Goal: Task Accomplishment & Management: Manage account settings

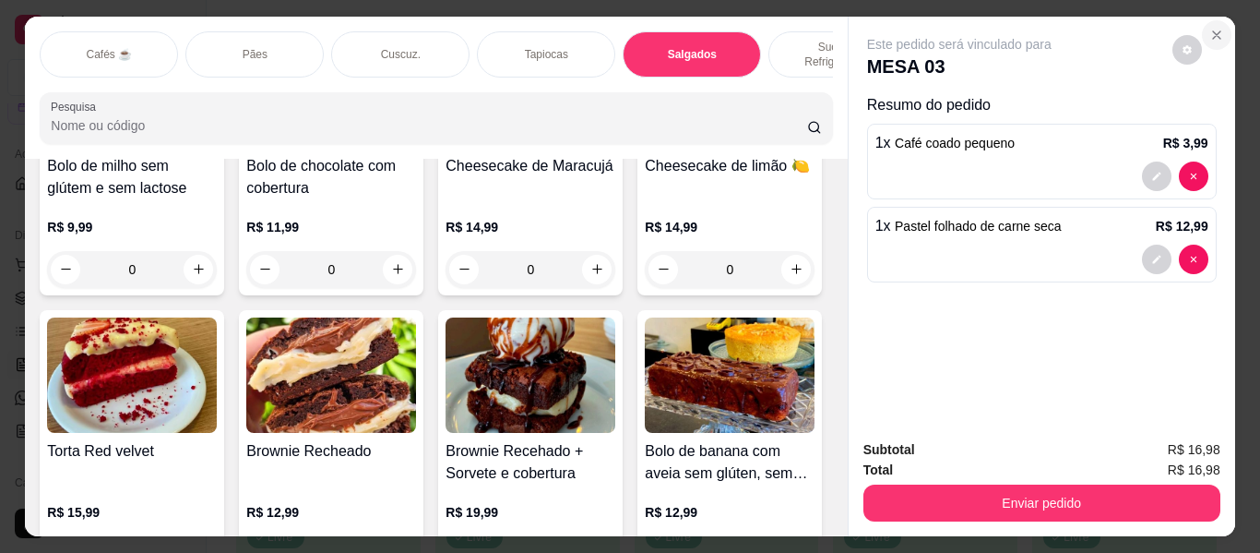
click at [1221, 25] on button "Close" at bounding box center [1217, 35] width 30 height 30
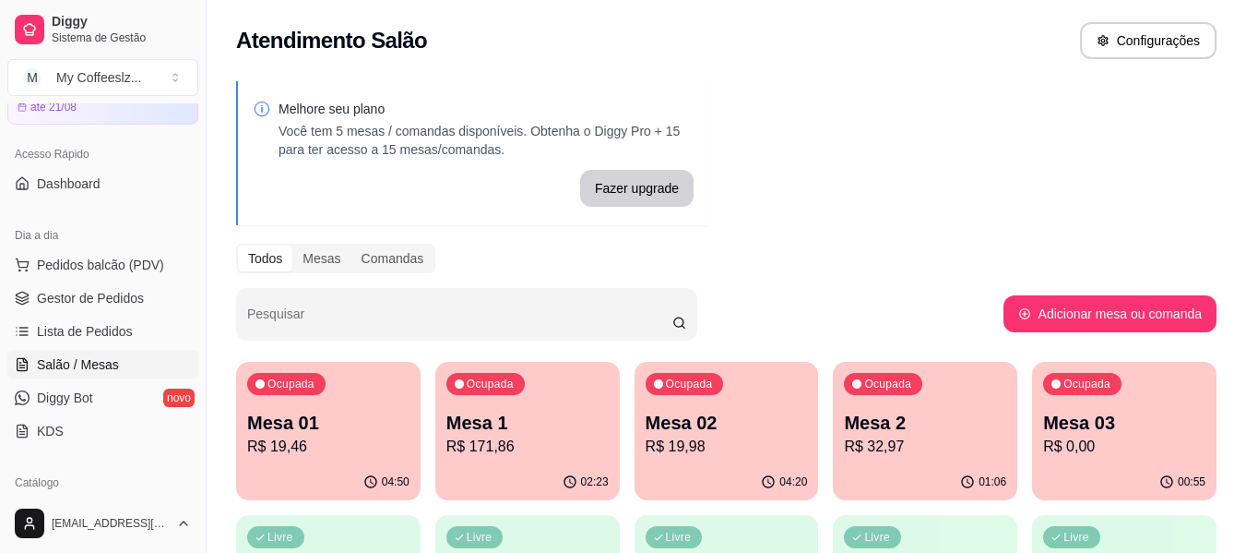
click at [1079, 414] on p "Mesa 03" at bounding box center [1124, 423] width 162 height 26
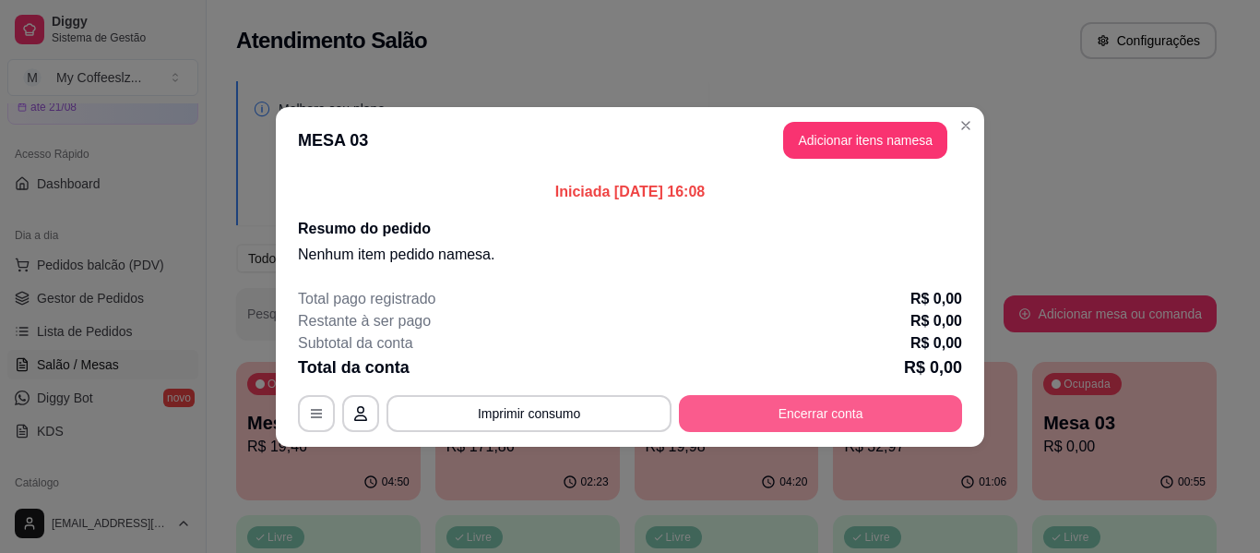
click at [856, 395] on button "Encerrar conta" at bounding box center [820, 413] width 283 height 37
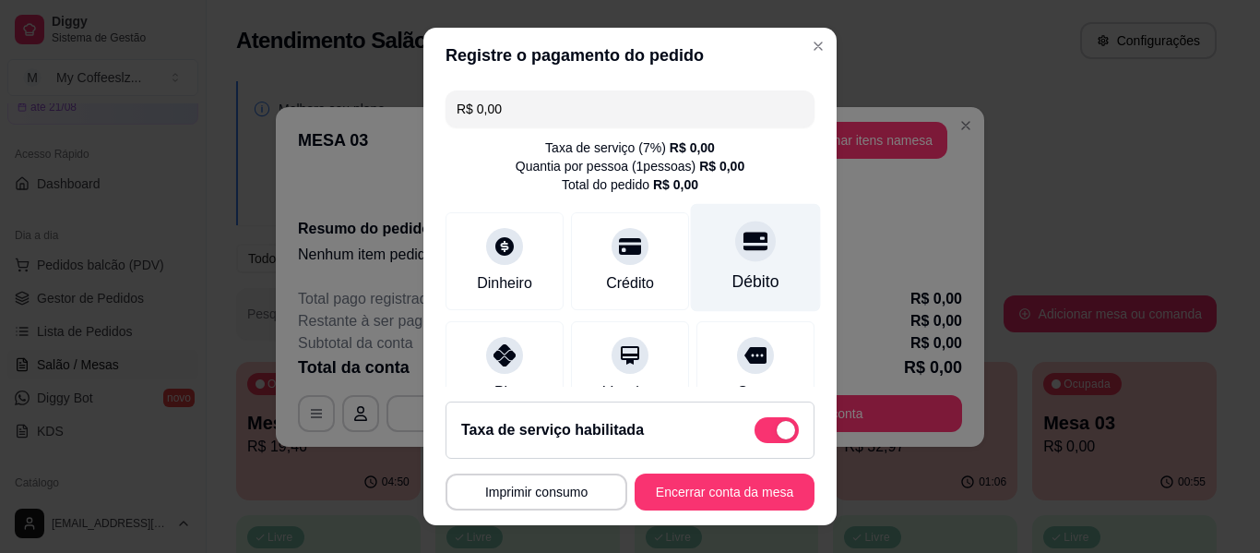
click at [744, 246] on icon at bounding box center [756, 241] width 24 height 18
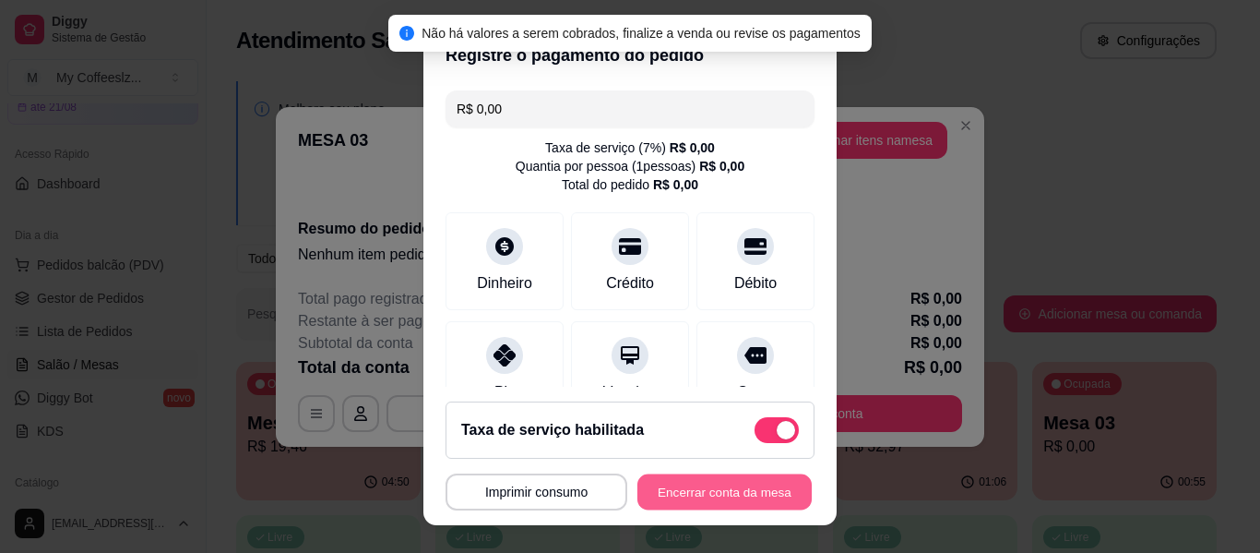
click at [679, 484] on button "Encerrar conta da mesa" at bounding box center [725, 492] width 174 height 36
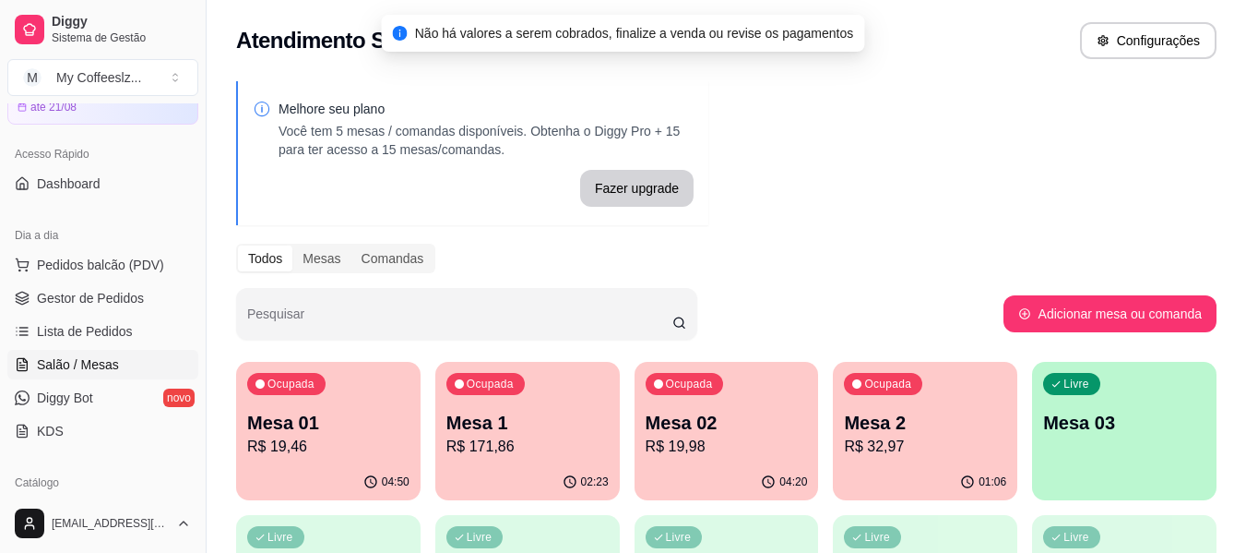
click at [924, 442] on p "R$ 32,97" at bounding box center [925, 446] width 162 height 22
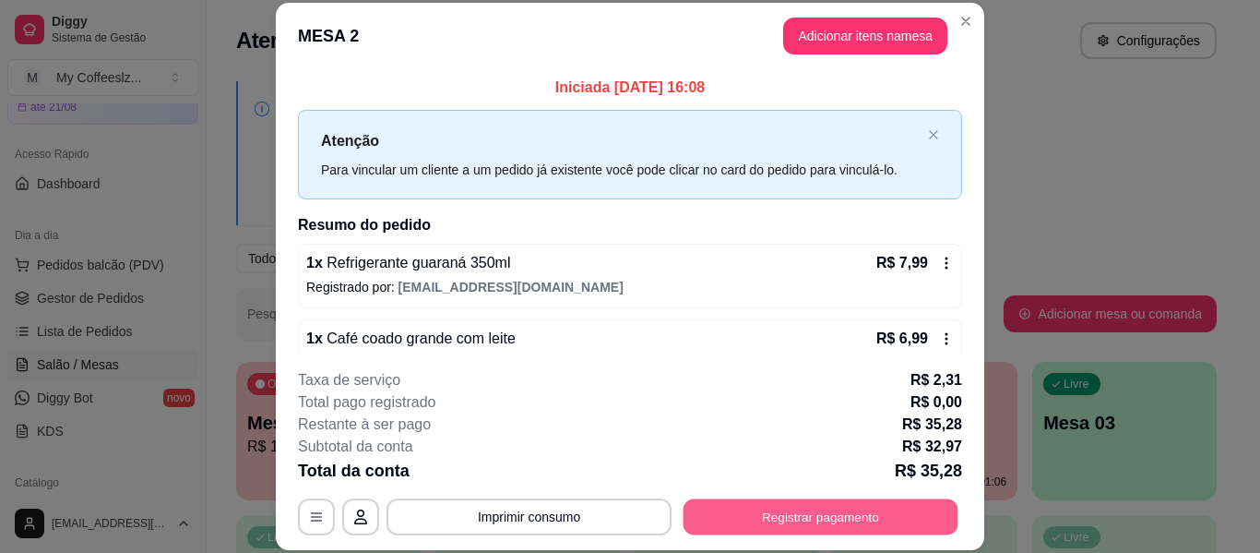
click at [821, 504] on button "Registrar pagamento" at bounding box center [821, 517] width 275 height 36
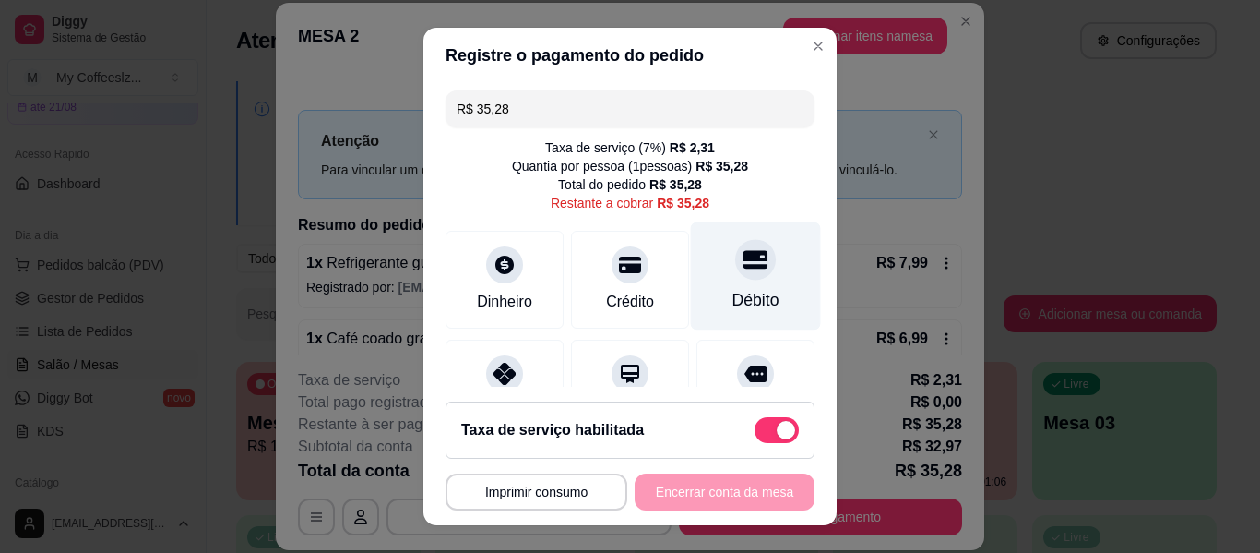
click at [744, 257] on icon at bounding box center [756, 259] width 24 height 18
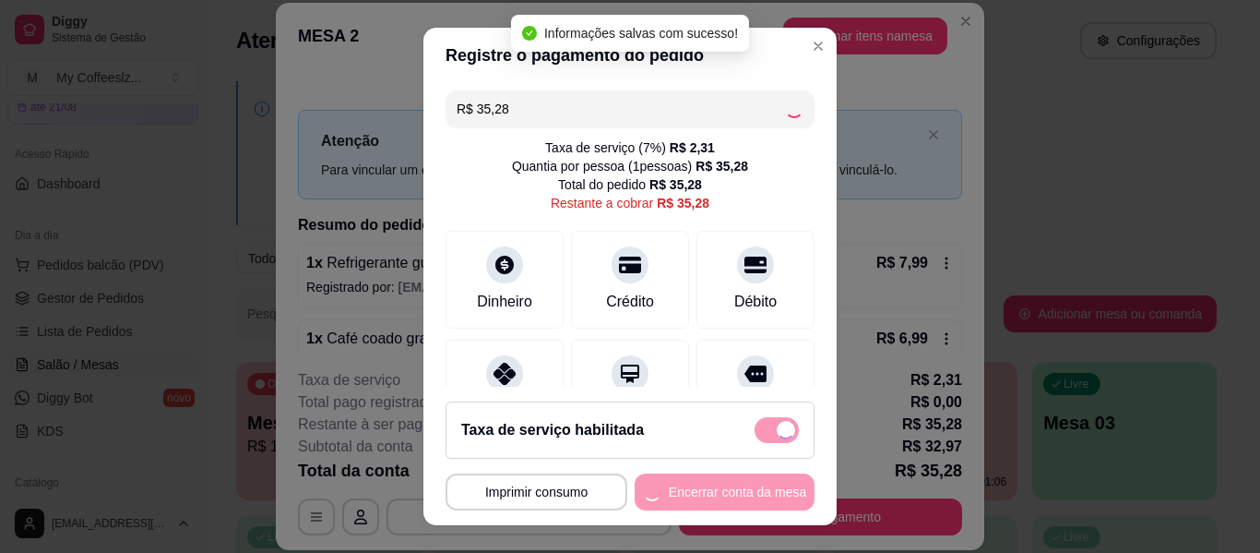
type input "R$ 0,00"
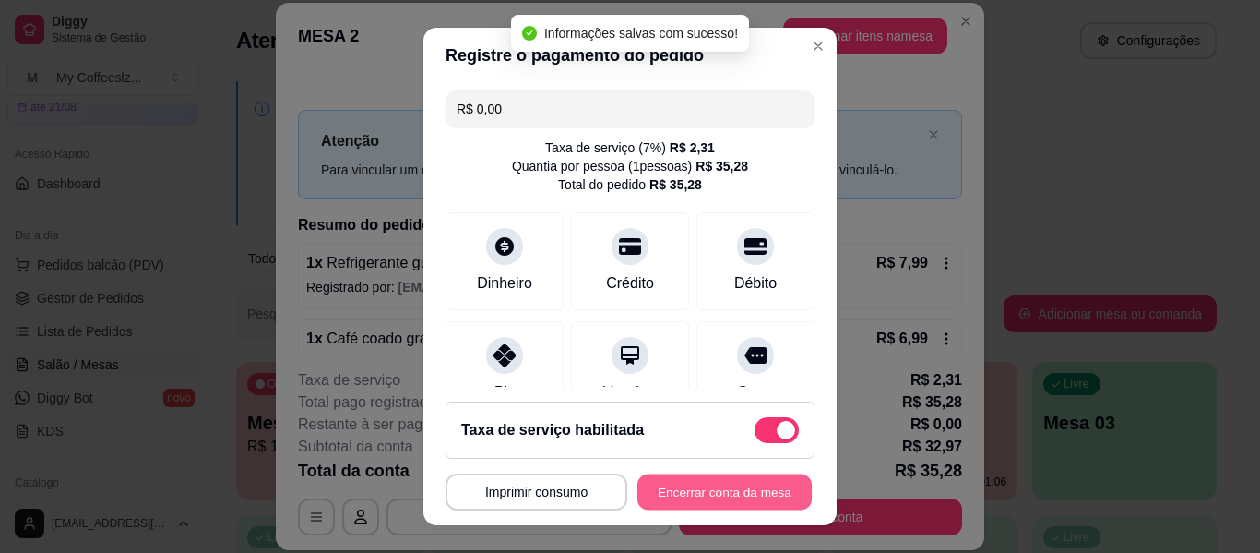
click at [706, 489] on button "Encerrar conta da mesa" at bounding box center [725, 492] width 174 height 36
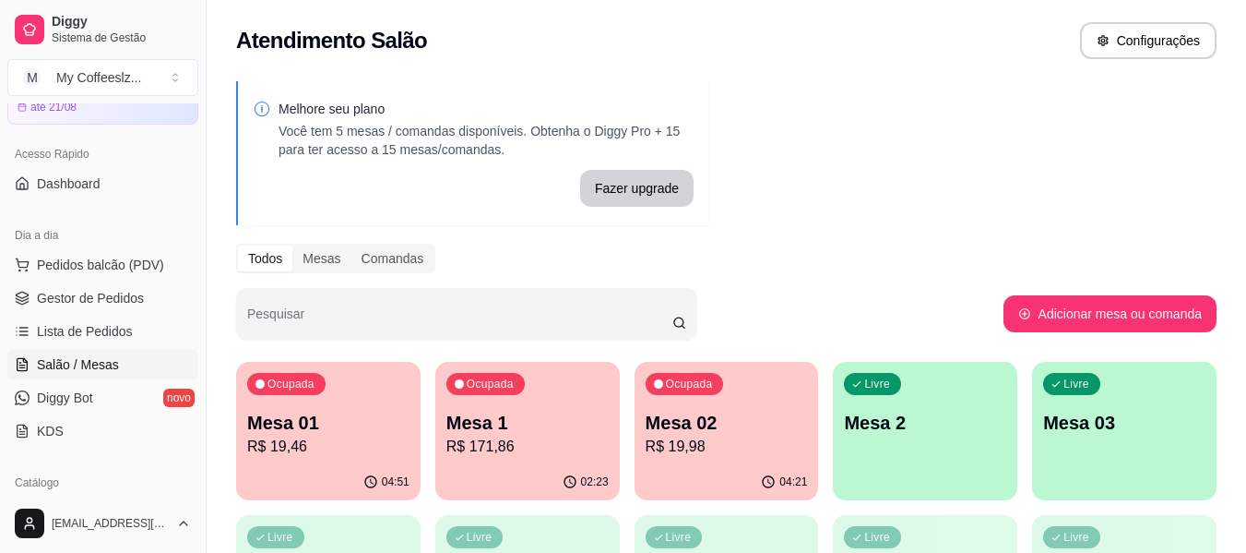
click at [737, 451] on p "R$ 19,98" at bounding box center [727, 446] width 162 height 22
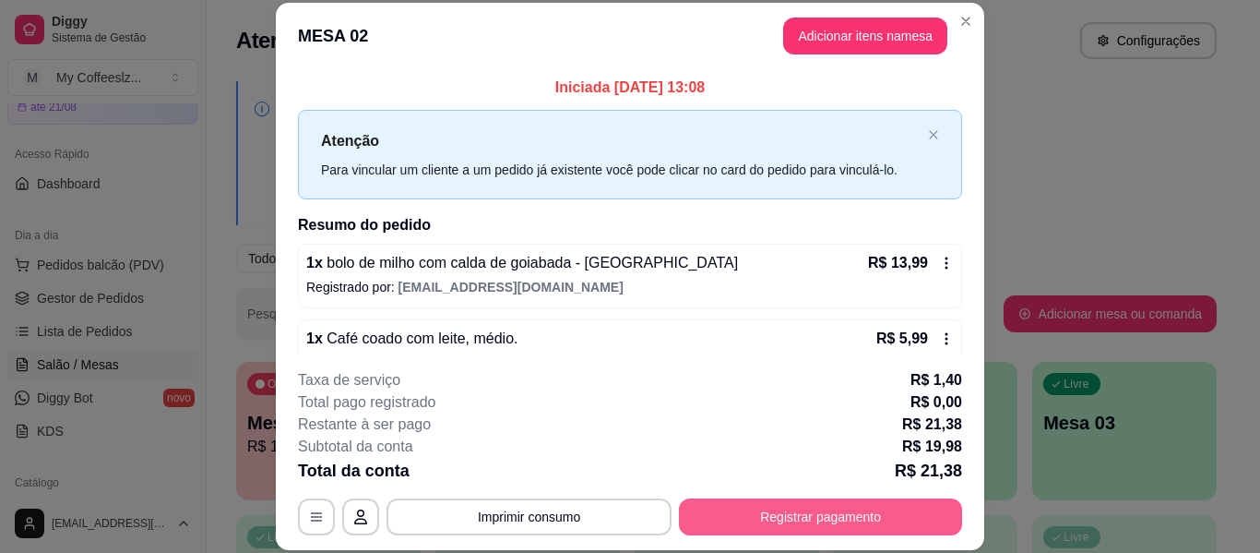
click at [785, 505] on button "Registrar pagamento" at bounding box center [820, 516] width 283 height 37
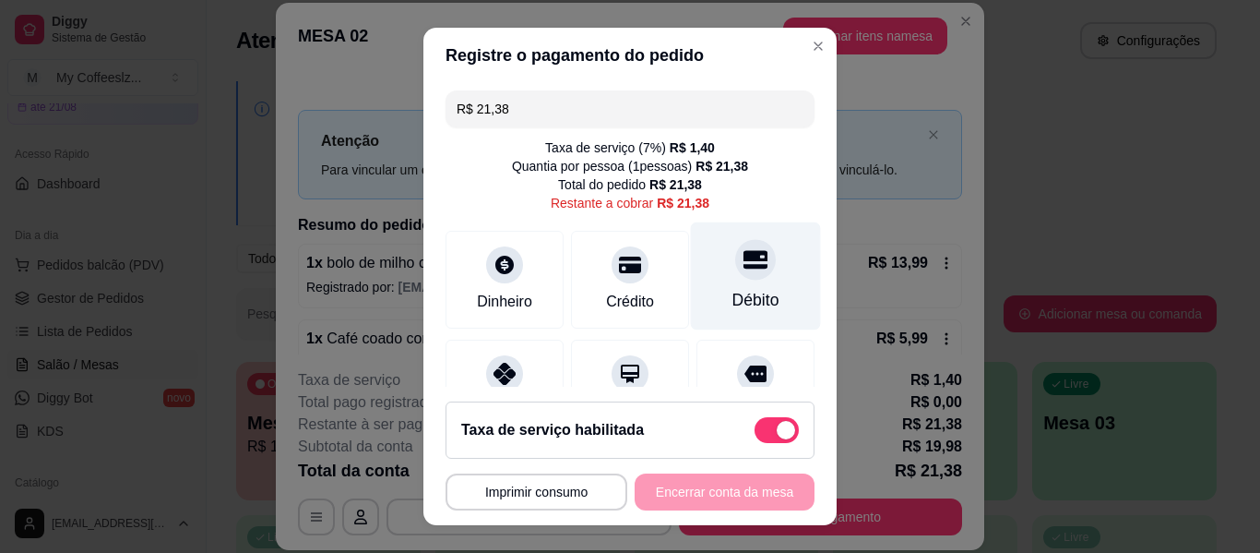
click at [745, 269] on div "Débito" at bounding box center [756, 276] width 130 height 108
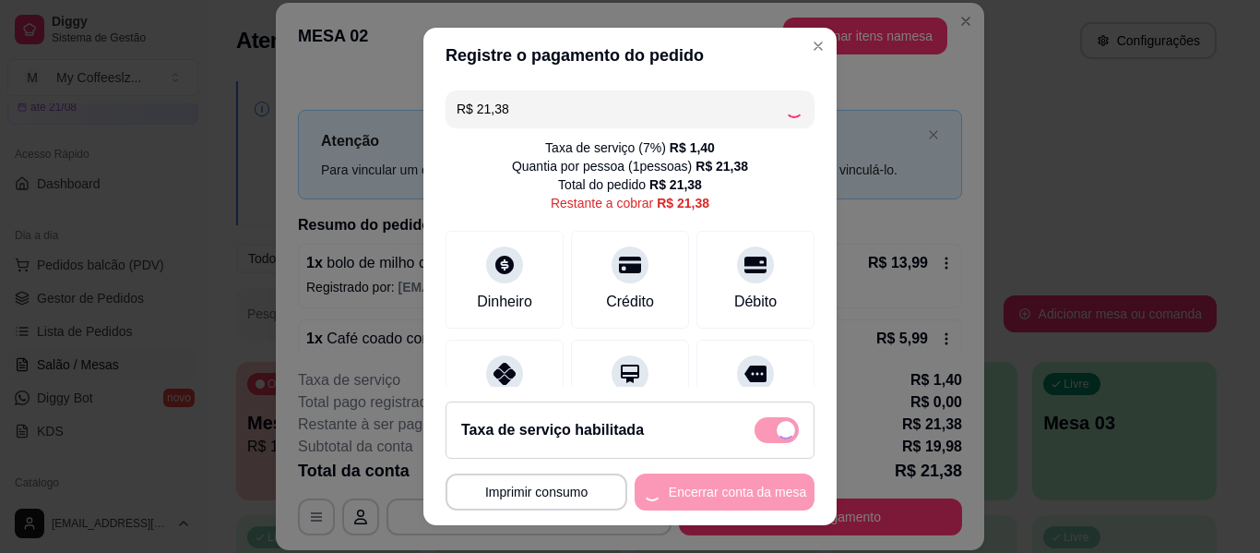
type input "R$ 0,00"
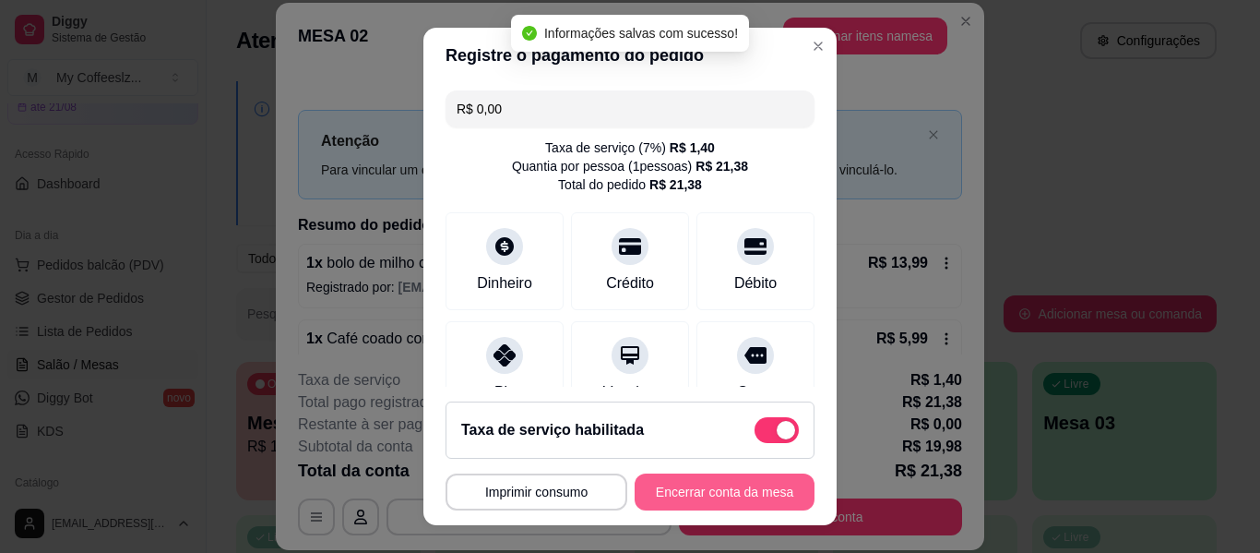
click at [689, 491] on button "Encerrar conta da mesa" at bounding box center [725, 491] width 180 height 37
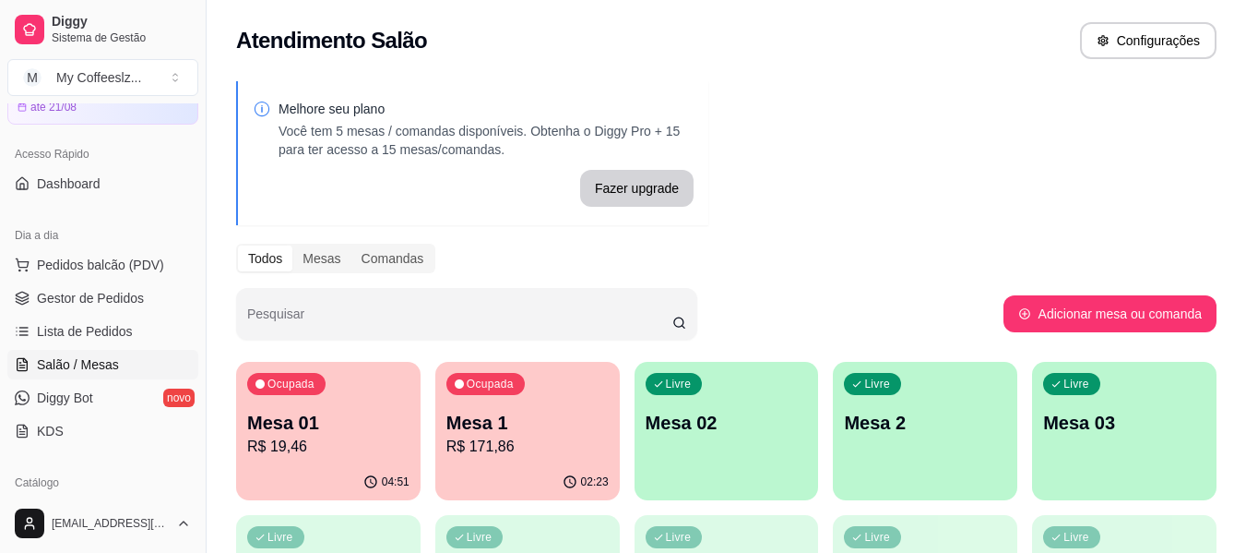
click at [699, 455] on div "Livre Mesa 02" at bounding box center [727, 420] width 185 height 116
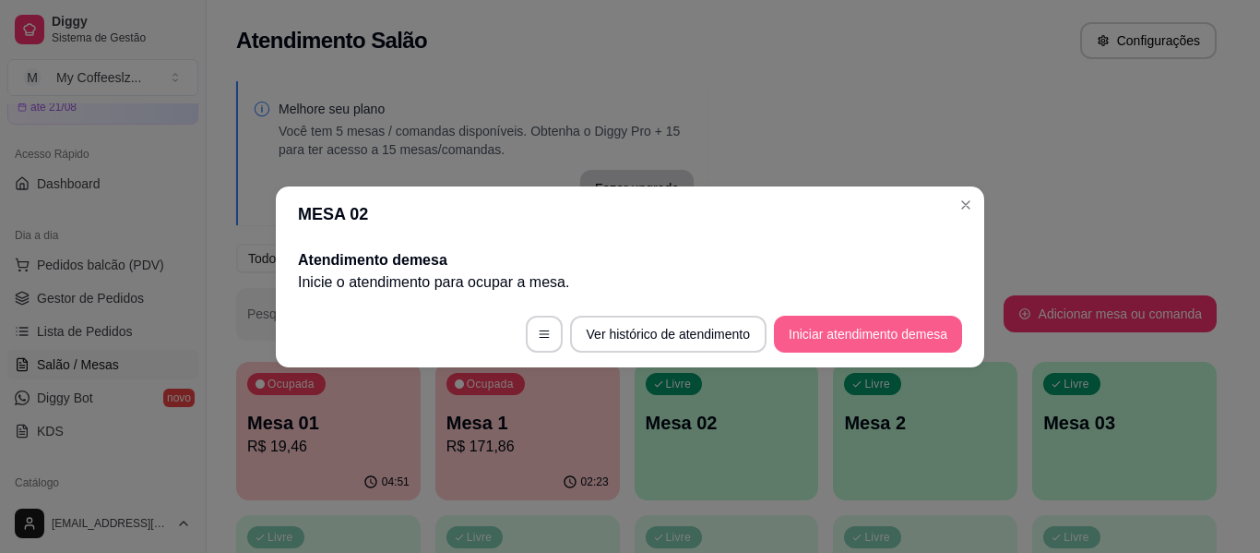
click at [841, 331] on button "Iniciar atendimento de mesa" at bounding box center [868, 334] width 188 height 37
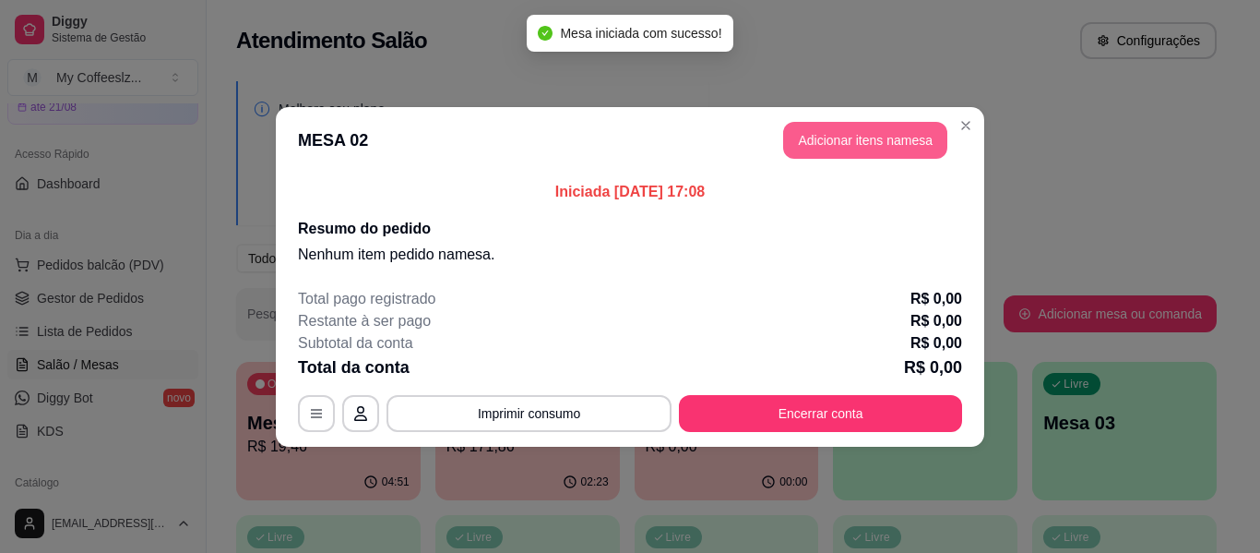
click at [866, 149] on button "Adicionar itens na mesa" at bounding box center [865, 140] width 164 height 37
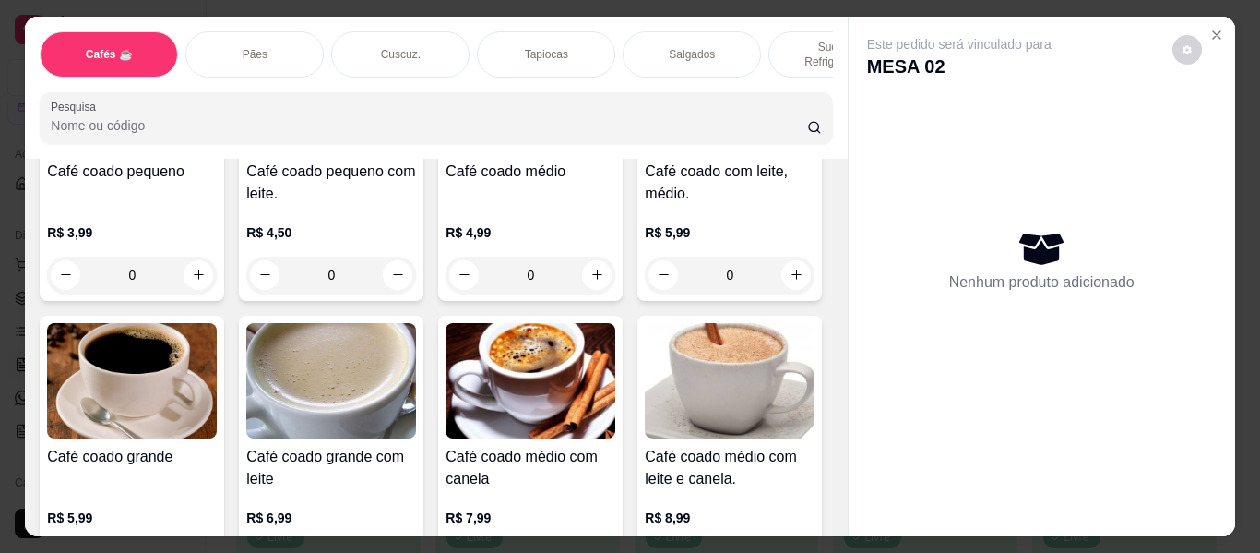
scroll to position [92, 0]
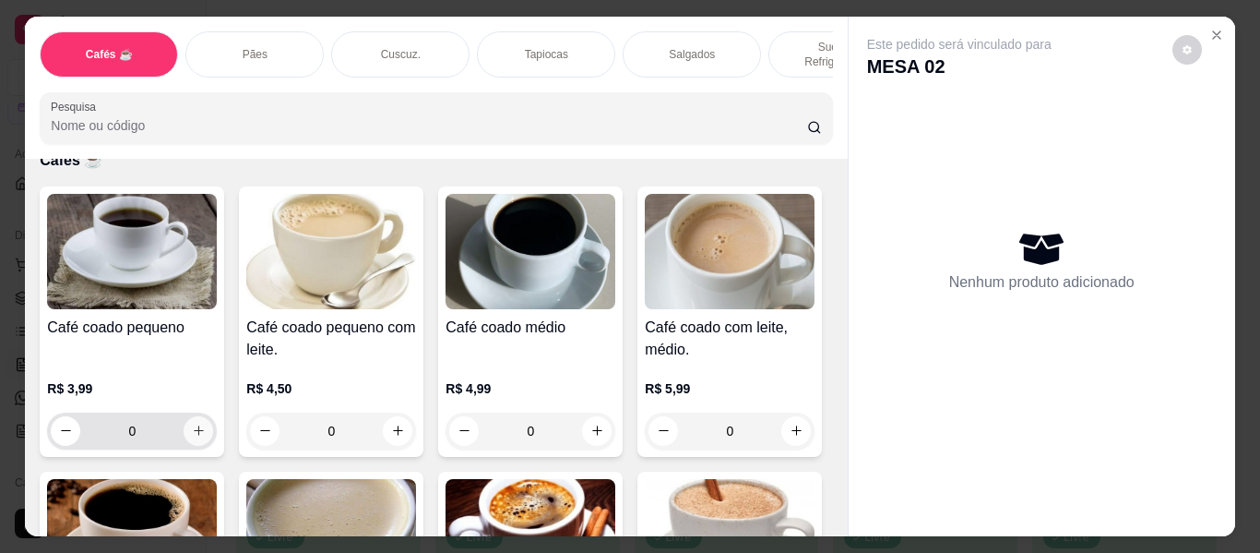
click at [192, 423] on icon "increase-product-quantity" at bounding box center [199, 430] width 14 height 14
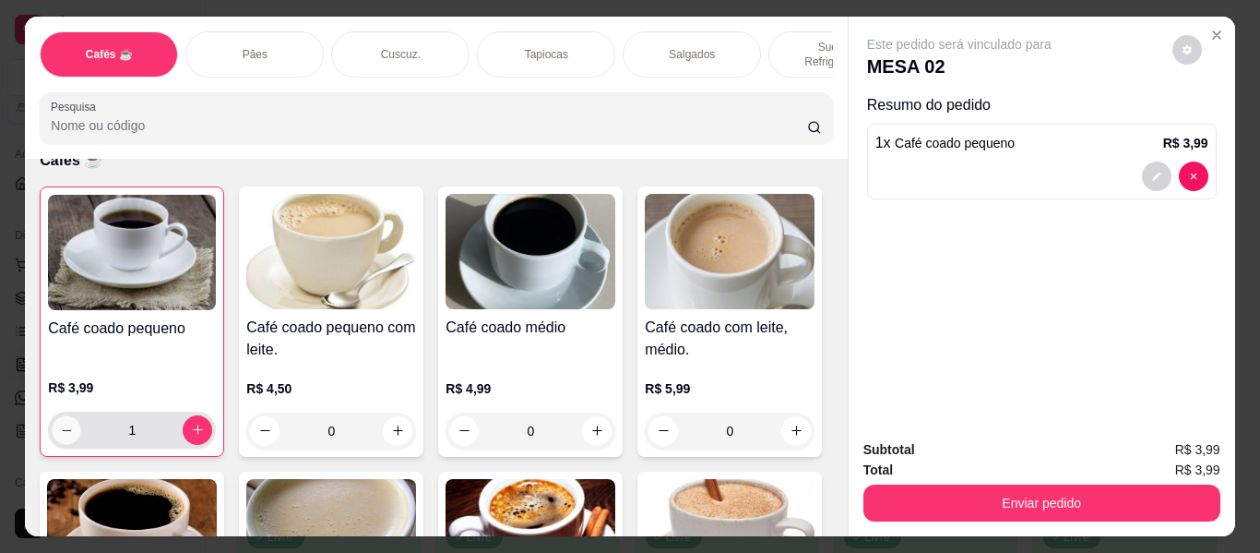
click at [66, 423] on icon "decrease-product-quantity" at bounding box center [67, 430] width 14 height 14
type input "0"
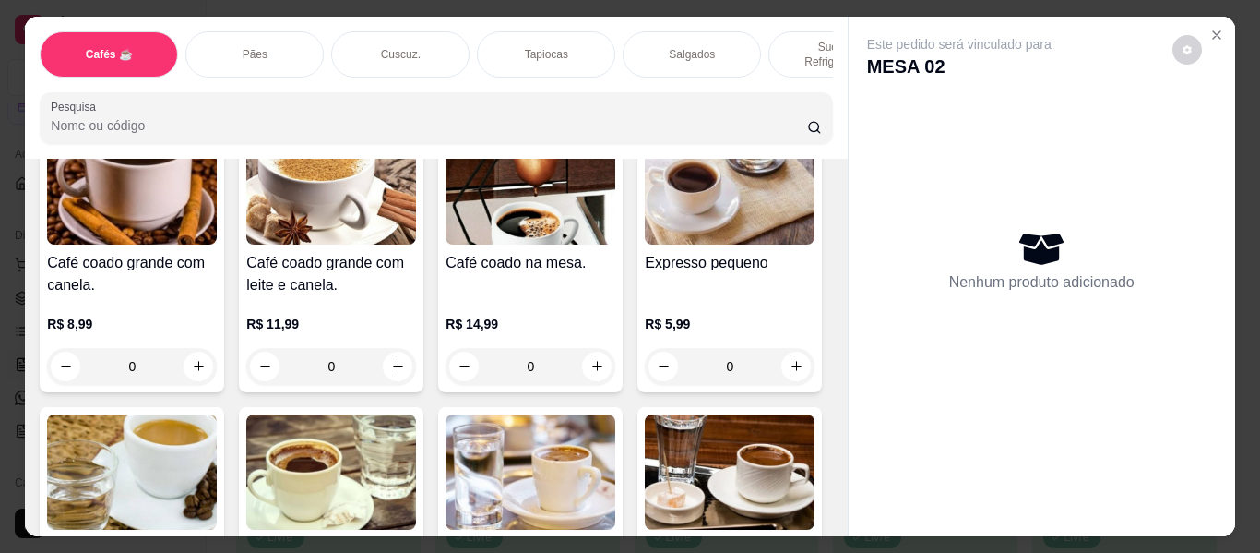
scroll to position [738, 0]
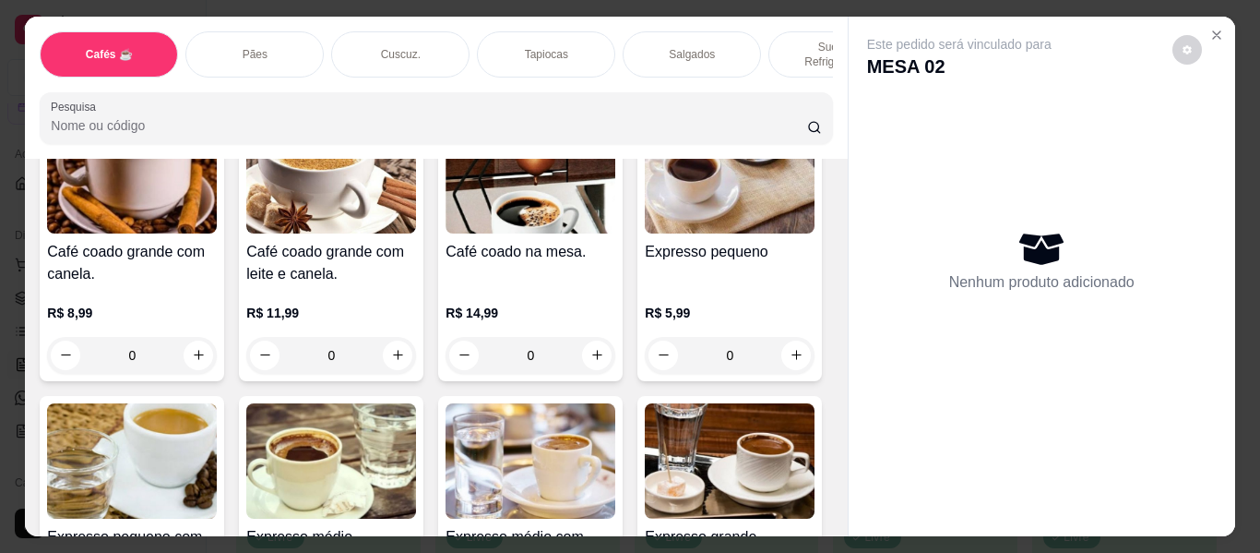
click at [592, 76] on icon "increase-product-quantity" at bounding box center [597, 71] width 10 height 10
type input "1"
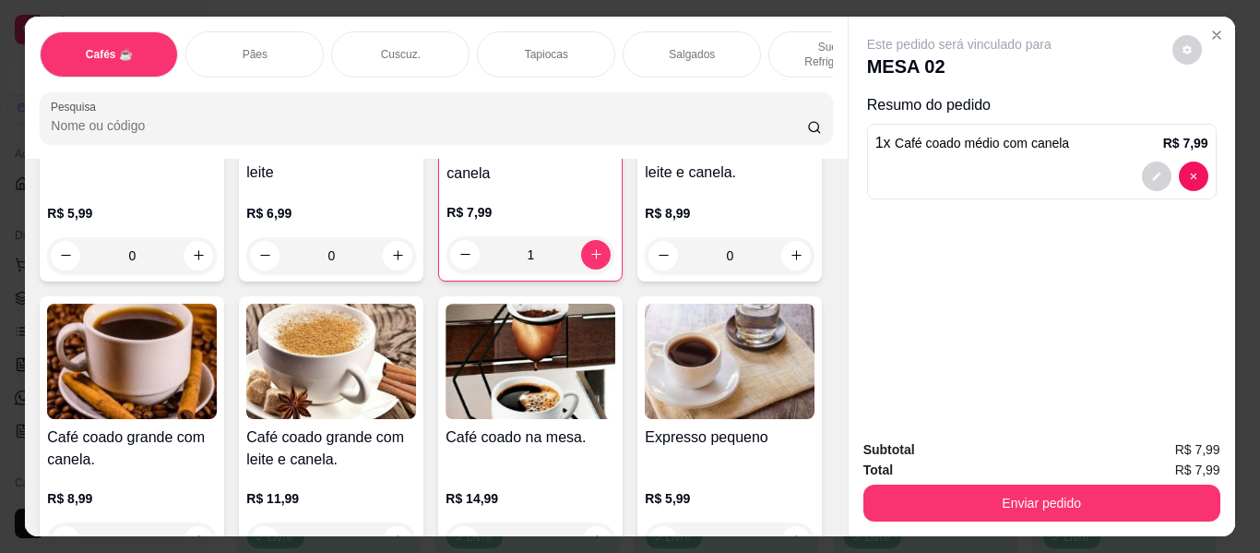
scroll to position [462, 0]
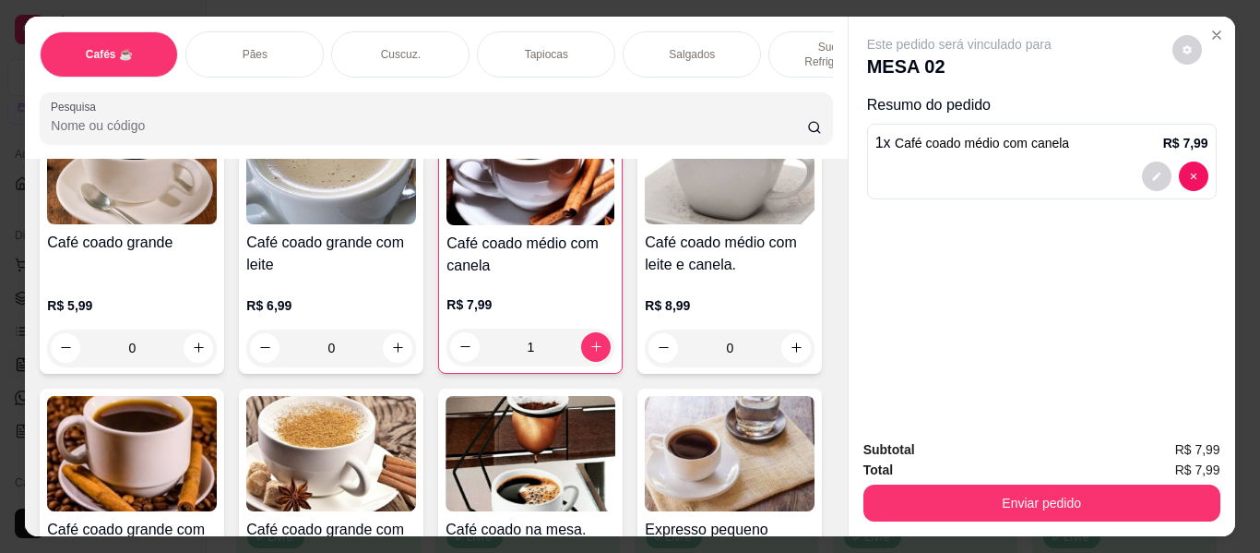
click at [790, 68] on icon "increase-product-quantity" at bounding box center [797, 61] width 14 height 14
type input "1"
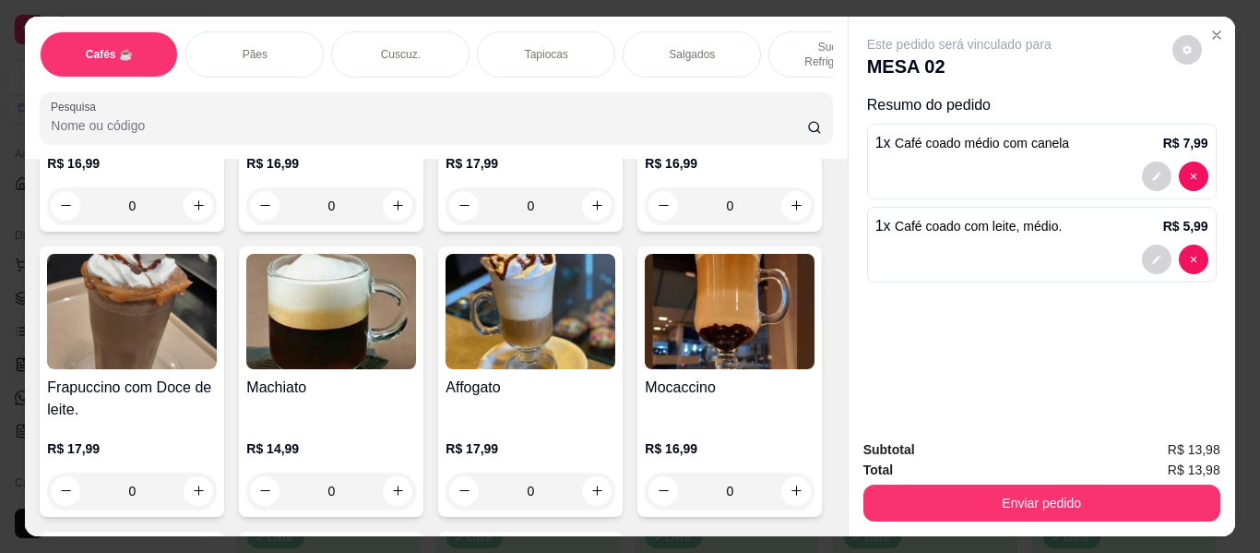
scroll to position [2216, 0]
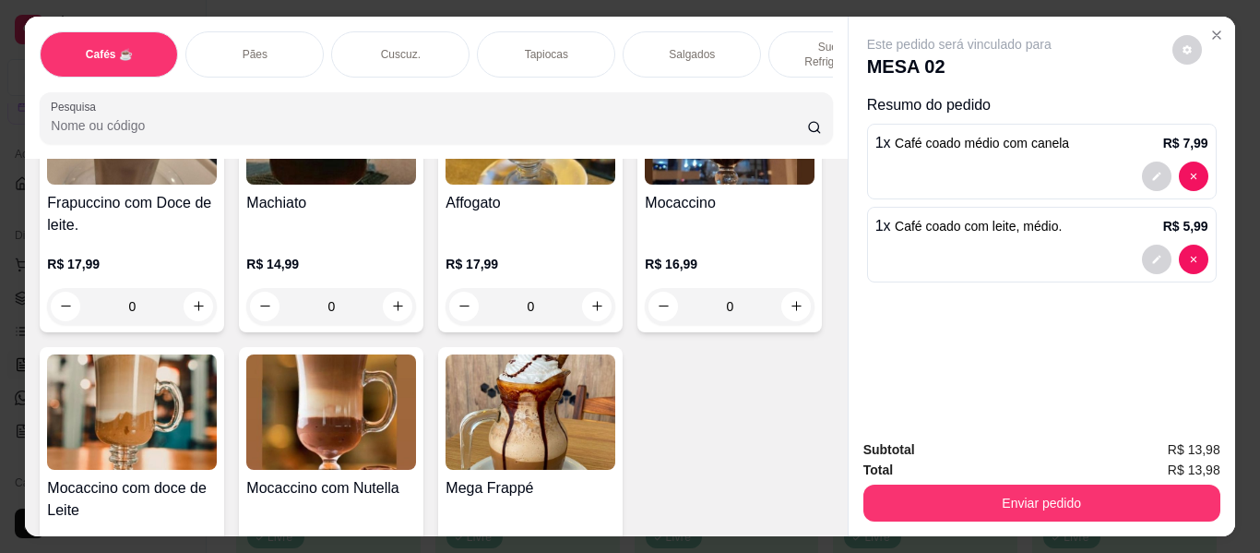
type input "1"
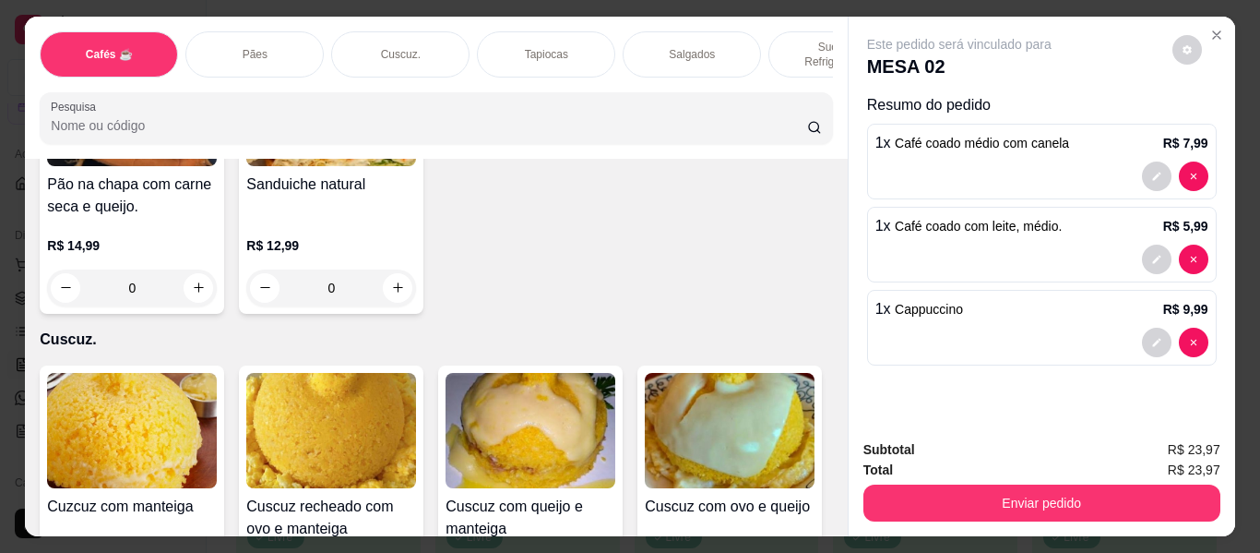
scroll to position [3415, 0]
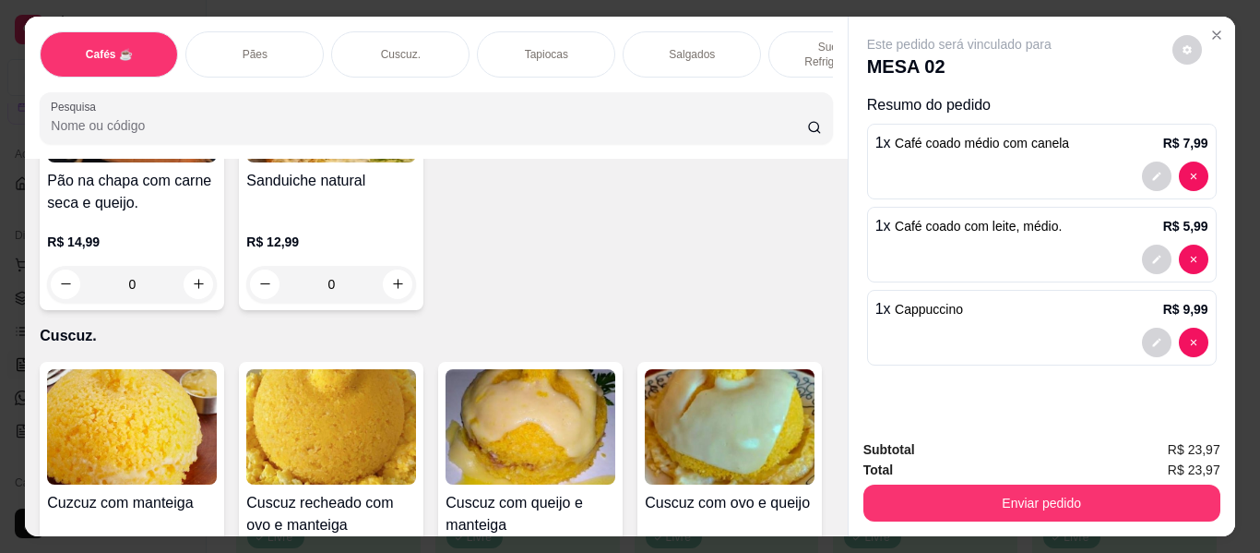
click at [566, 31] on div "Tapiocas" at bounding box center [546, 54] width 138 height 46
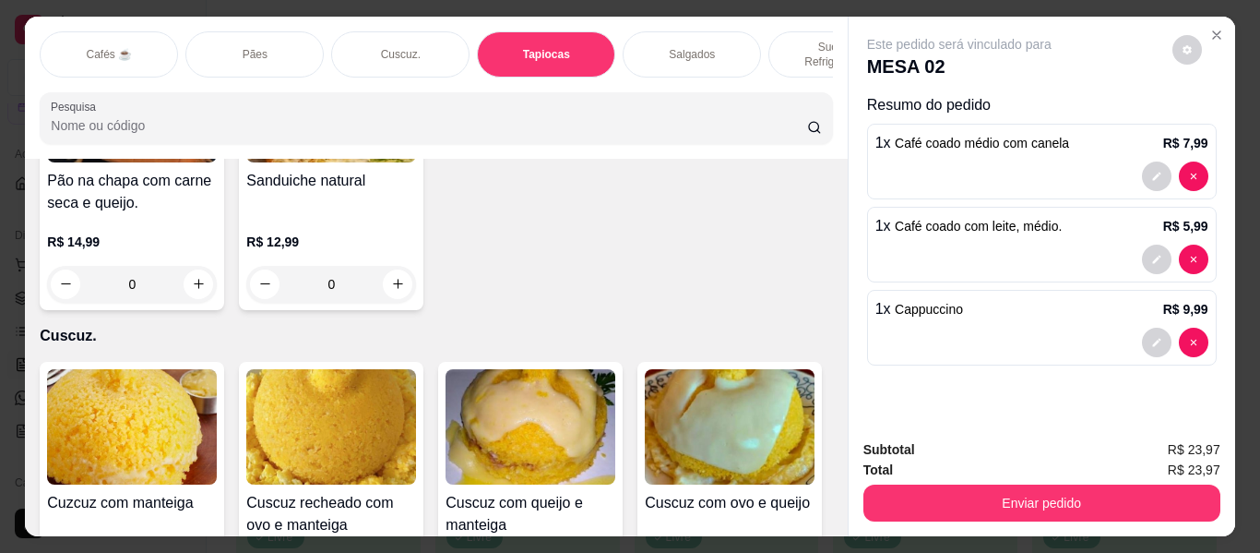
scroll to position [50, 0]
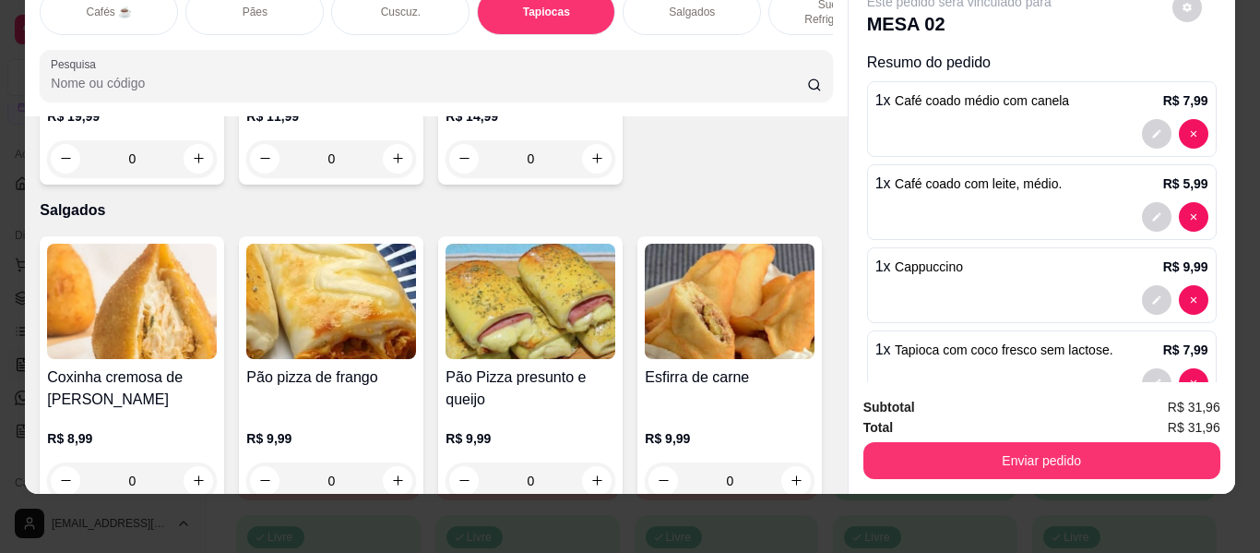
type input "2"
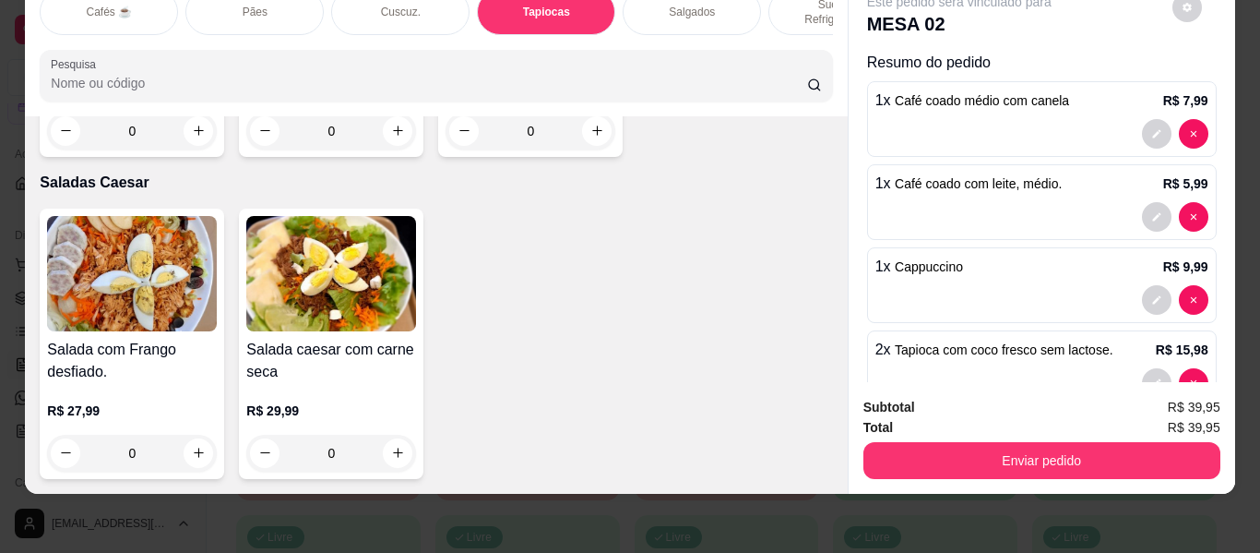
scroll to position [11197, 0]
type input "2"
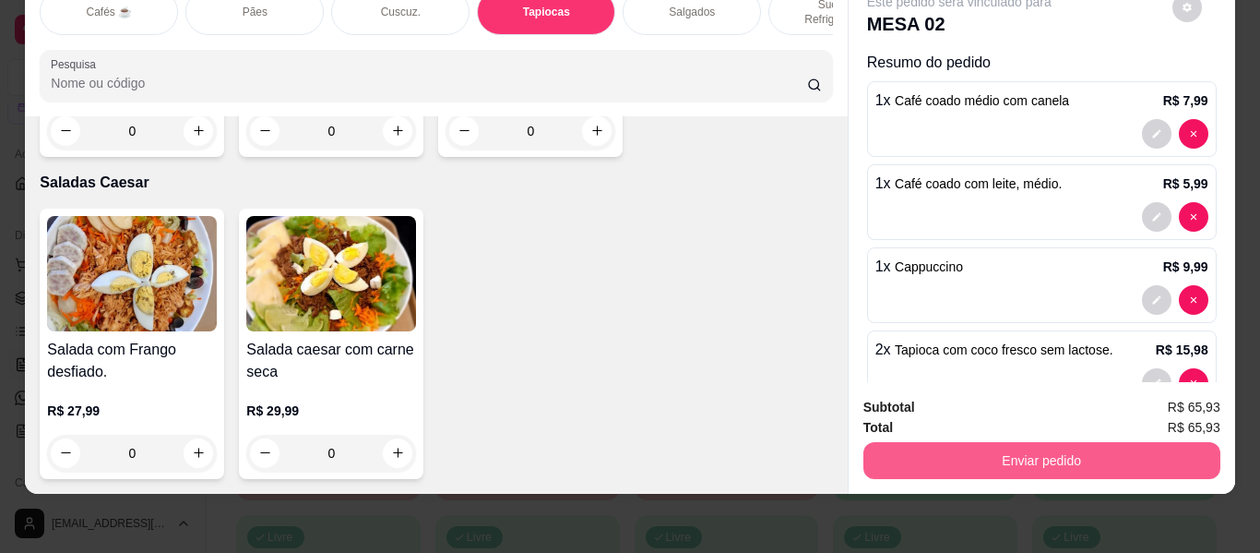
click at [997, 442] on button "Enviar pedido" at bounding box center [1042, 460] width 357 height 37
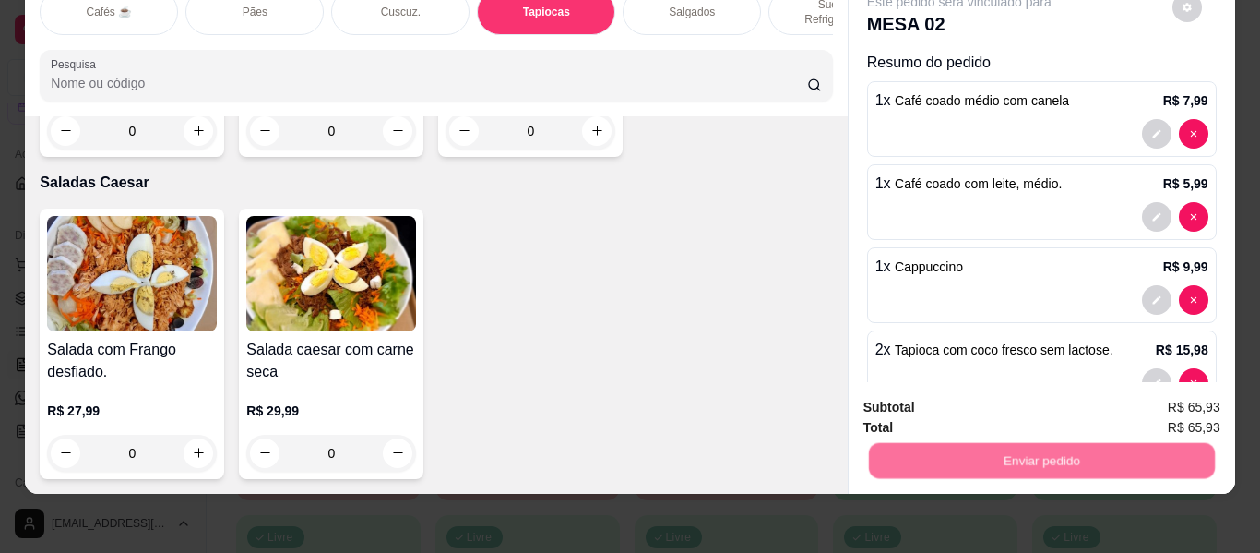
click at [969, 397] on button "Não registrar e enviar pedido" at bounding box center [981, 401] width 186 height 34
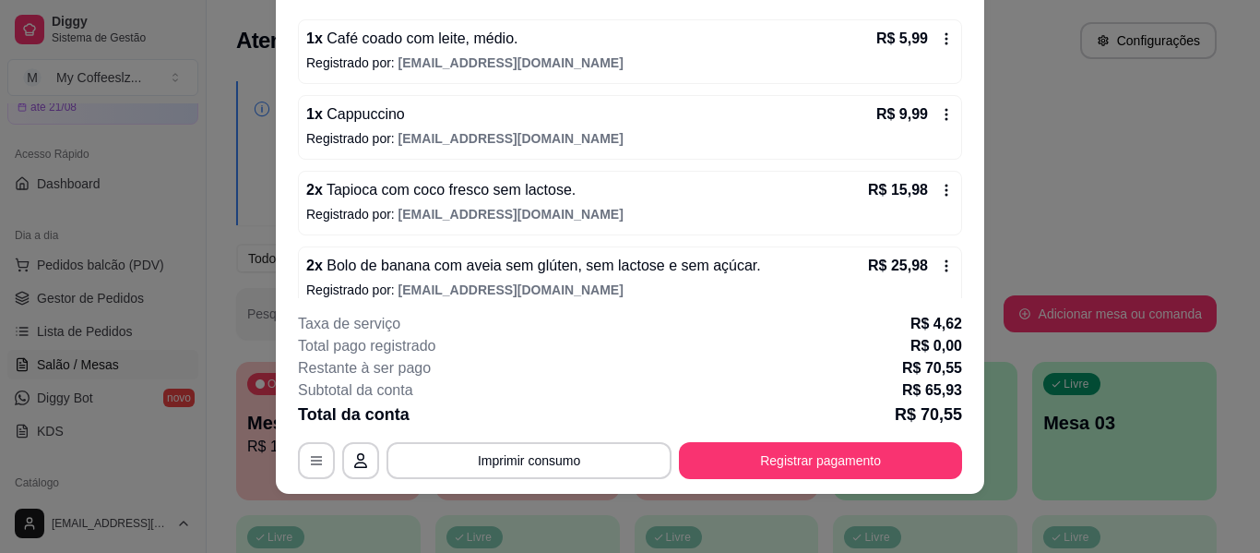
scroll to position [264, 0]
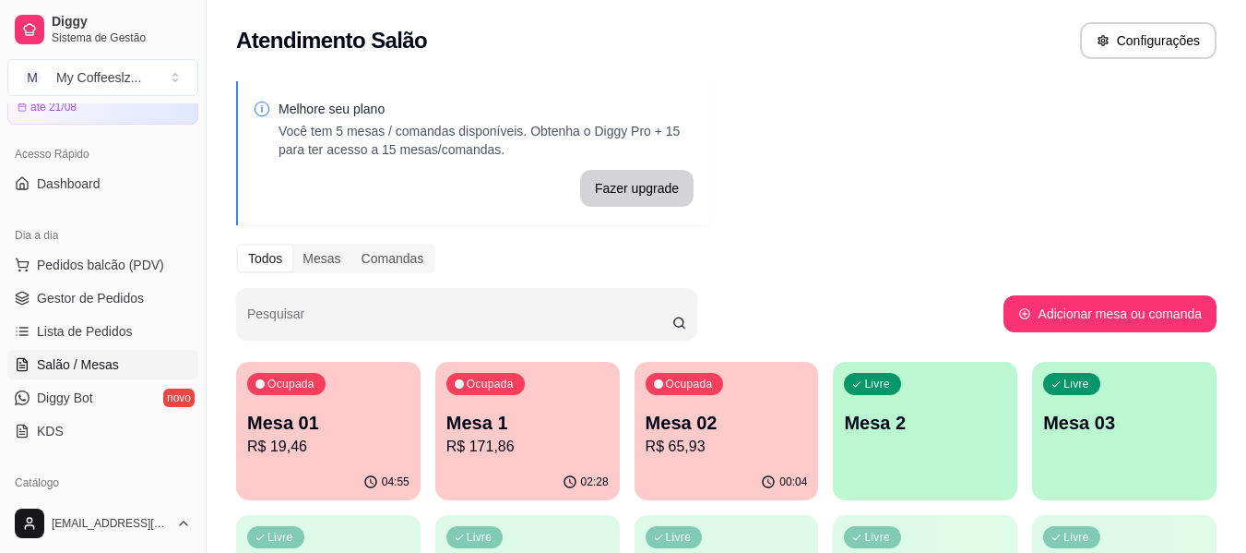
click at [908, 411] on p "Mesa 2" at bounding box center [925, 423] width 162 height 26
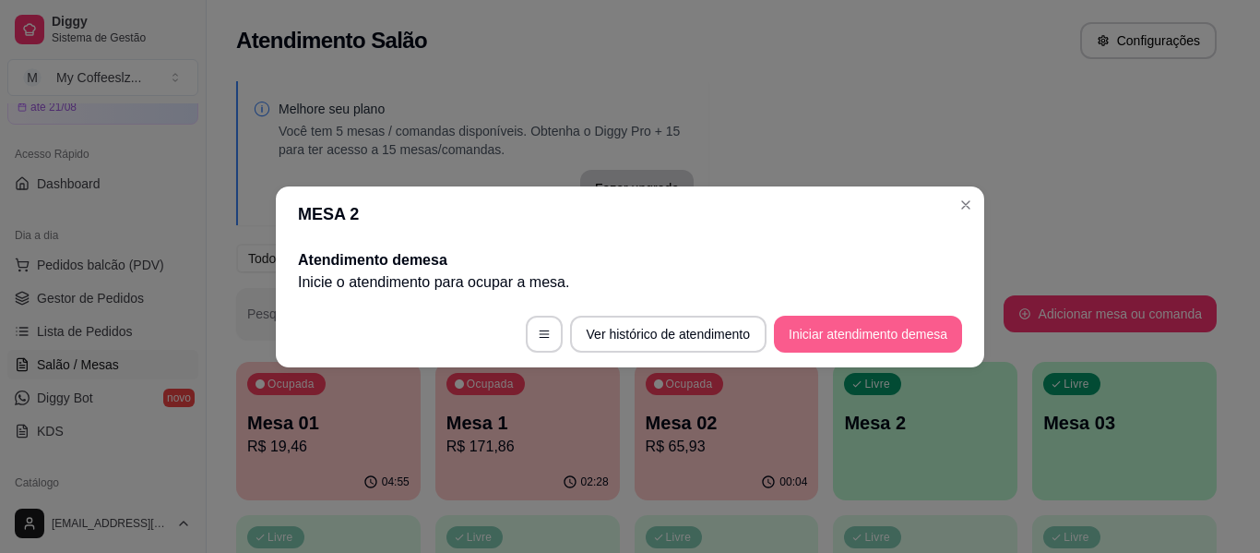
click at [826, 332] on button "Iniciar atendimento de mesa" at bounding box center [868, 334] width 188 height 37
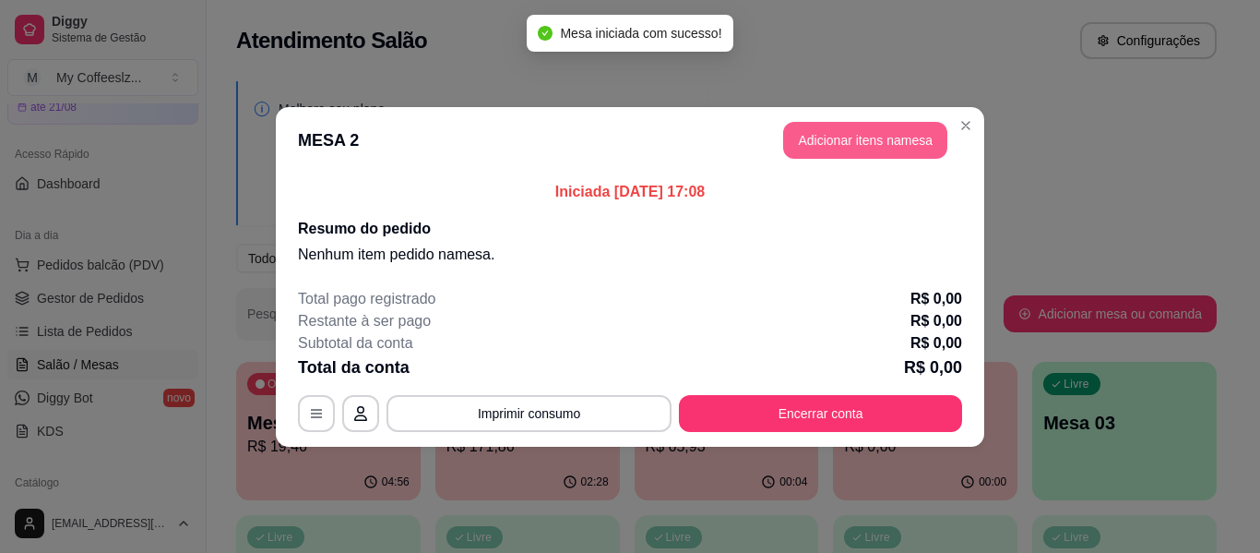
click at [837, 134] on button "Adicionar itens na mesa" at bounding box center [865, 140] width 164 height 37
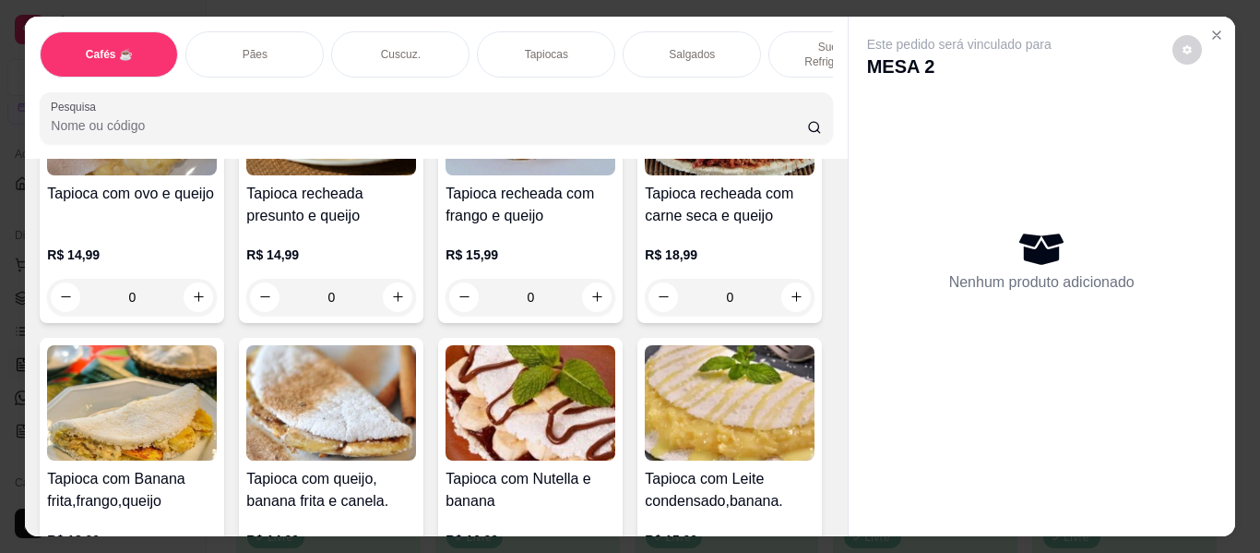
scroll to position [0, 0]
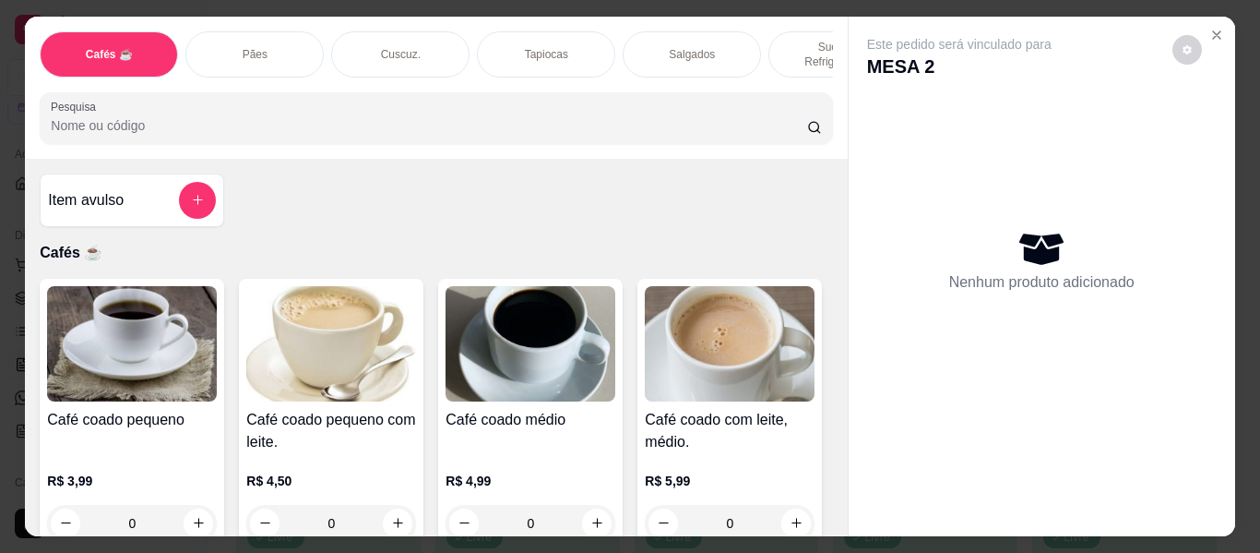
click at [849, 142] on div "Este pedido será vinculado para MESA 2 Nenhum produto adicionado" at bounding box center [1042, 262] width 387 height 490
click at [191, 193] on icon "add-separate-item" at bounding box center [198, 200] width 14 height 14
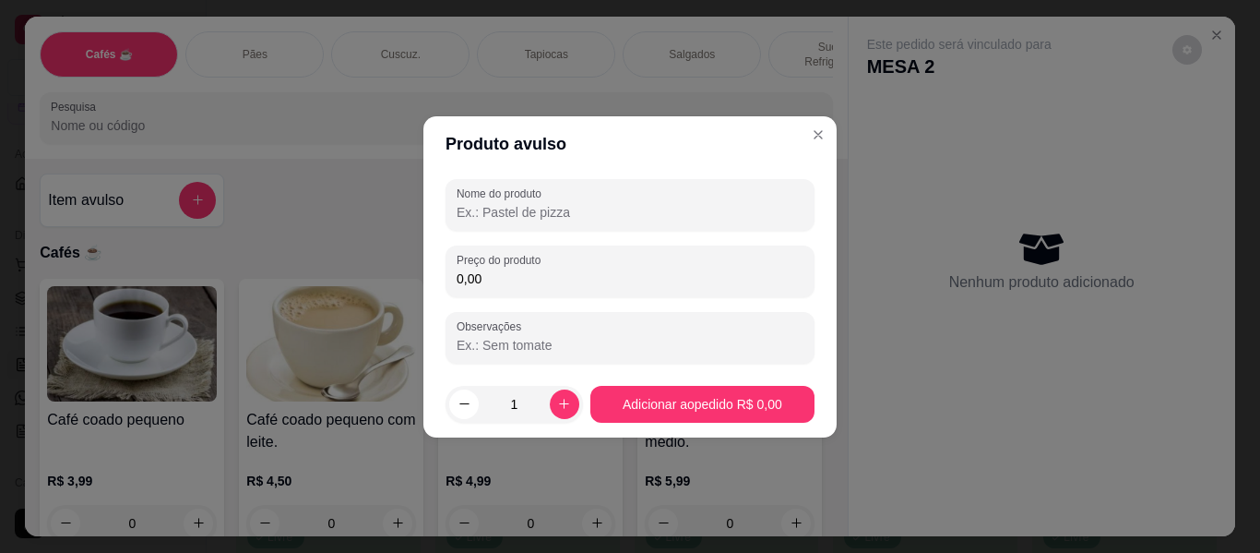
click at [517, 209] on input "Nome do produto" at bounding box center [630, 212] width 347 height 18
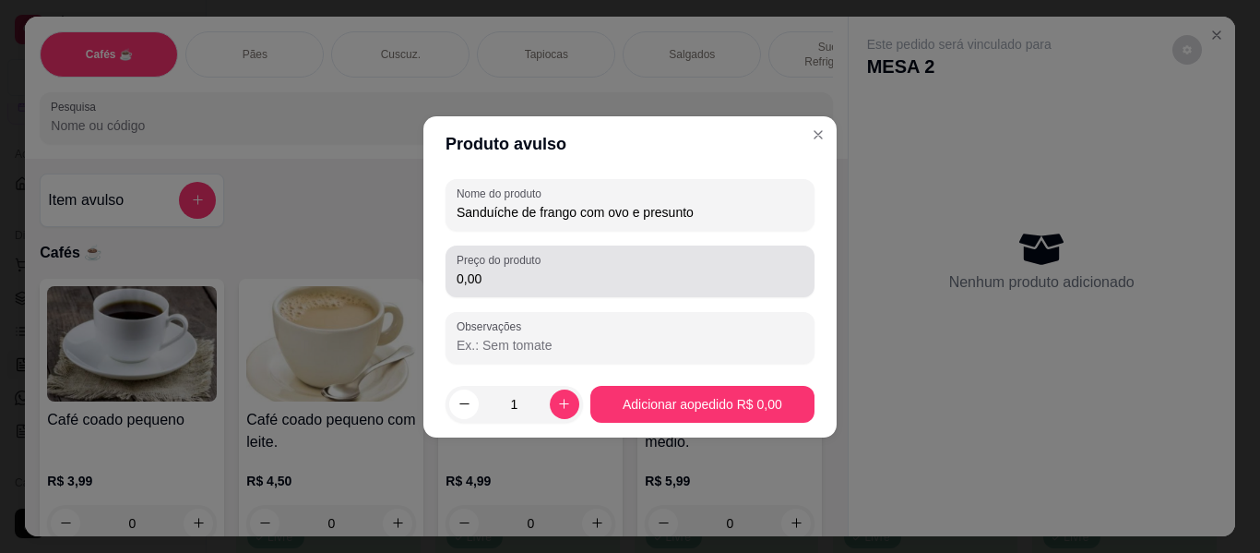
click at [533, 265] on label "Preço do produto" at bounding box center [502, 260] width 90 height 16
click at [533, 269] on input "0,00" at bounding box center [630, 278] width 347 height 18
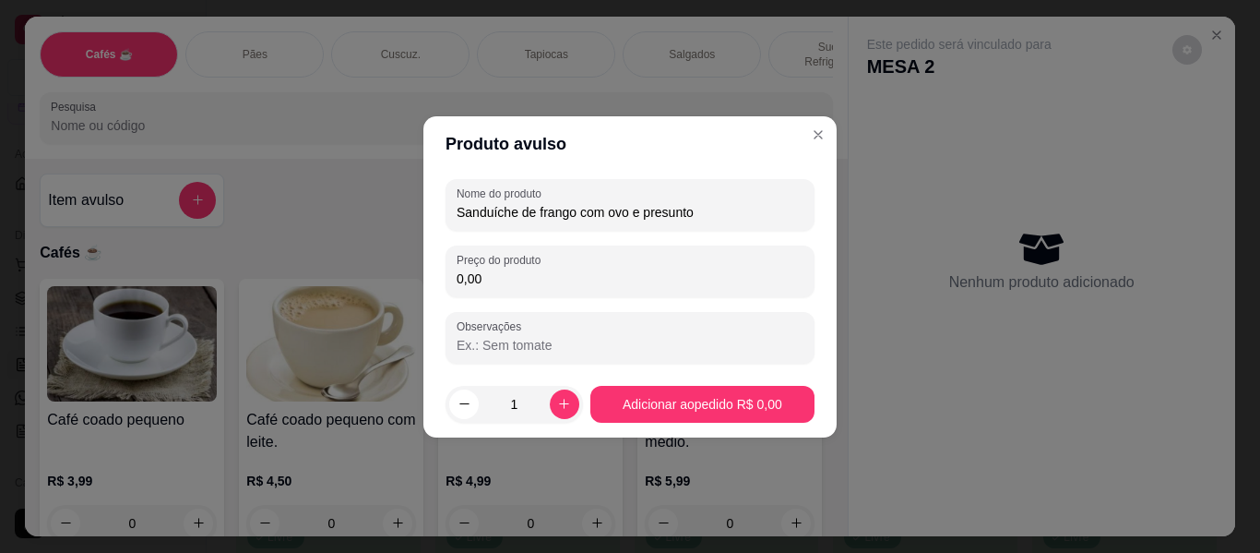
click at [641, 215] on input "Sanduíche de frango com ovo e presunto" at bounding box center [630, 212] width 347 height 18
click at [721, 211] on input "Sanduíche de frango com ovo, presunto" at bounding box center [630, 212] width 347 height 18
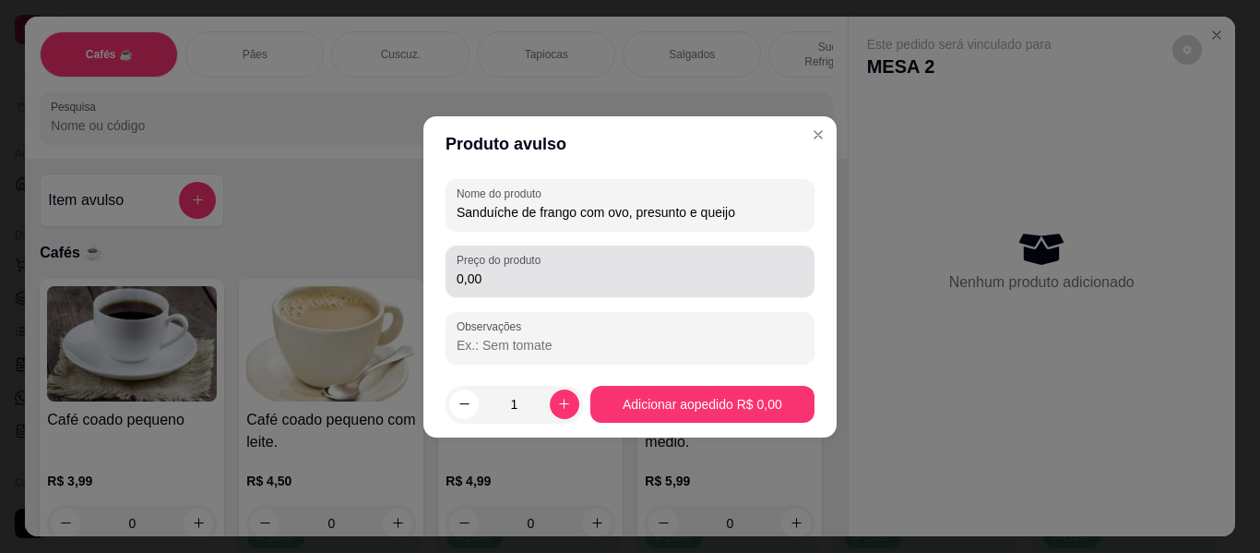
type input "Sanduíche de frango com ovo, presunto e queijo"
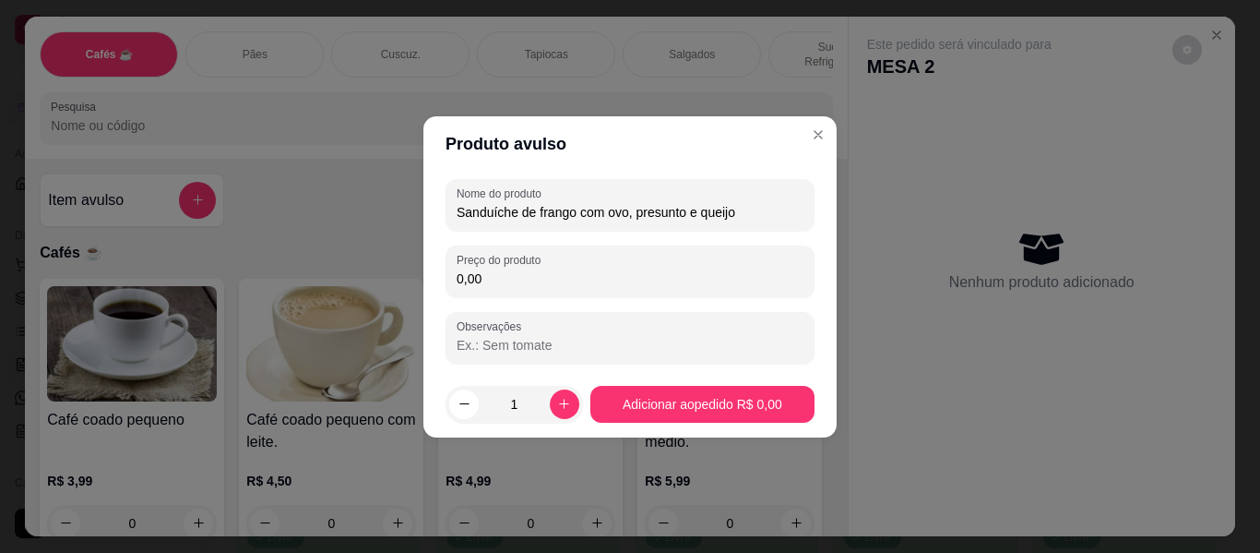
click at [529, 282] on input "0,00" at bounding box center [630, 278] width 347 height 18
type input "18,99"
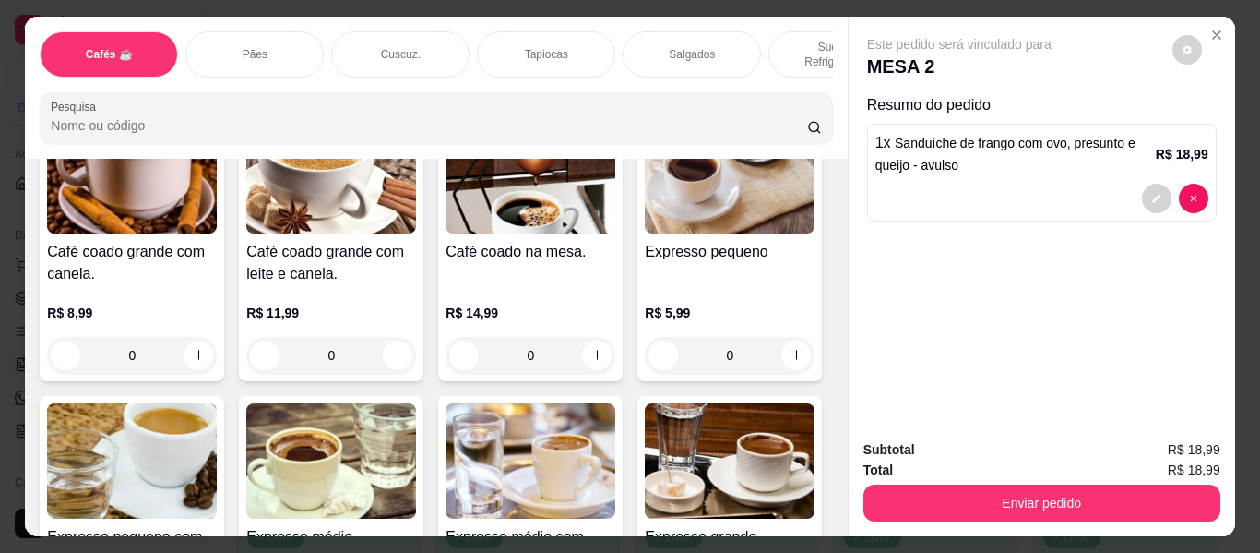
scroll to position [369, 0]
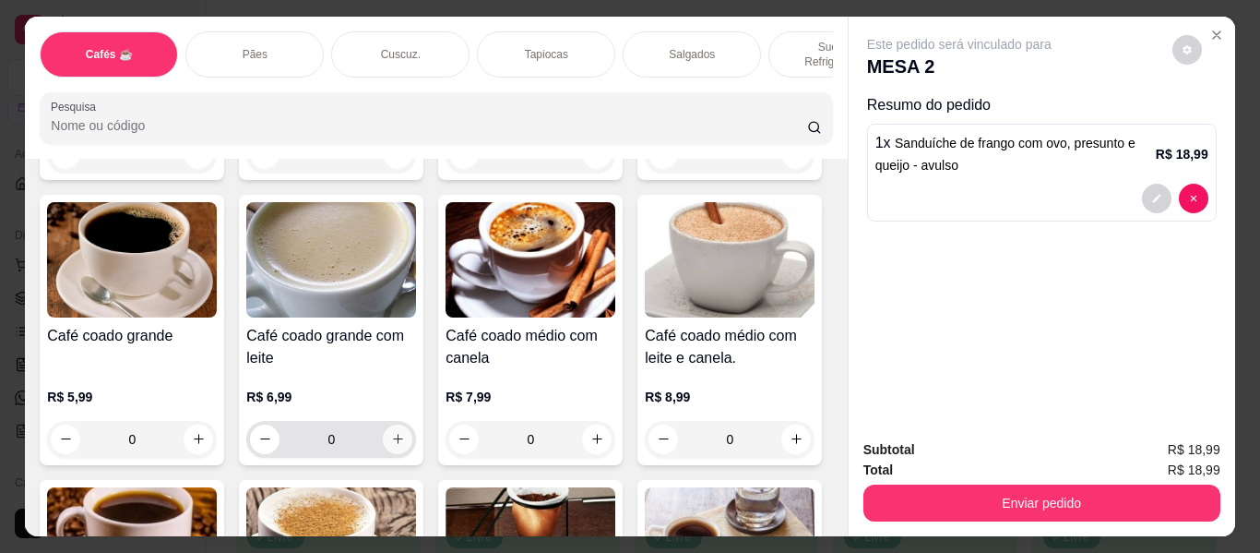
click at [405, 432] on icon "increase-product-quantity" at bounding box center [398, 439] width 14 height 14
type input "1"
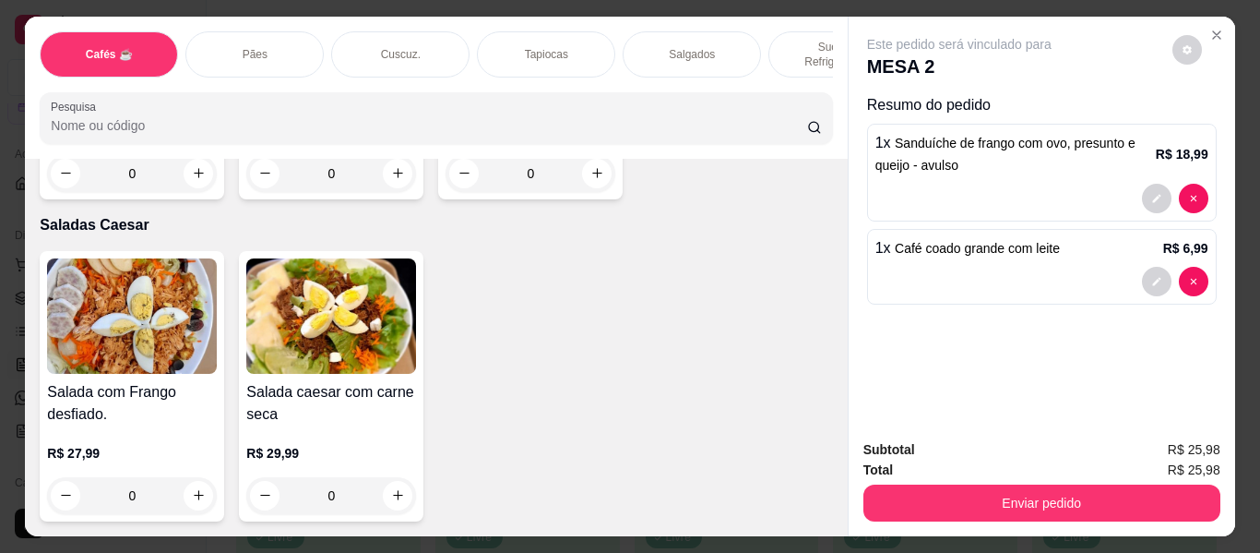
scroll to position [10148, 0]
type input "1"
click at [1216, 28] on icon "Close" at bounding box center [1217, 35] width 15 height 15
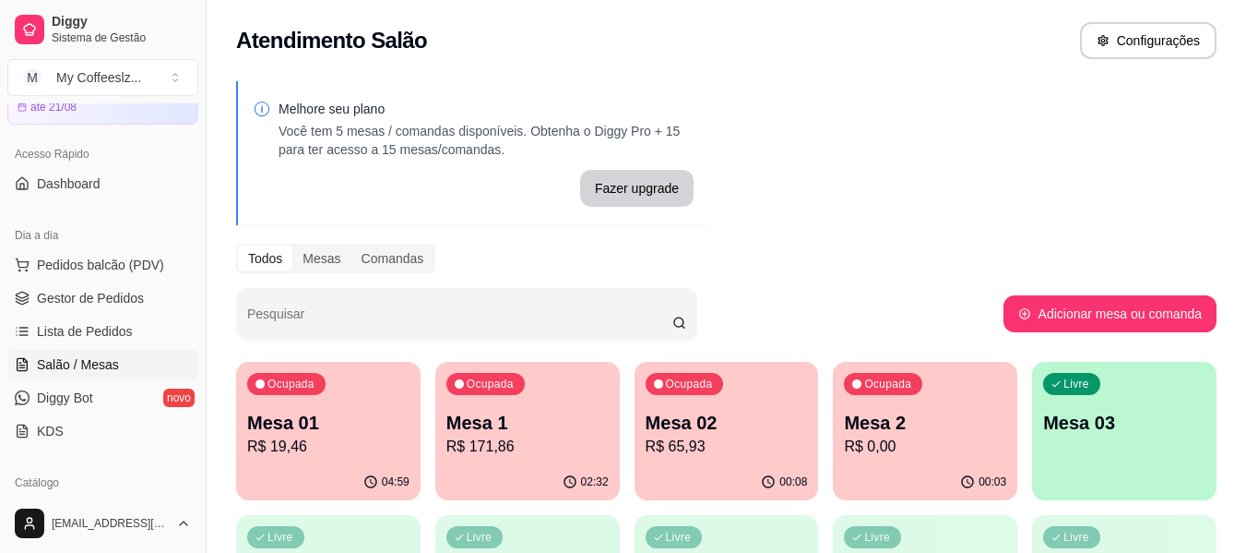
click at [962, 429] on p "Mesa 2" at bounding box center [925, 423] width 162 height 26
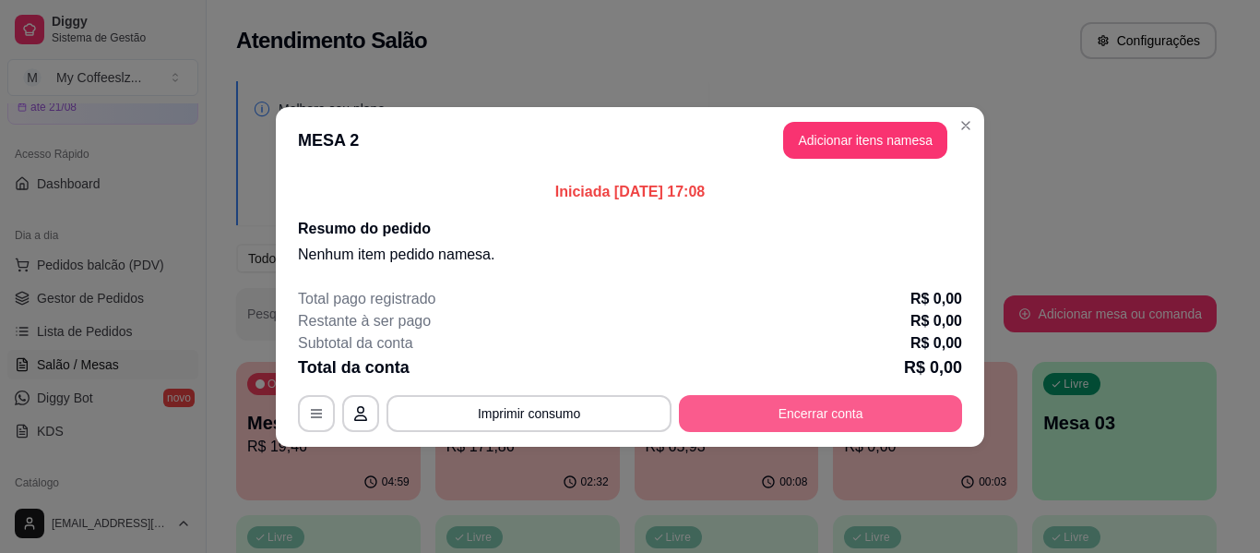
click at [895, 401] on button "Encerrar conta" at bounding box center [820, 413] width 283 height 37
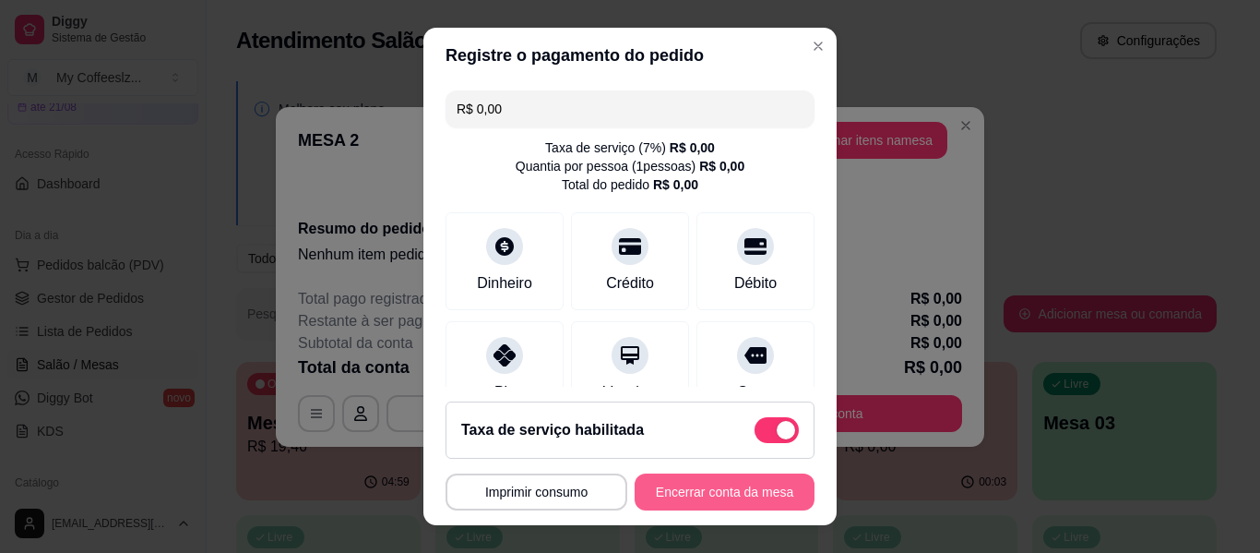
click at [721, 492] on button "Encerrar conta da mesa" at bounding box center [725, 491] width 180 height 37
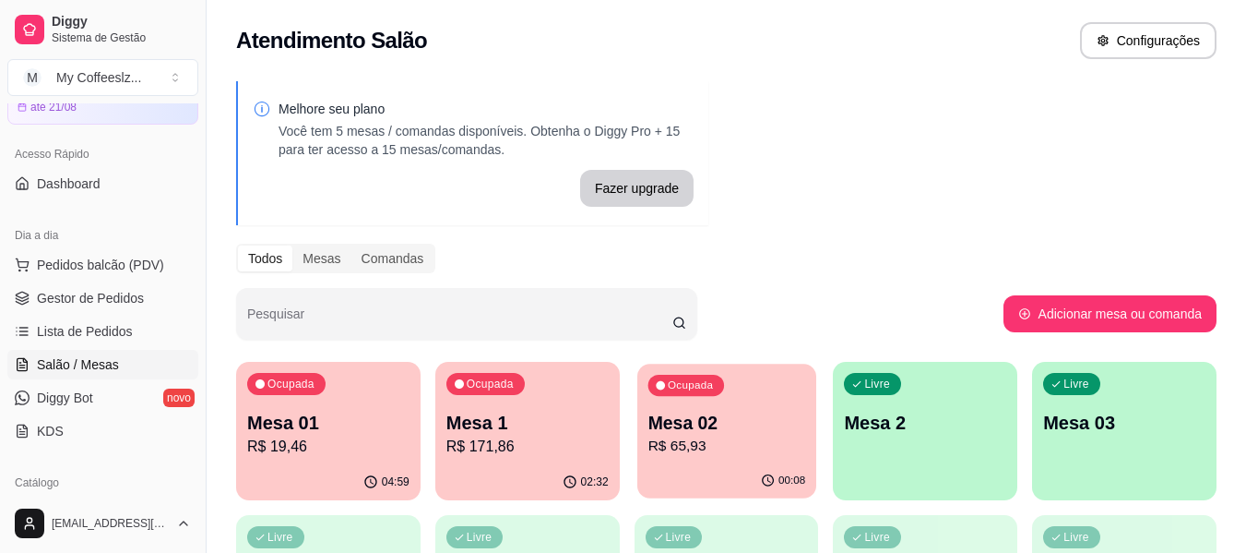
click at [756, 436] on p "R$ 65,93" at bounding box center [727, 445] width 158 height 21
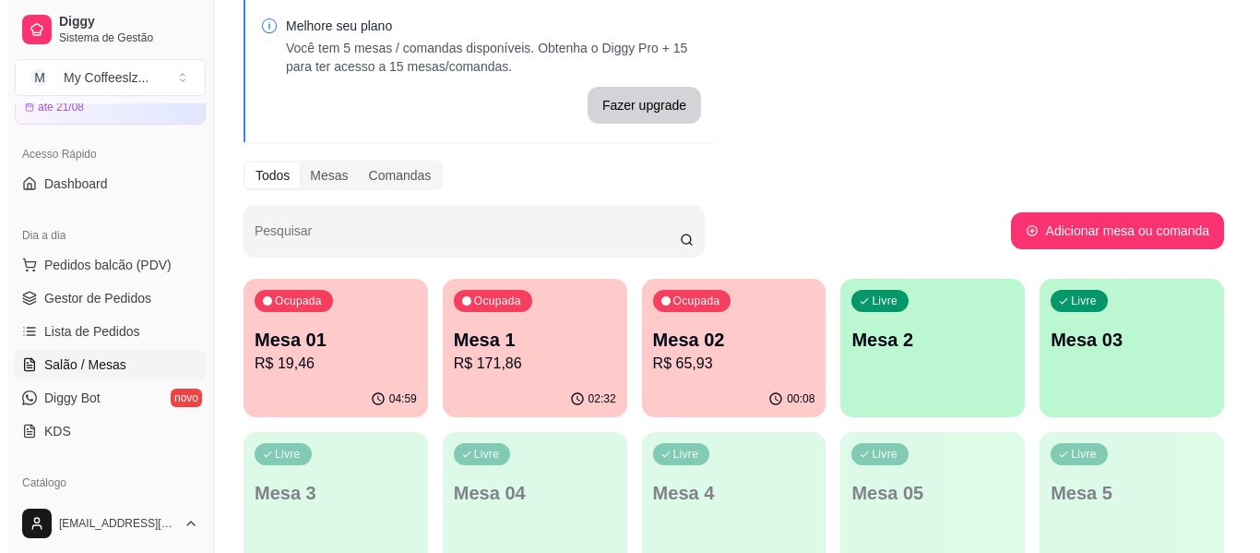
scroll to position [185, 0]
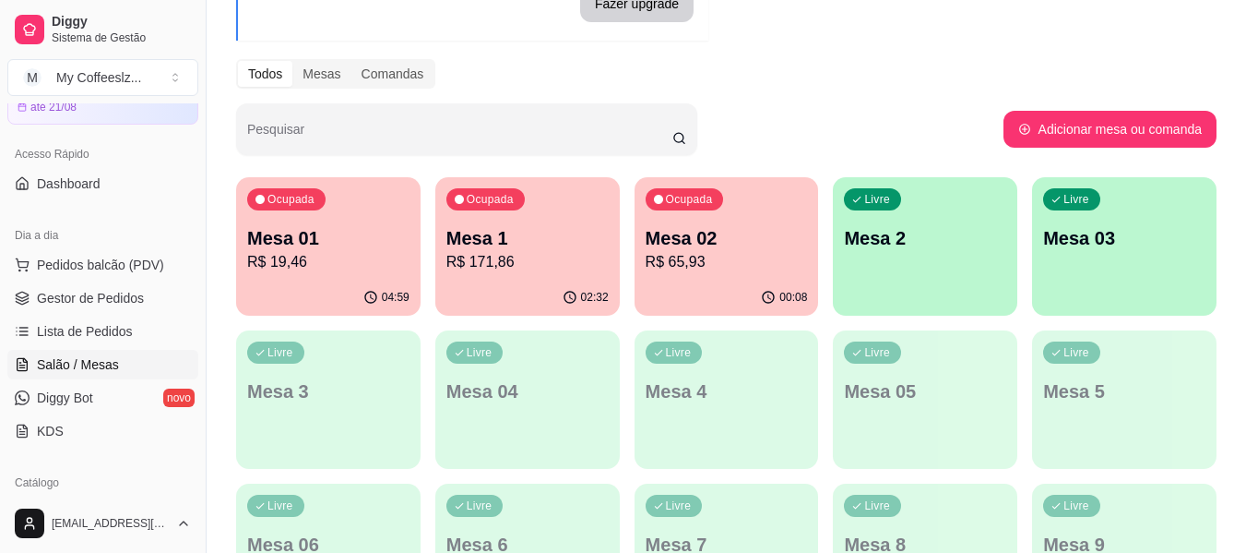
click at [489, 249] on p "Mesa 1" at bounding box center [528, 238] width 162 height 26
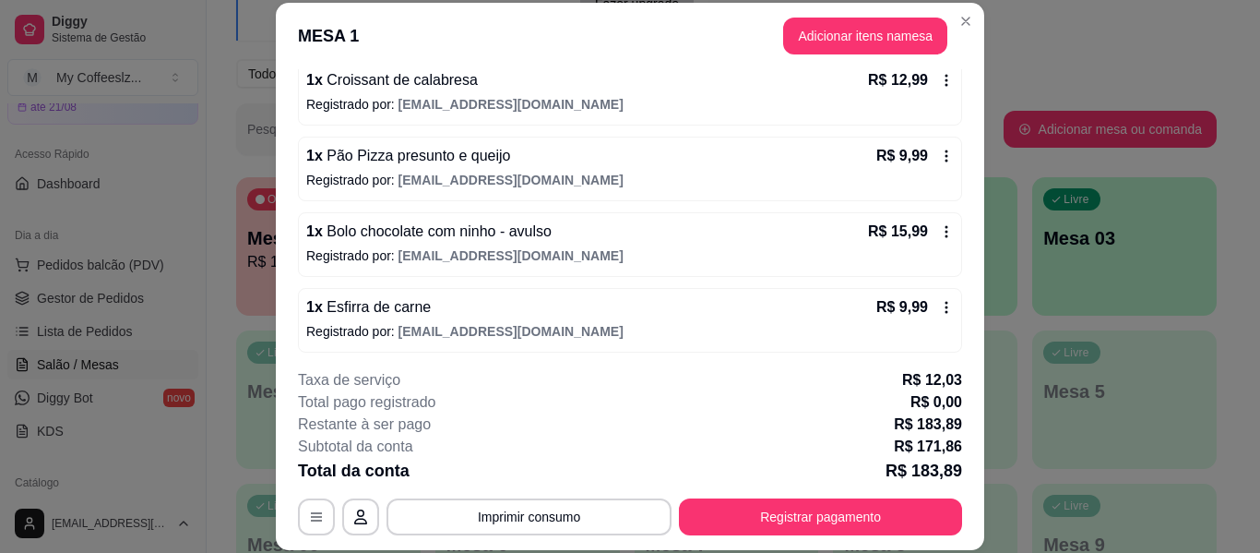
scroll to position [1020, 0]
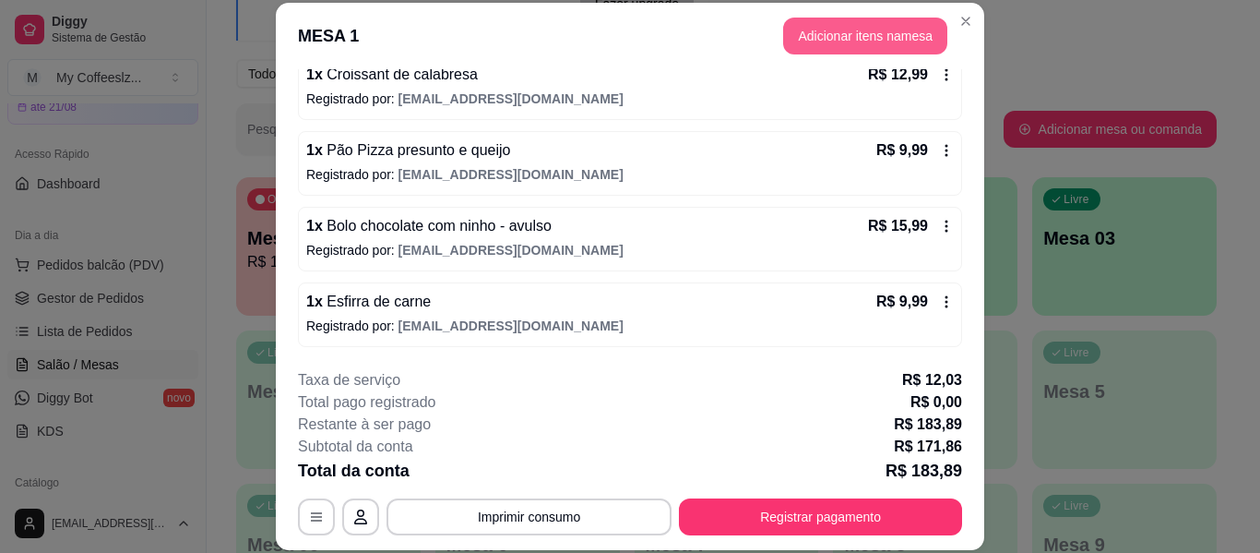
click at [797, 22] on button "Adicionar itens na mesa" at bounding box center [865, 36] width 164 height 37
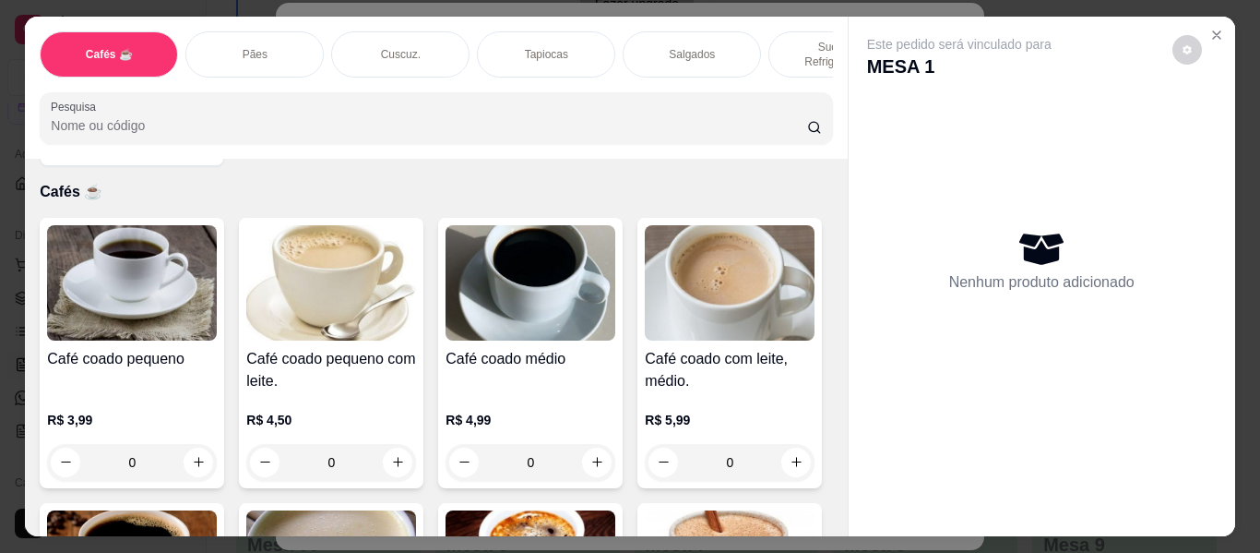
scroll to position [92, 0]
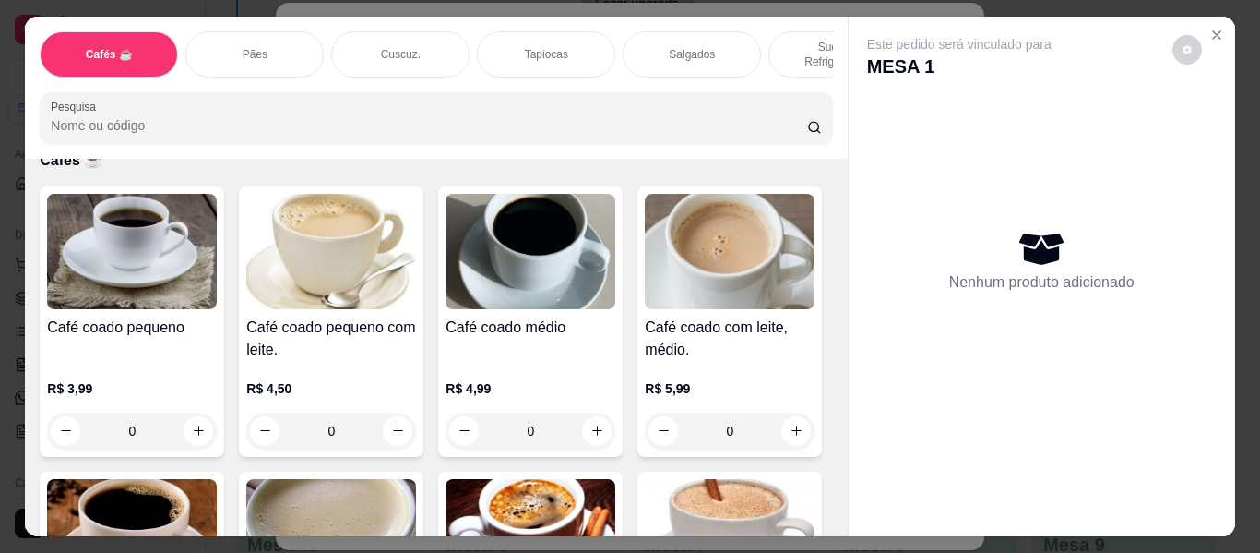
click at [721, 35] on div "Salgados" at bounding box center [692, 54] width 138 height 46
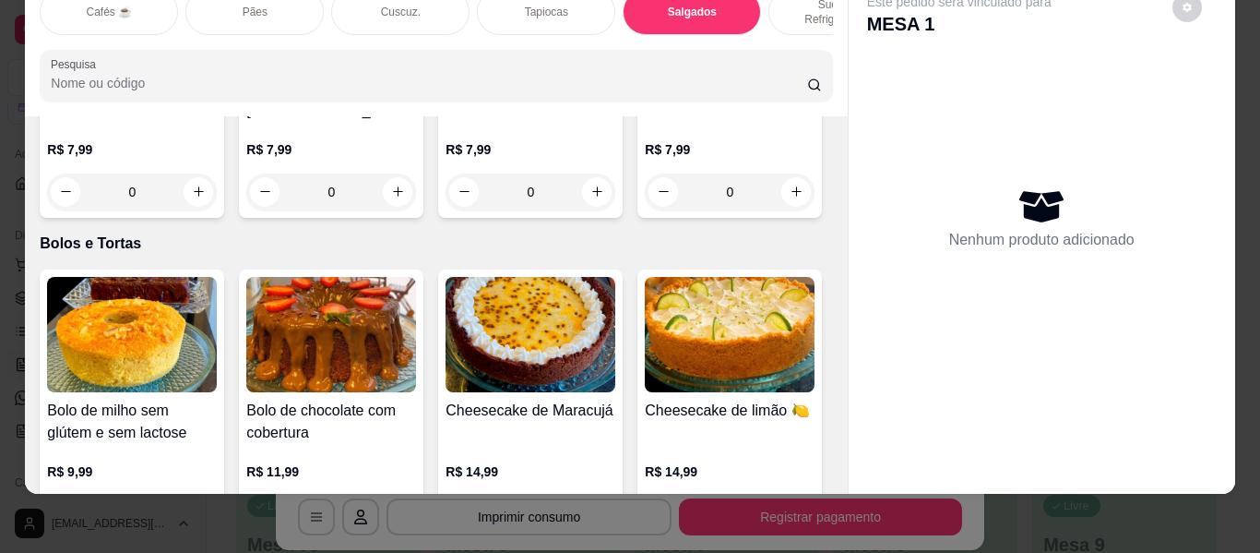
scroll to position [7967, 0]
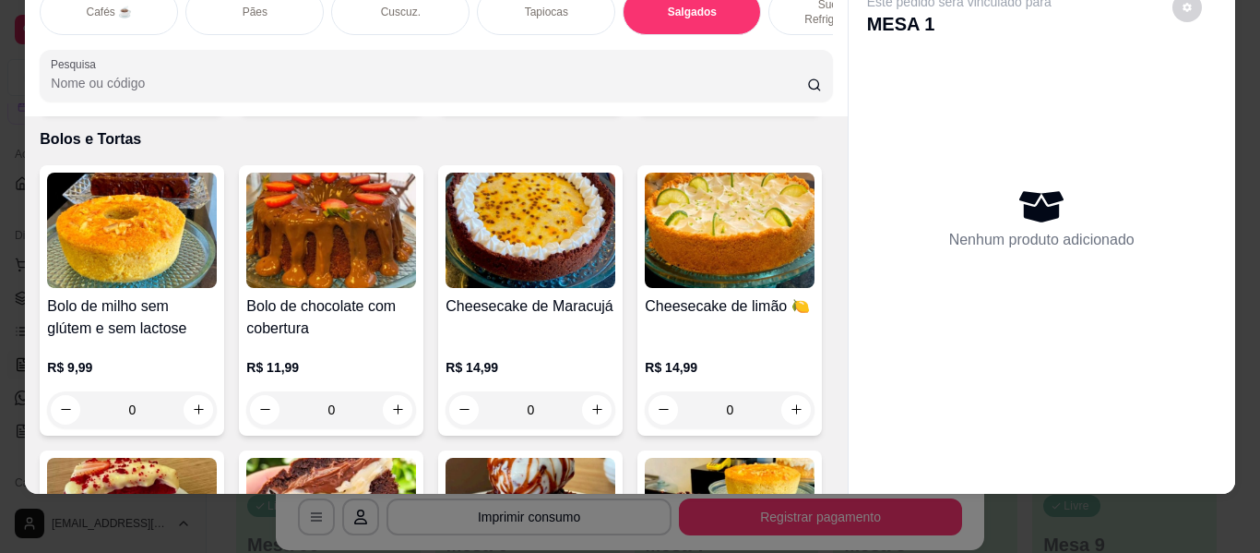
type input "1"
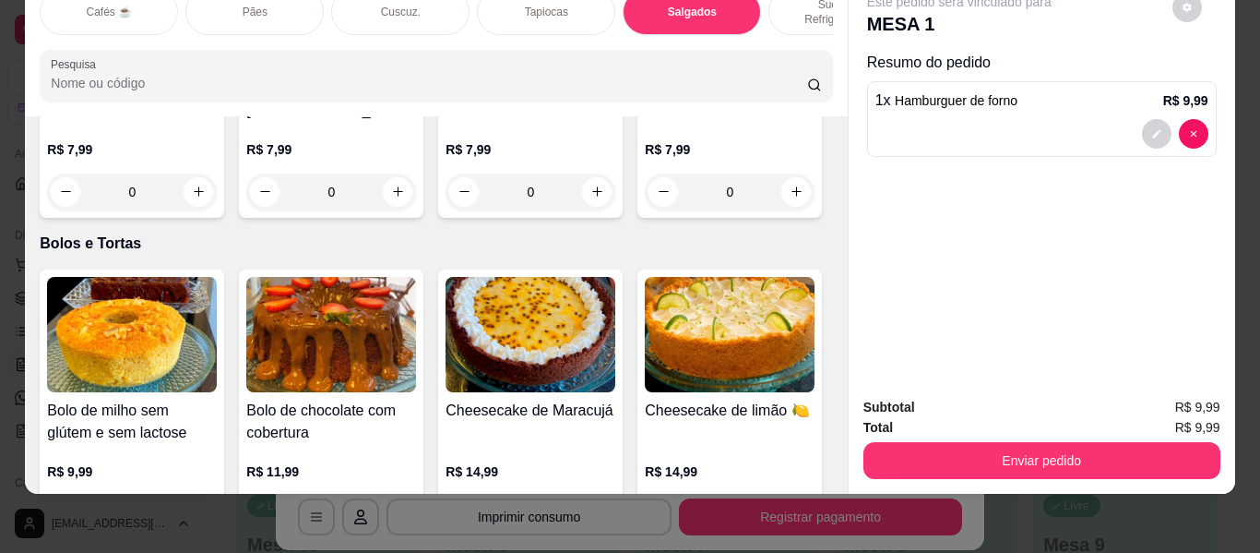
scroll to position [7691, 0]
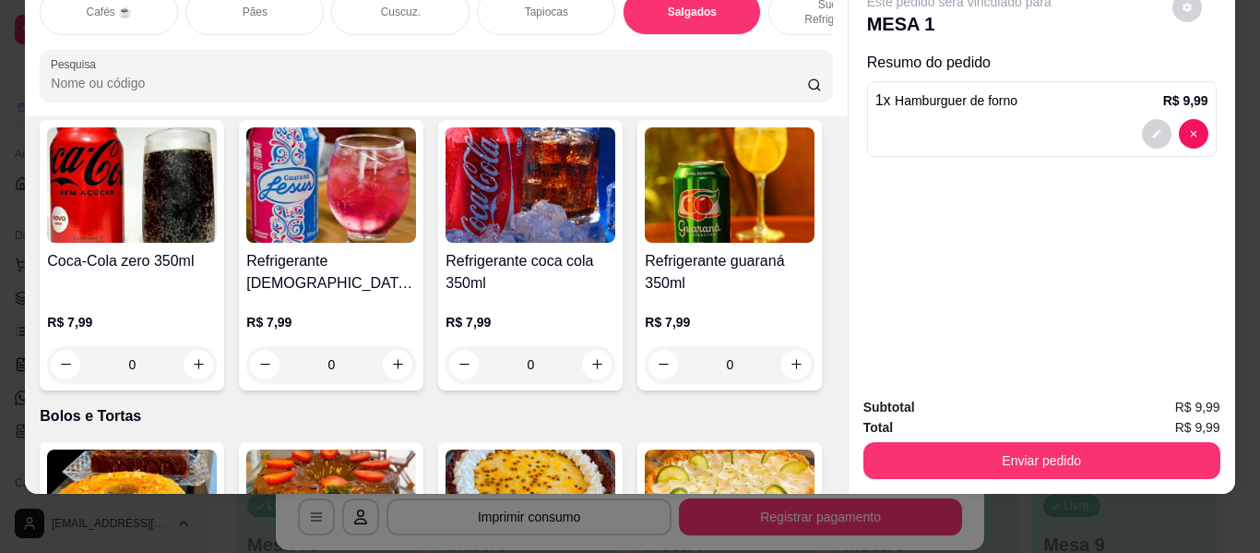
type input "1"
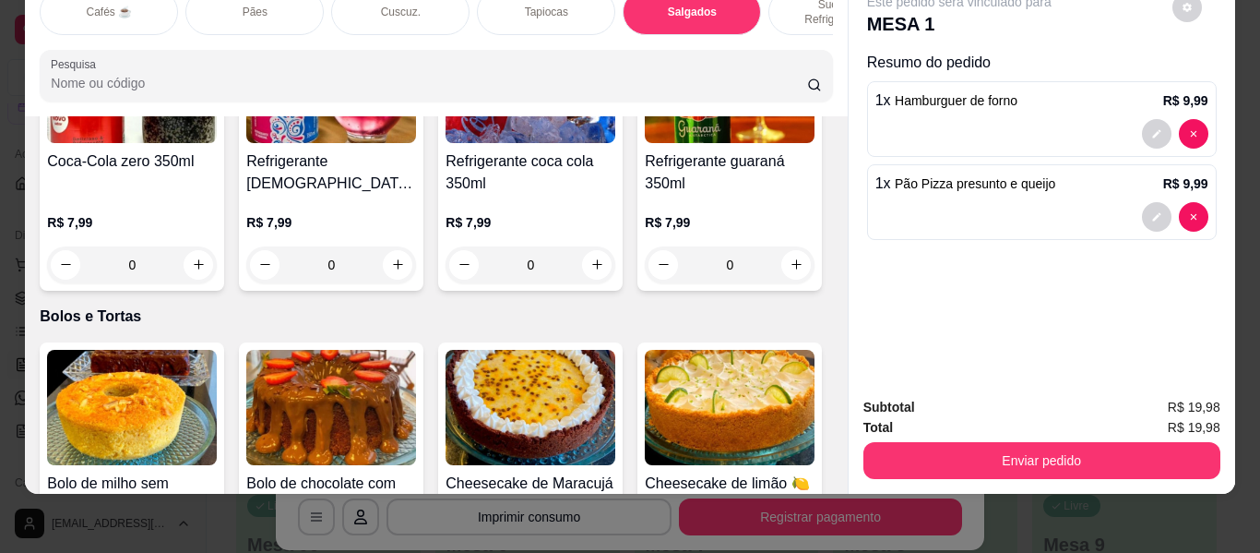
scroll to position [7875, 0]
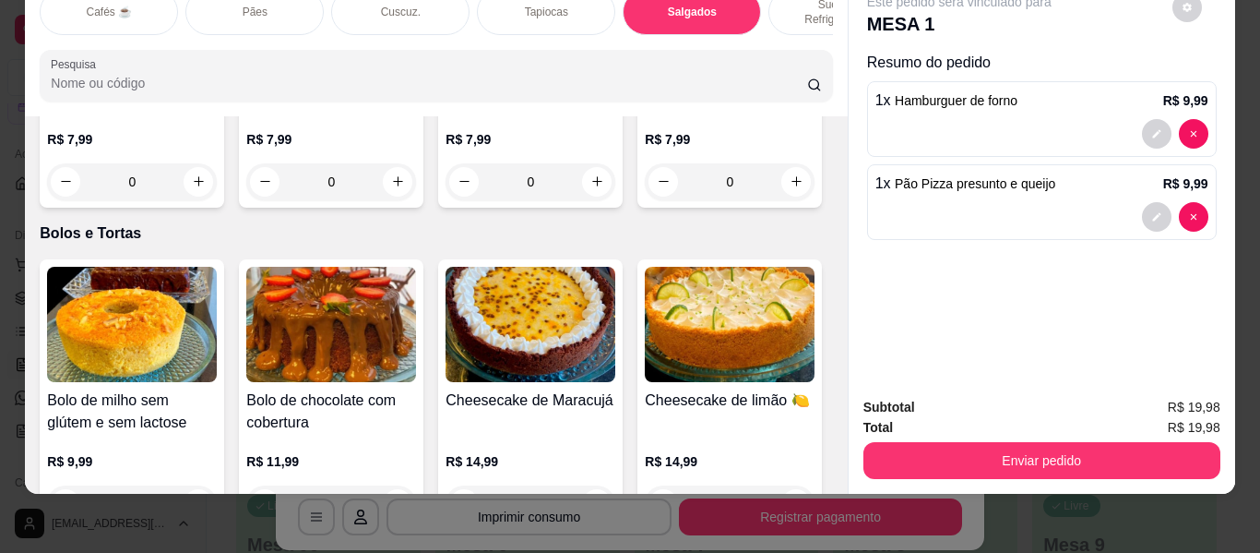
type input "2"
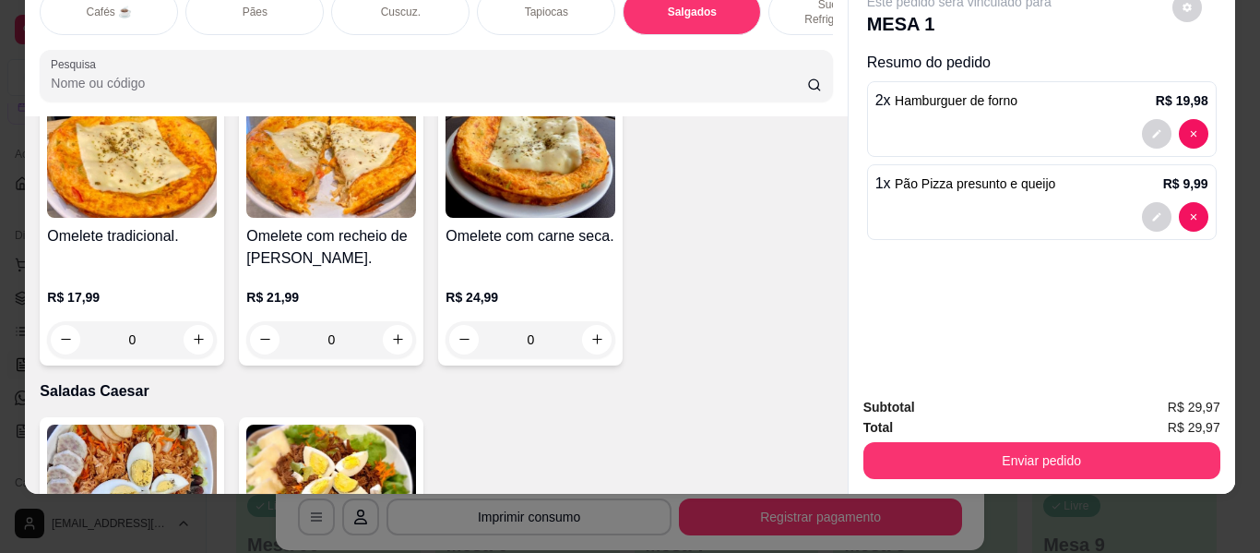
scroll to position [9905, 0]
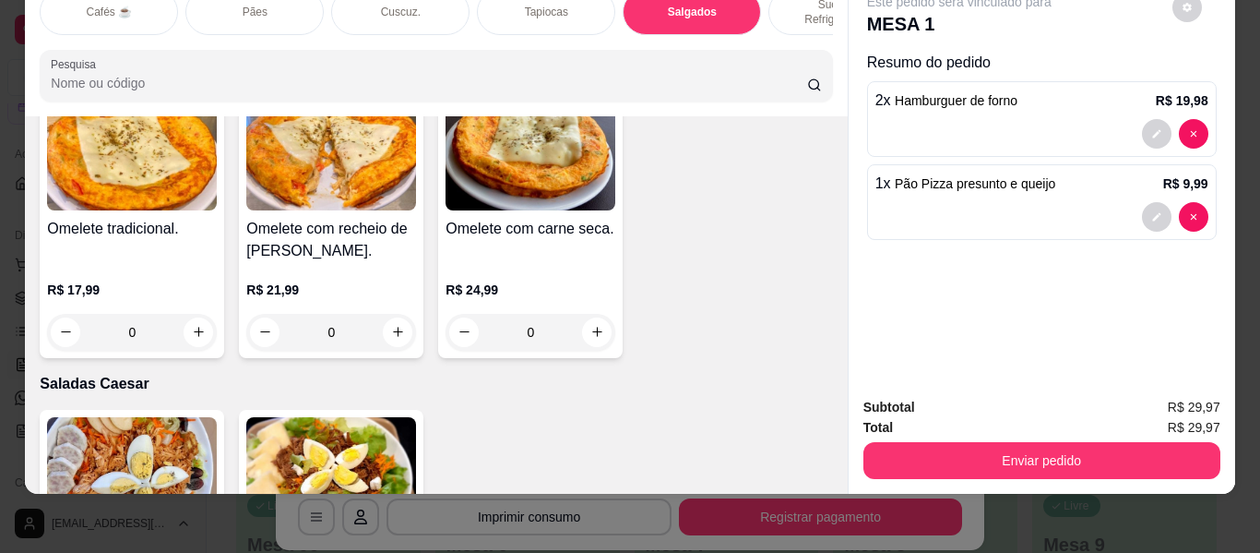
type input "1"
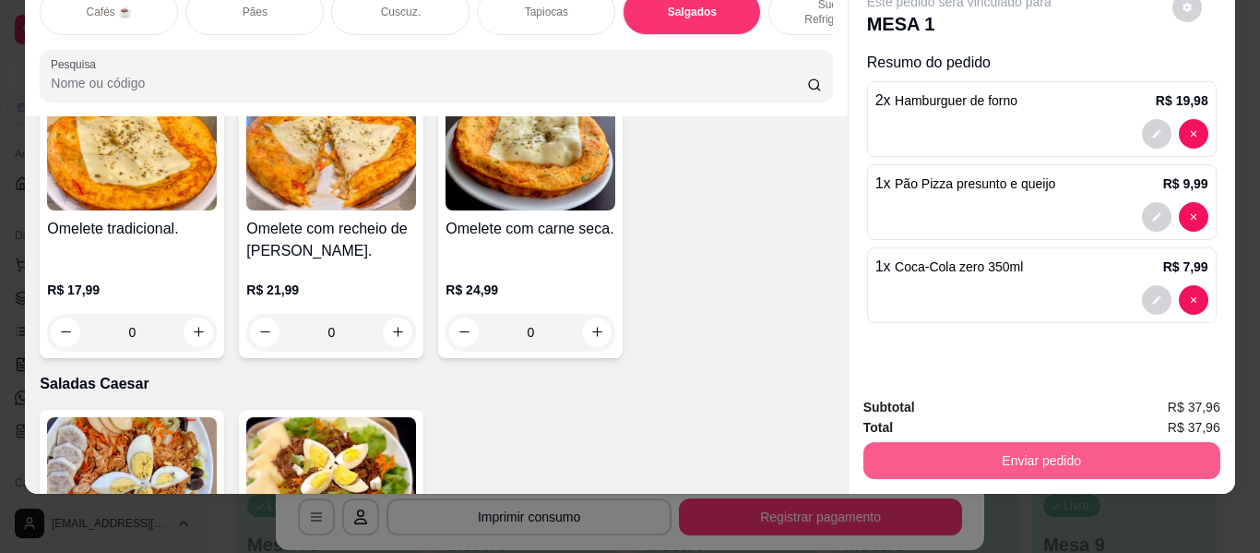
click at [911, 454] on button "Enviar pedido" at bounding box center [1042, 460] width 357 height 37
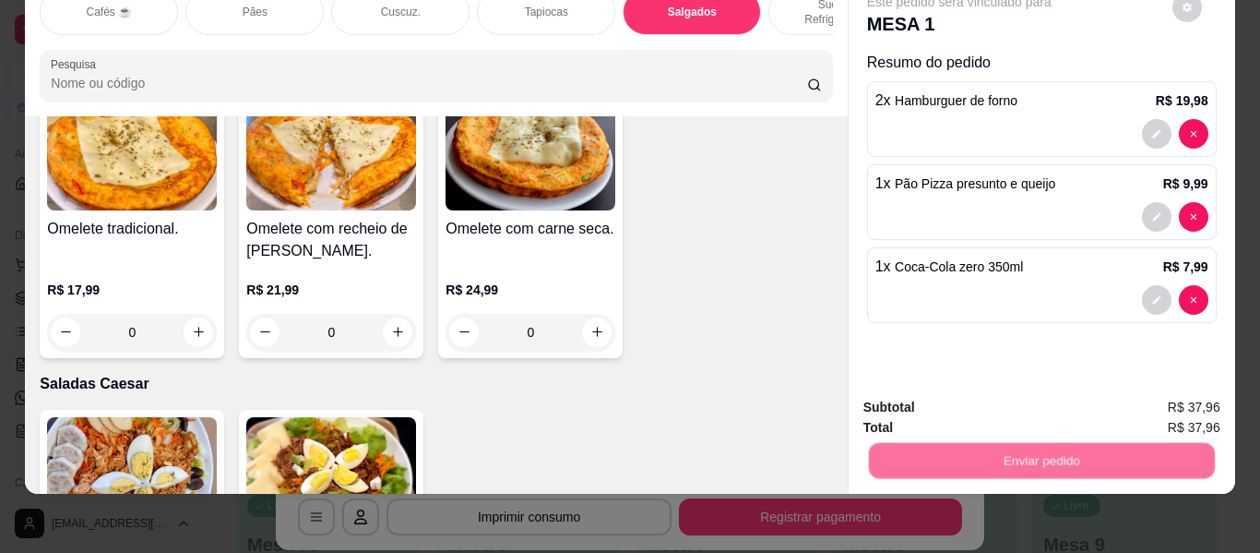
click at [958, 401] on button "Não registrar e enviar pedido" at bounding box center [981, 400] width 192 height 35
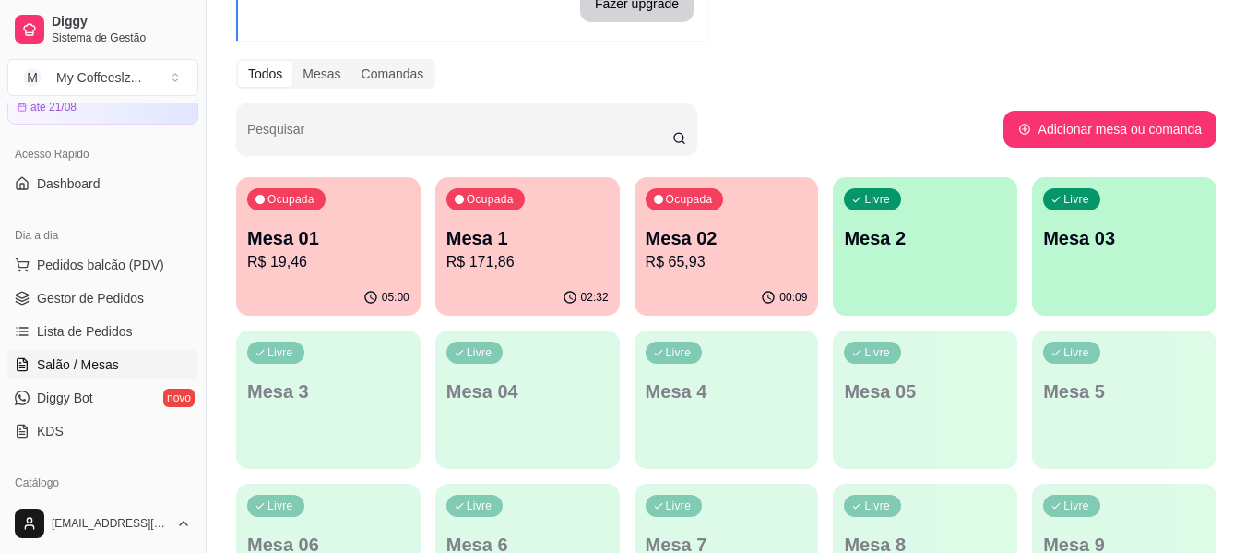
click at [347, 304] on div "05:00" at bounding box center [328, 298] width 185 height 36
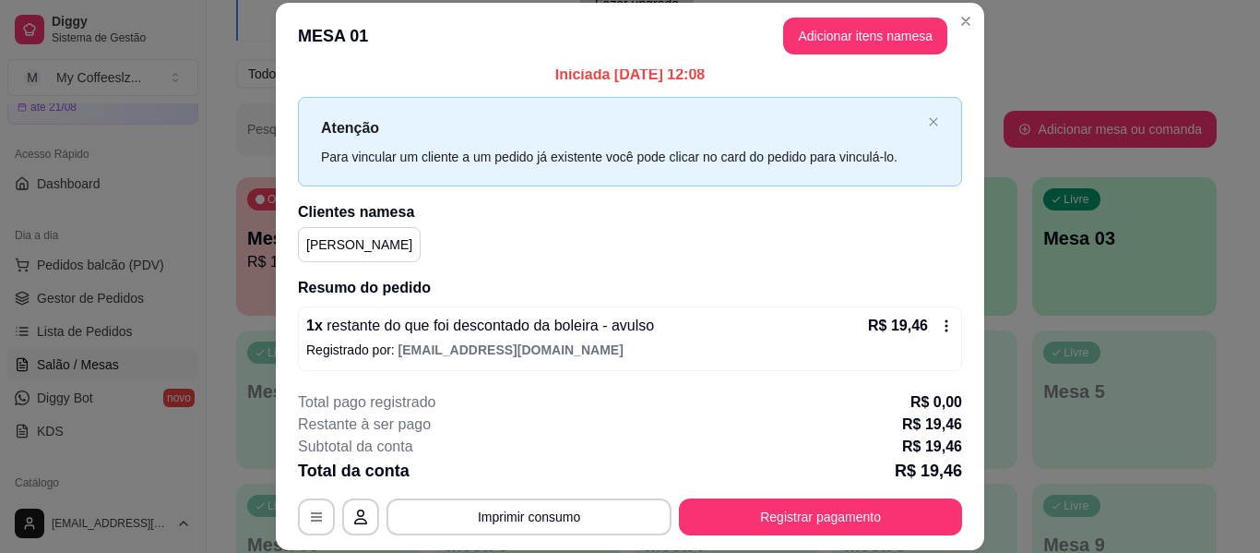
scroll to position [15, 0]
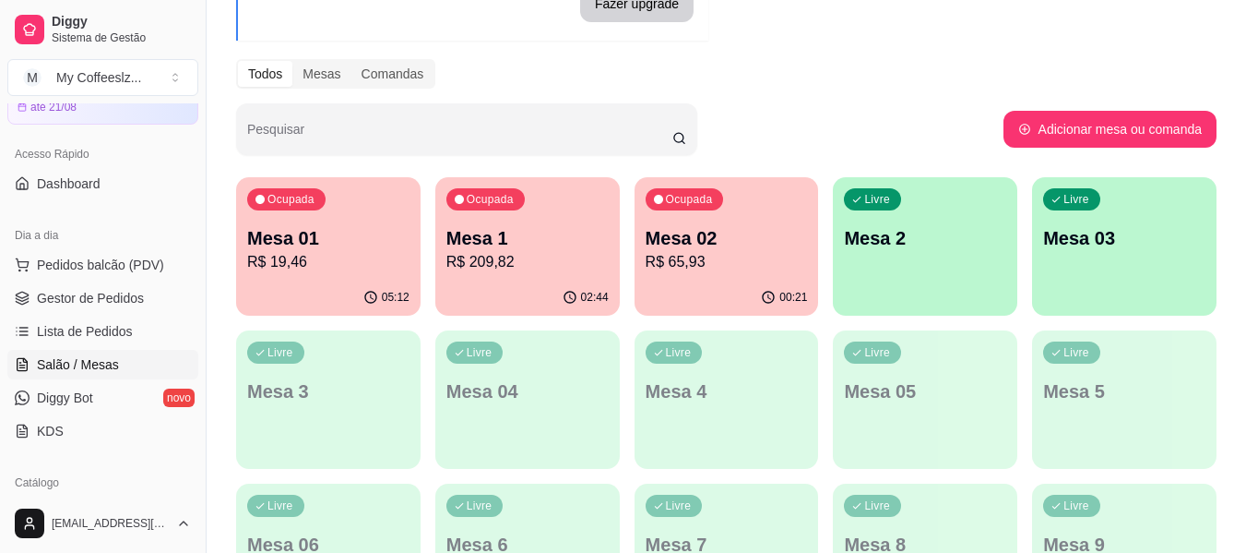
click at [732, 283] on div "00:21" at bounding box center [727, 298] width 185 height 36
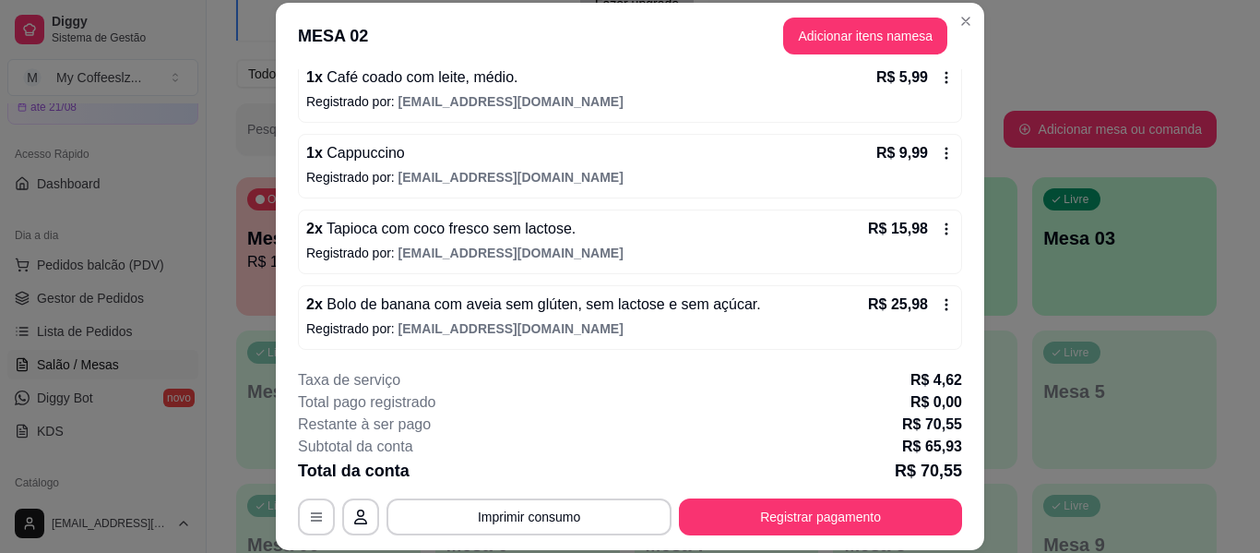
scroll to position [264, 0]
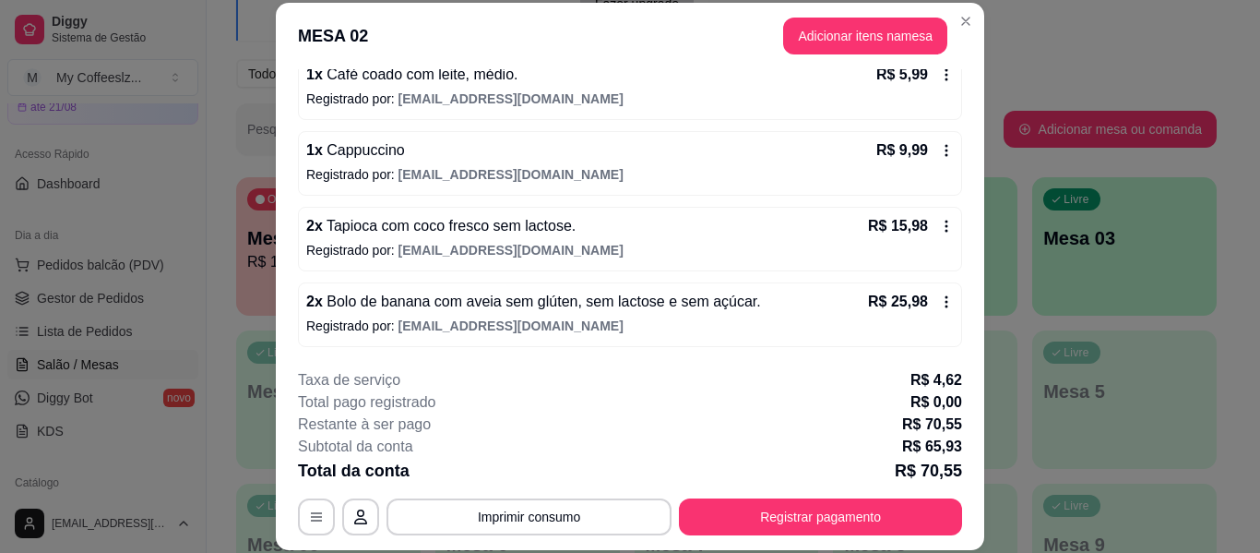
click at [817, 154] on div "1 x Cappuccino R$ 9,99" at bounding box center [630, 150] width 648 height 22
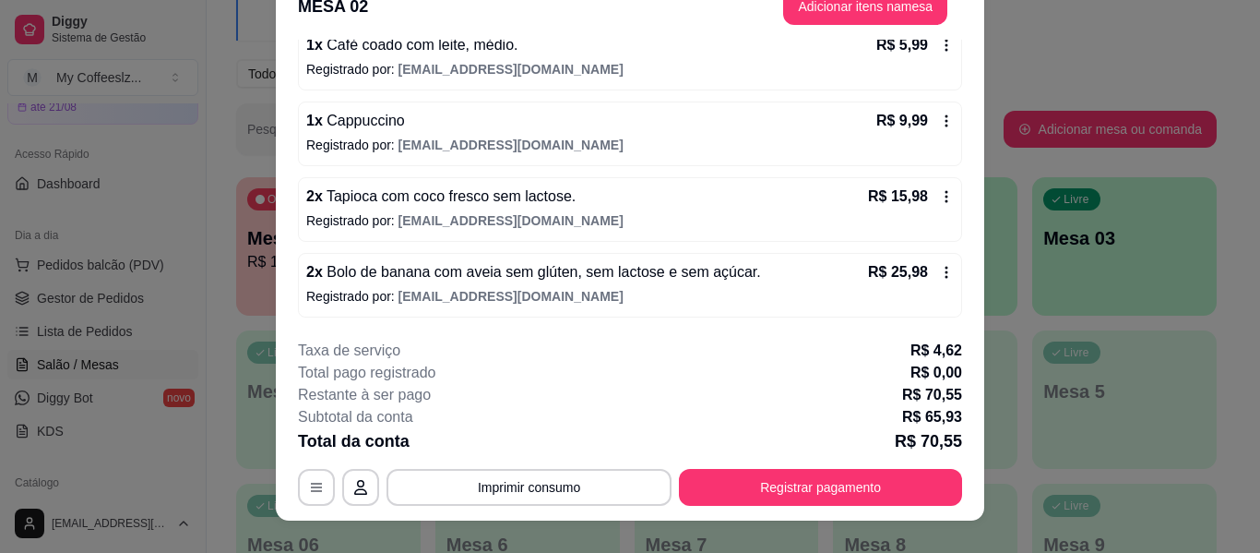
scroll to position [56, 0]
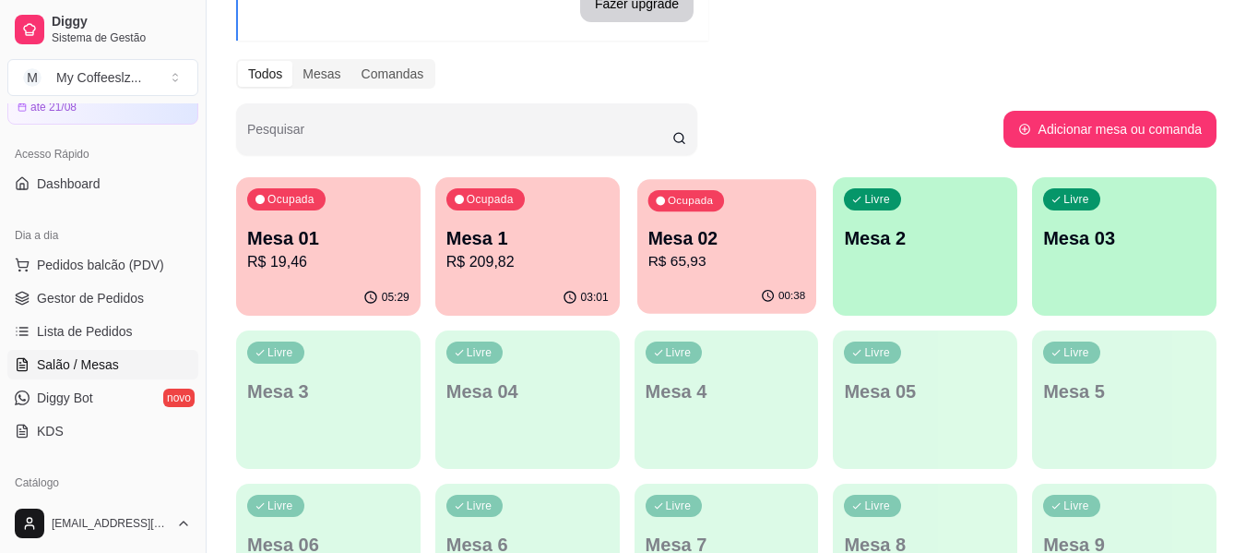
click at [770, 255] on p "R$ 65,93" at bounding box center [727, 261] width 158 height 21
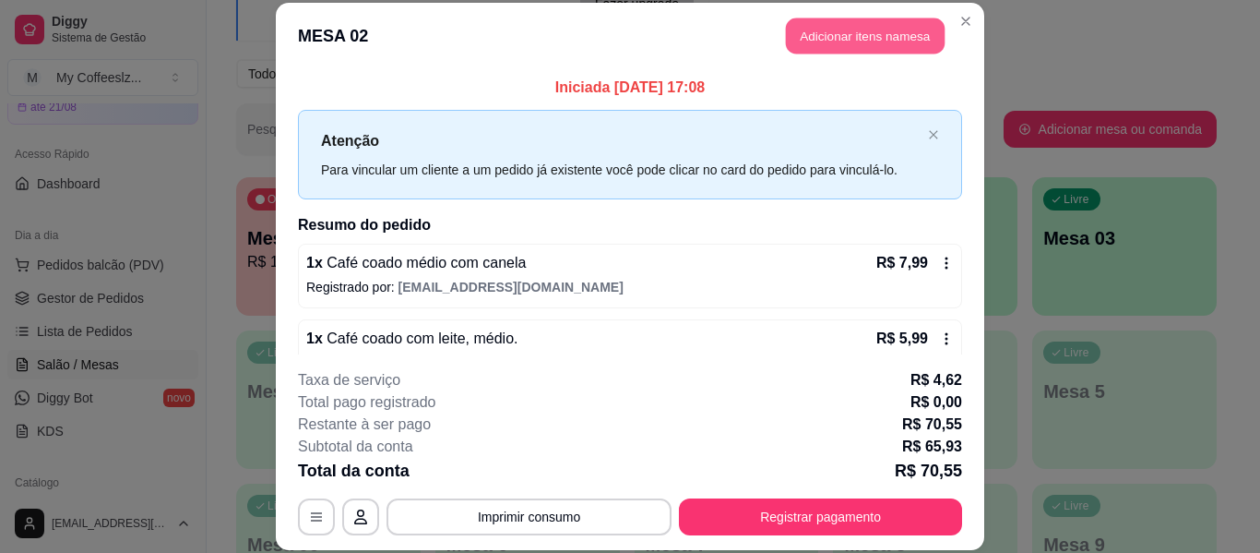
click at [804, 29] on button "Adicionar itens na mesa" at bounding box center [865, 36] width 159 height 36
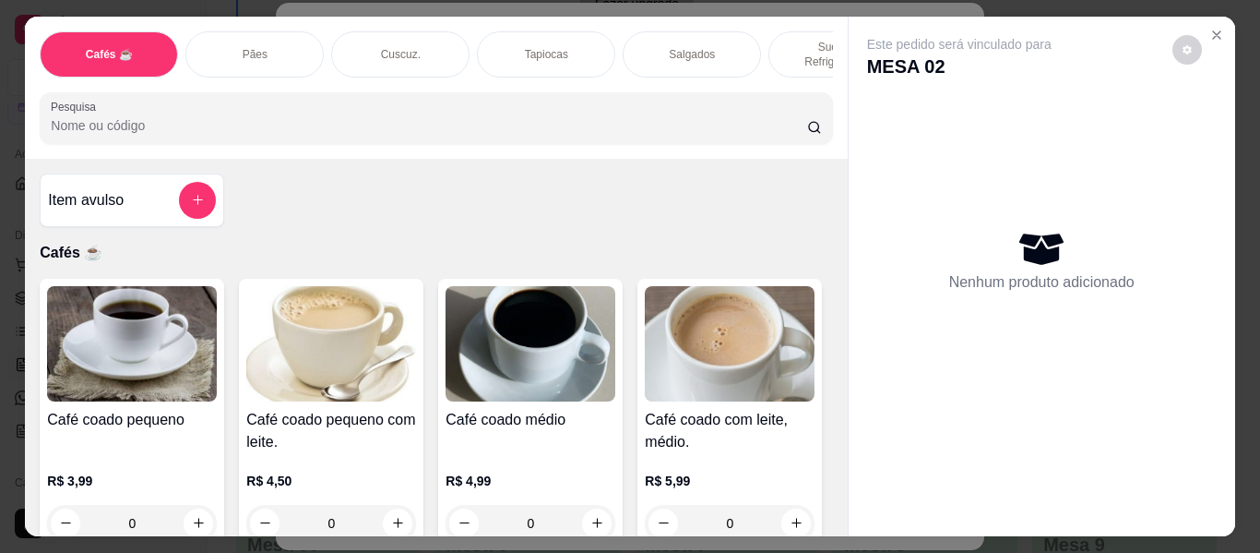
click at [802, 40] on p "Sucos e Refrigerantes" at bounding box center [837, 55] width 107 height 30
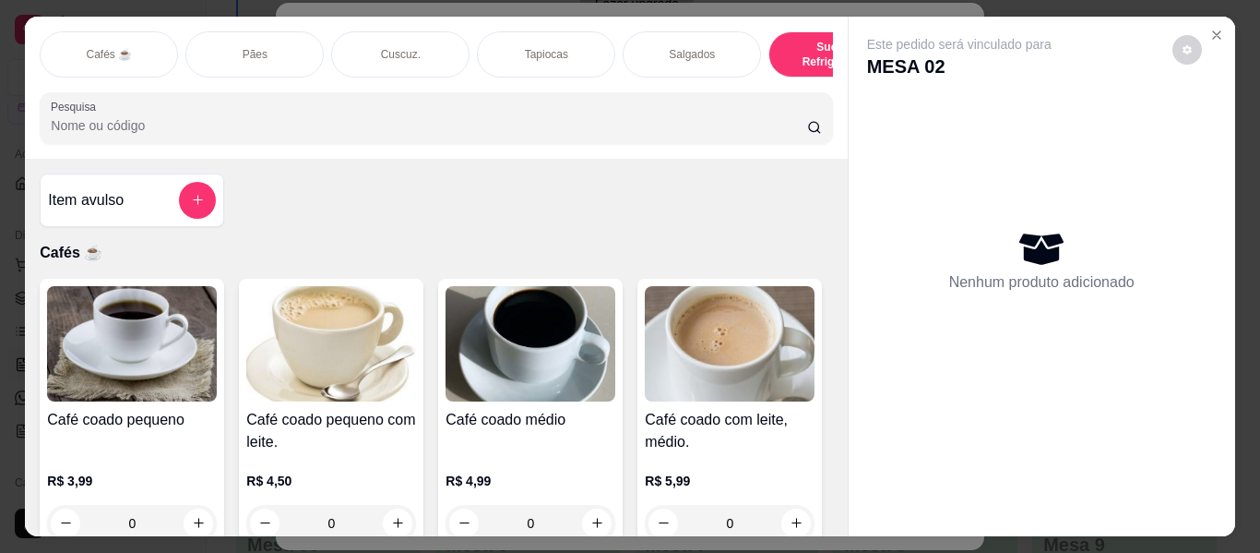
scroll to position [50, 0]
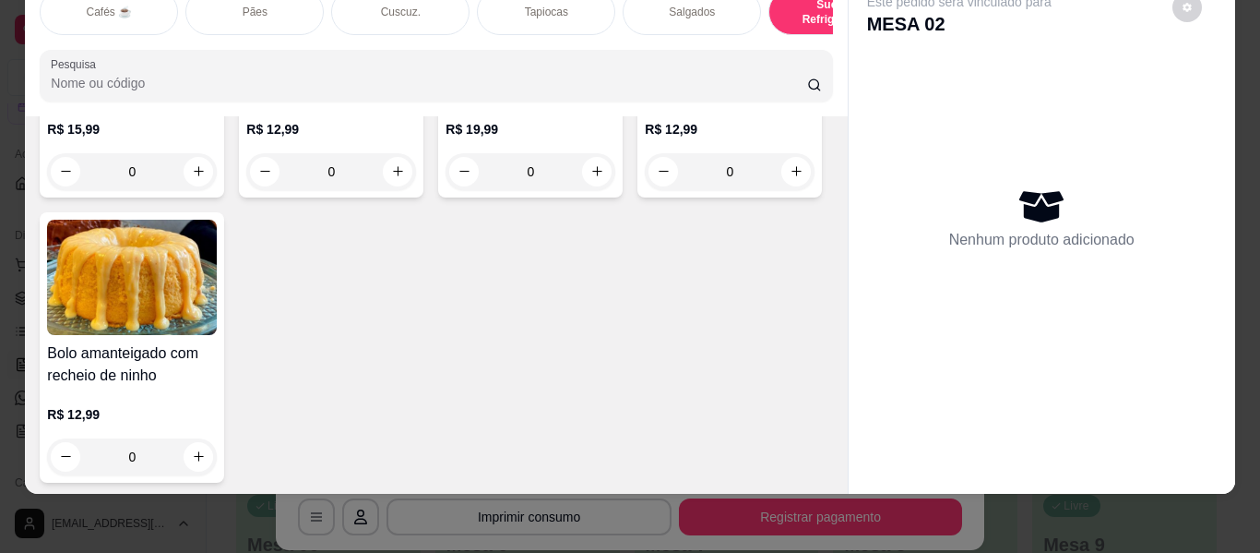
type input "1"
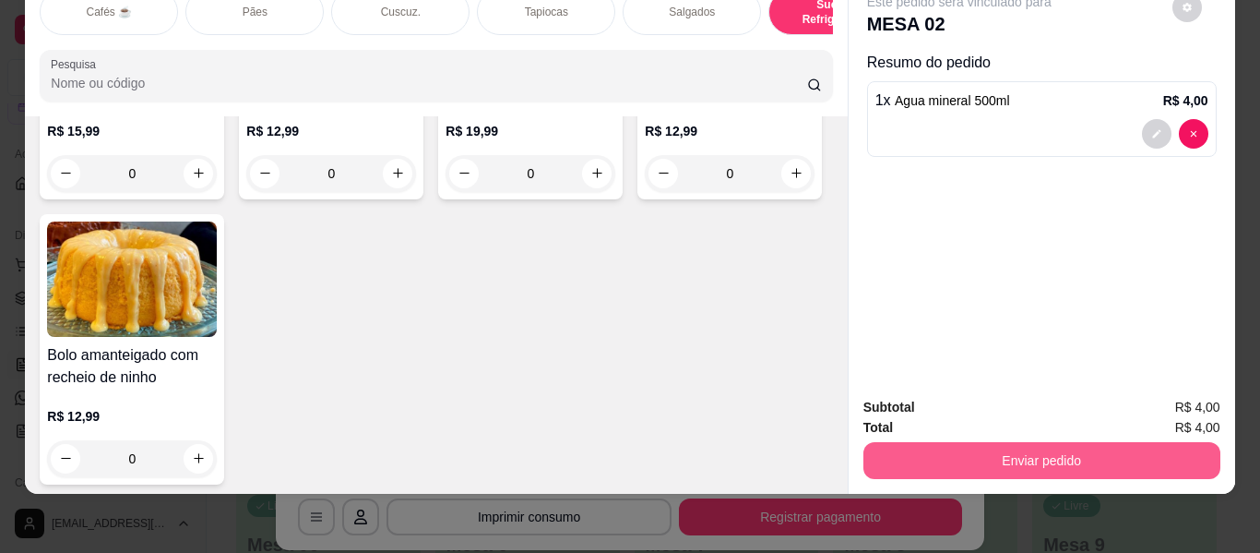
click at [1084, 449] on button "Enviar pedido" at bounding box center [1042, 460] width 357 height 37
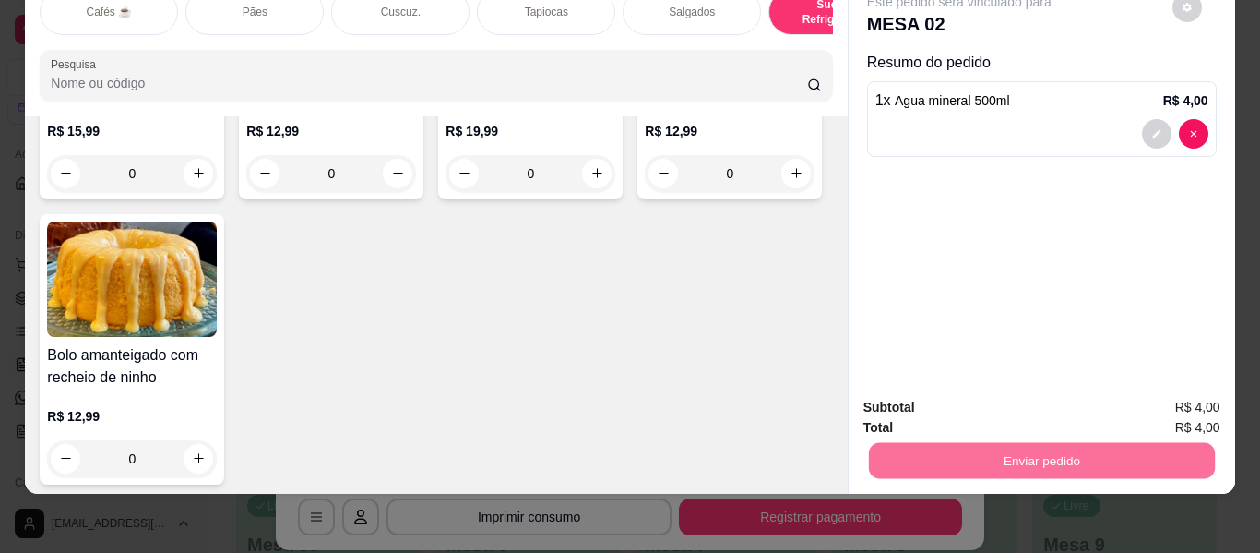
click at [1041, 392] on button "Não registrar e enviar pedido" at bounding box center [981, 400] width 186 height 34
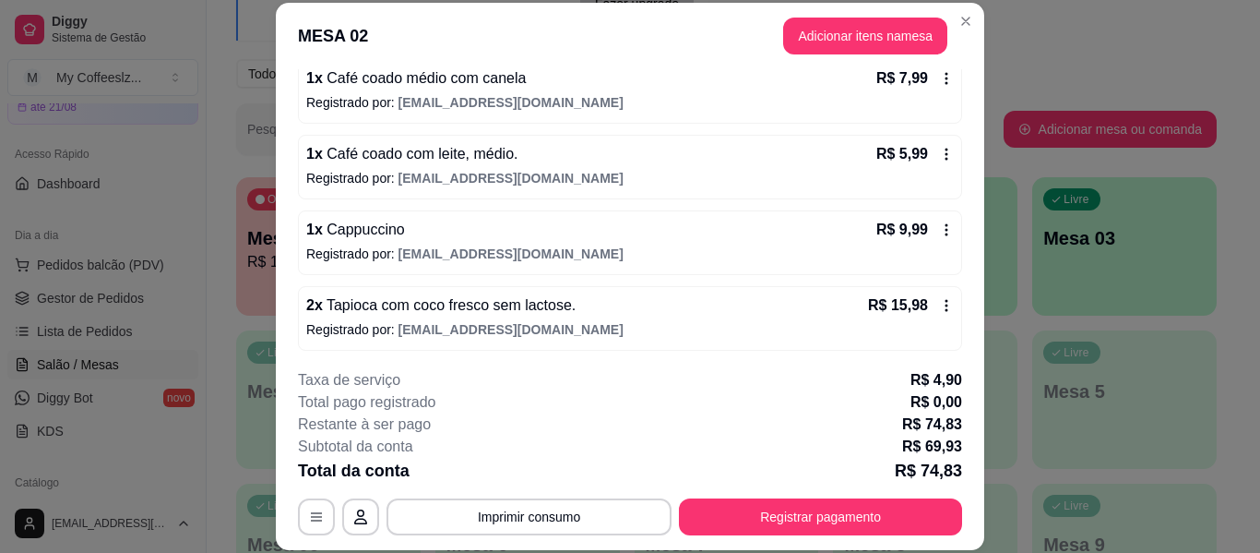
scroll to position [277, 0]
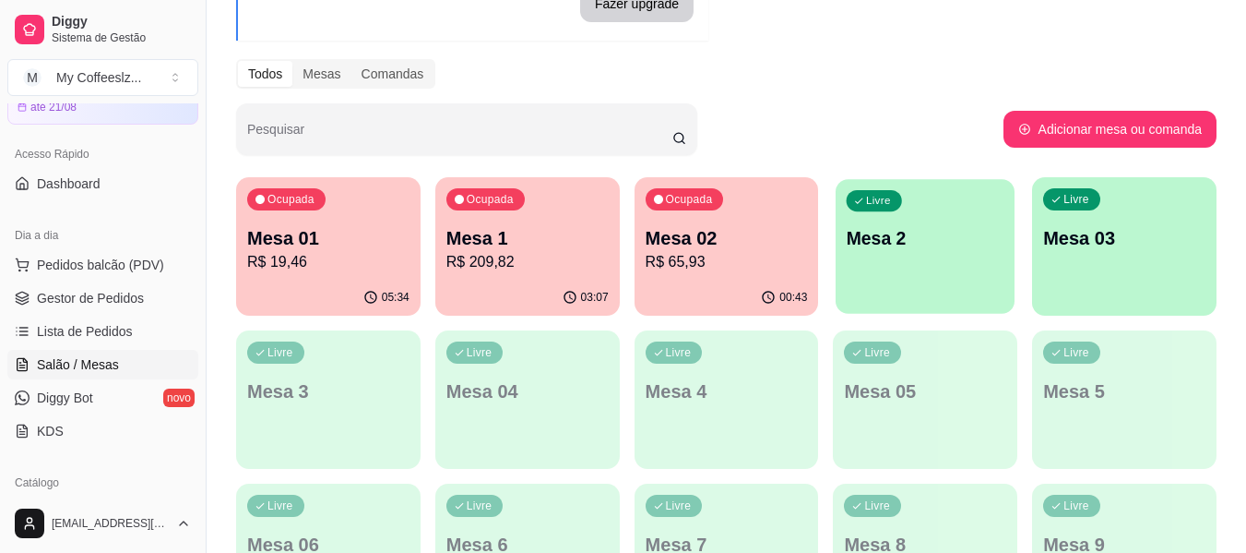
click at [891, 268] on div "Livre Mesa 2" at bounding box center [925, 235] width 179 height 113
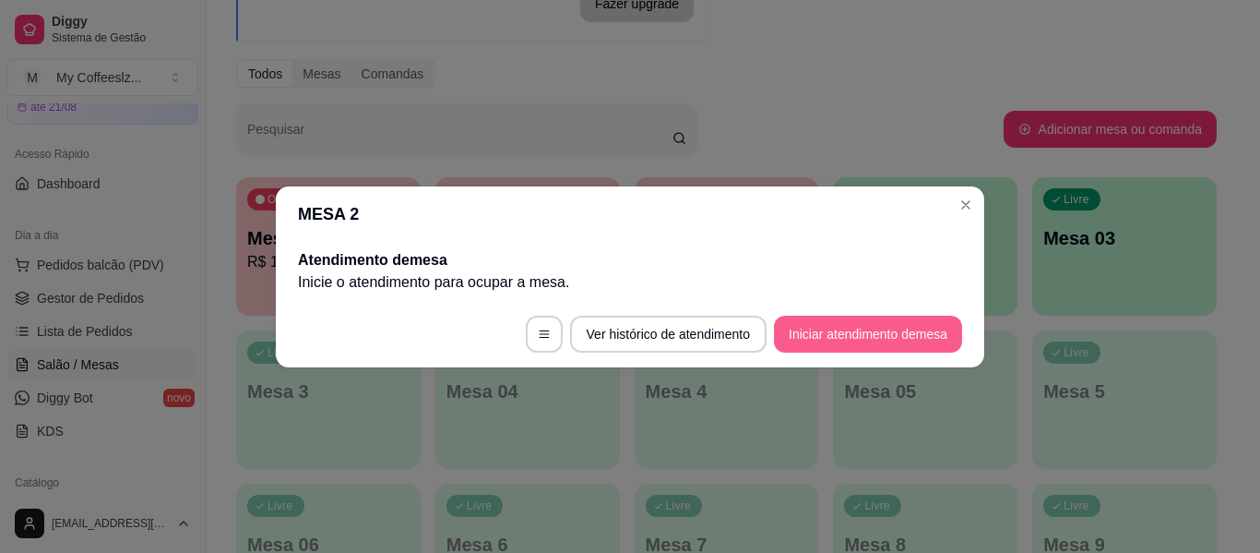
click at [852, 327] on button "Iniciar atendimento de mesa" at bounding box center [868, 334] width 188 height 37
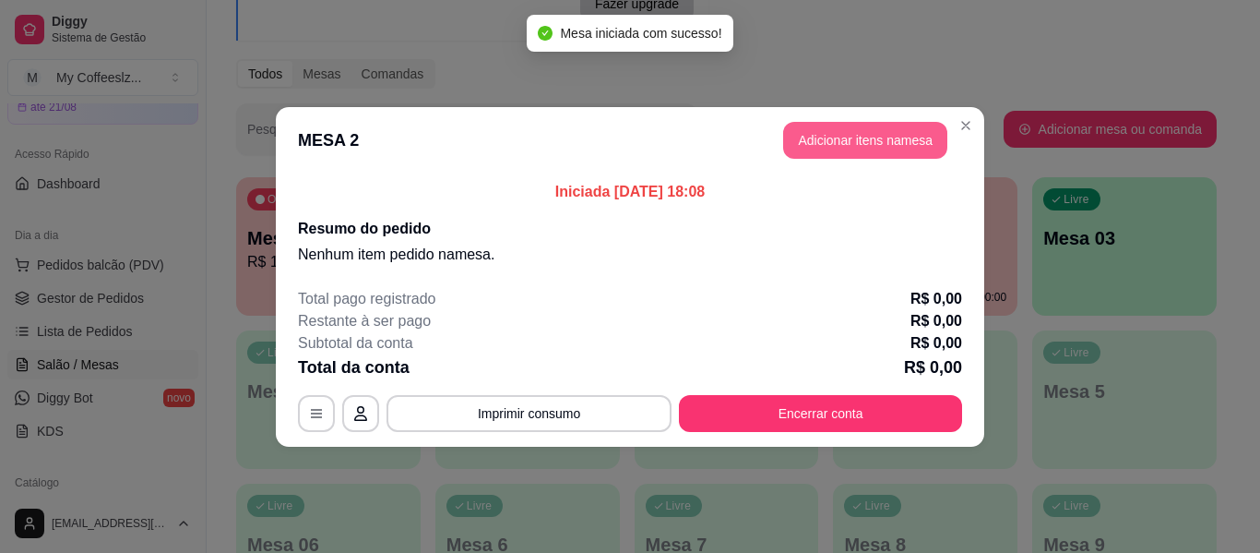
click at [872, 130] on button "Adicionar itens na mesa" at bounding box center [865, 140] width 164 height 37
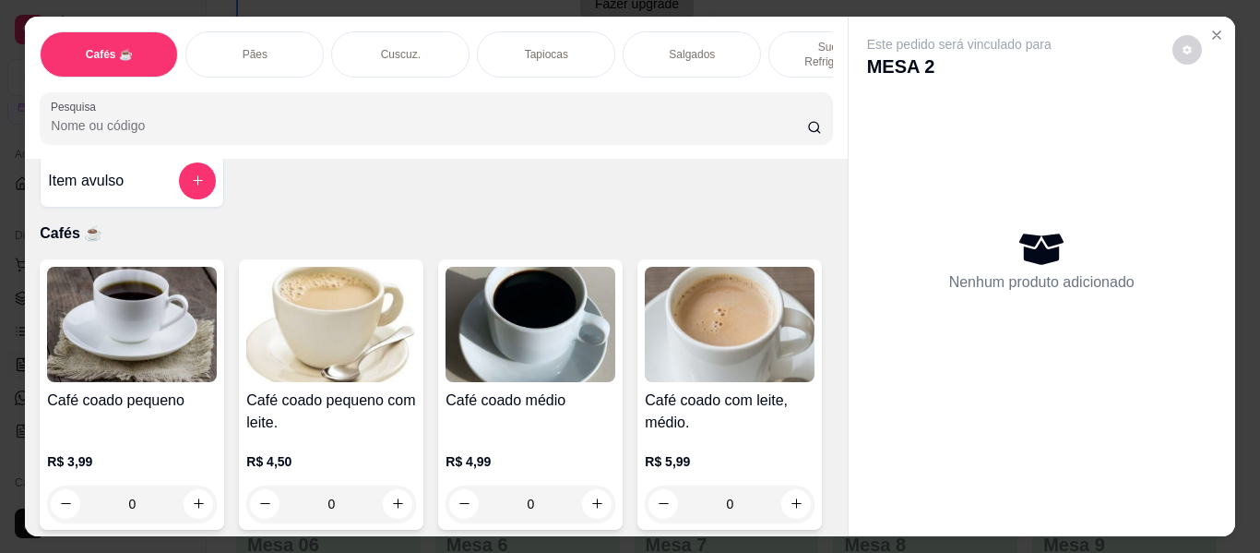
scroll to position [0, 0]
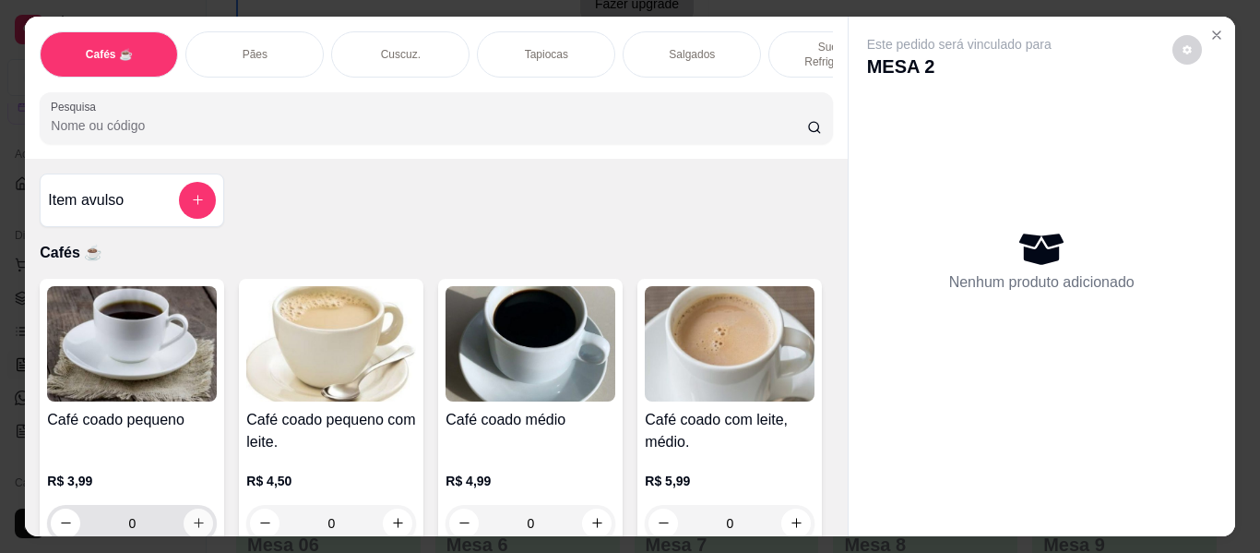
click at [192, 516] on icon "increase-product-quantity" at bounding box center [199, 523] width 14 height 14
type input "1"
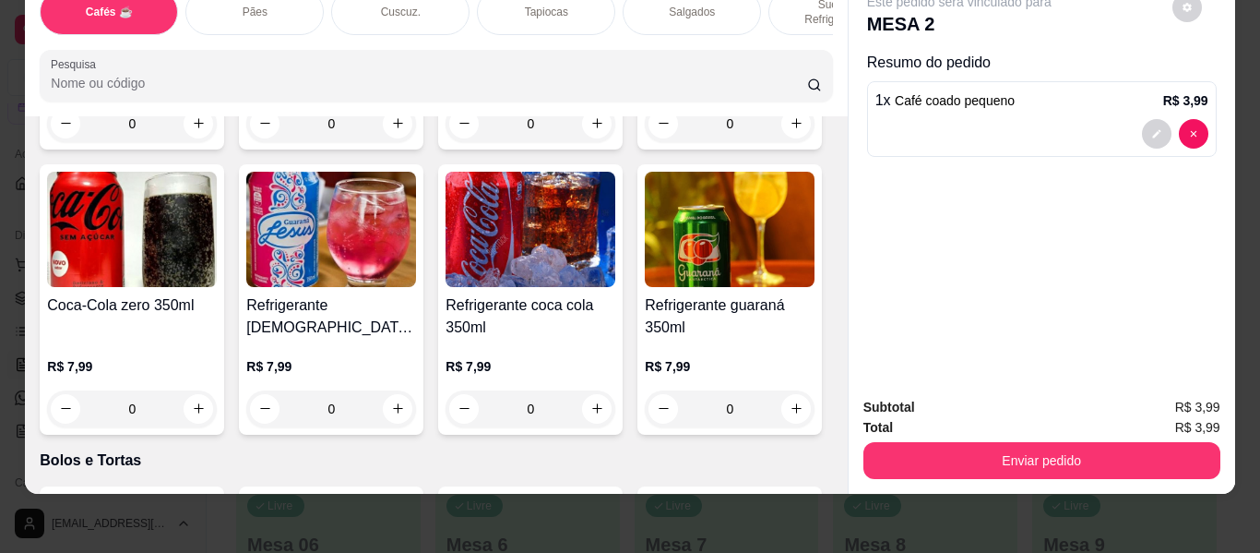
scroll to position [7565, 0]
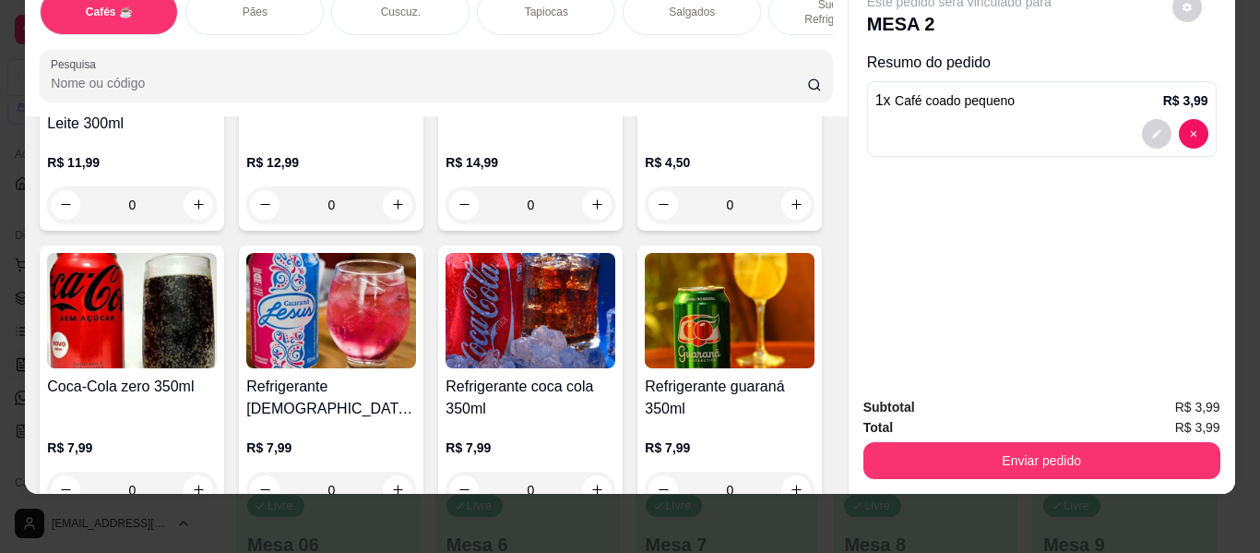
type input "1"
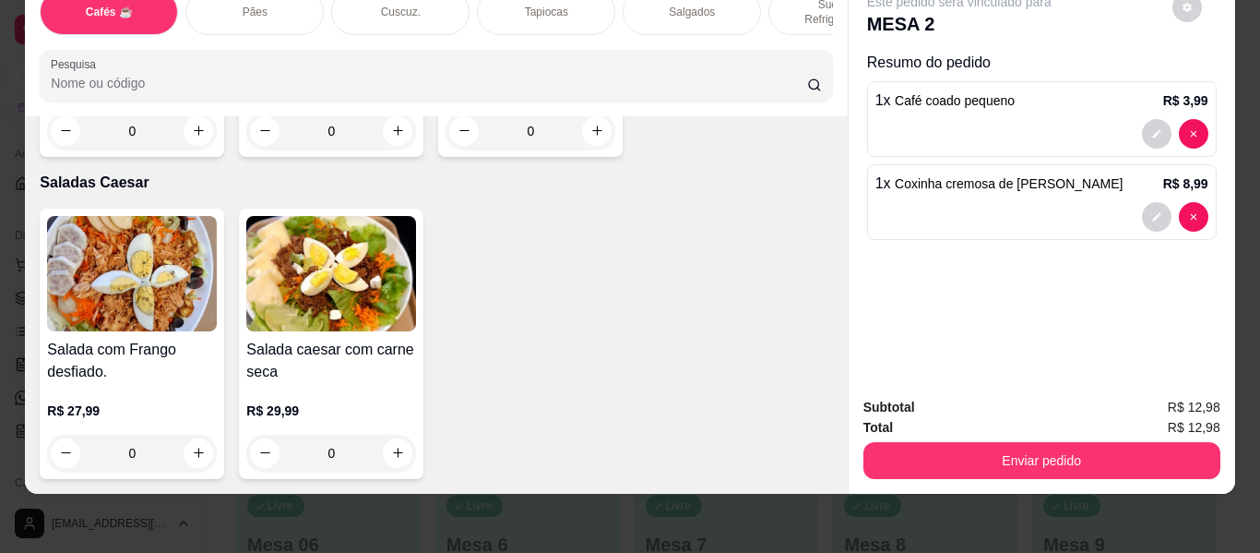
scroll to position [11071, 0]
type input "1"
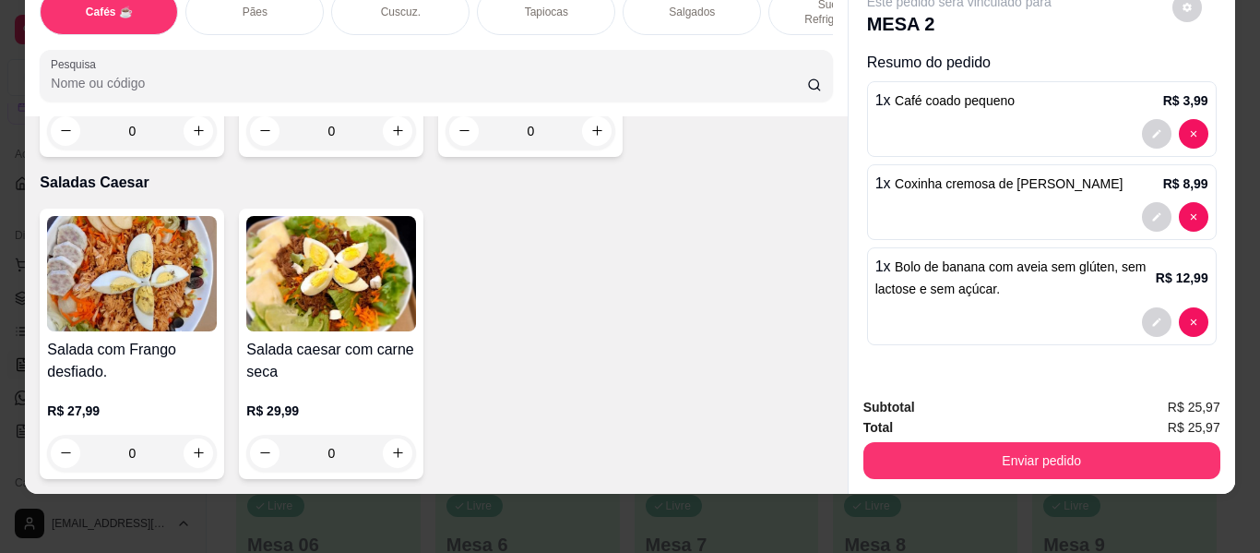
click at [421, 2] on div "Cuscuz." at bounding box center [400, 12] width 138 height 46
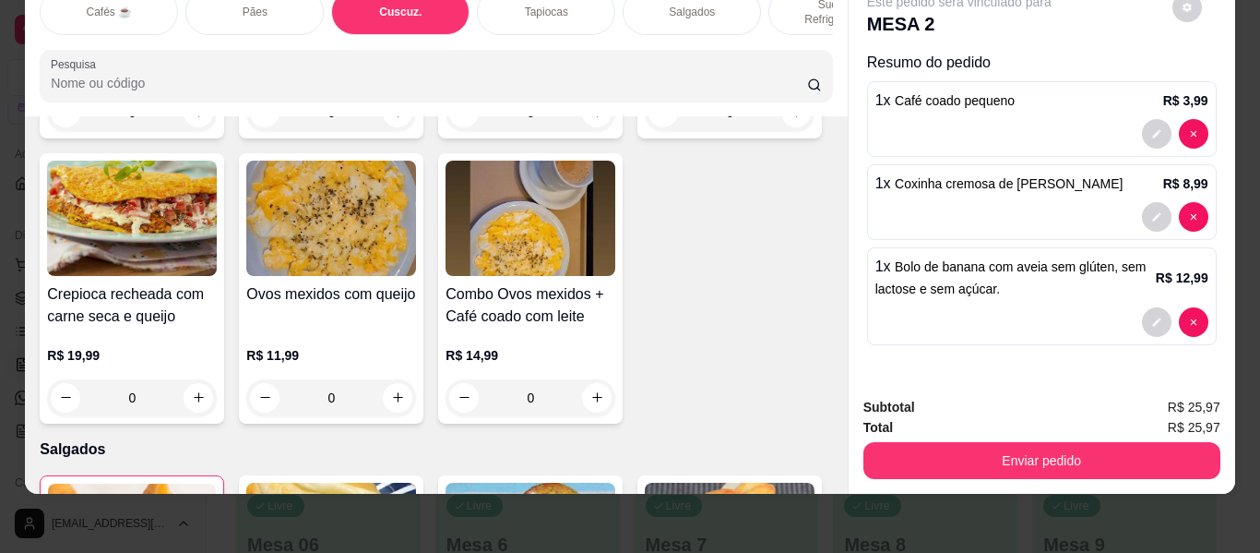
scroll to position [5781, 0]
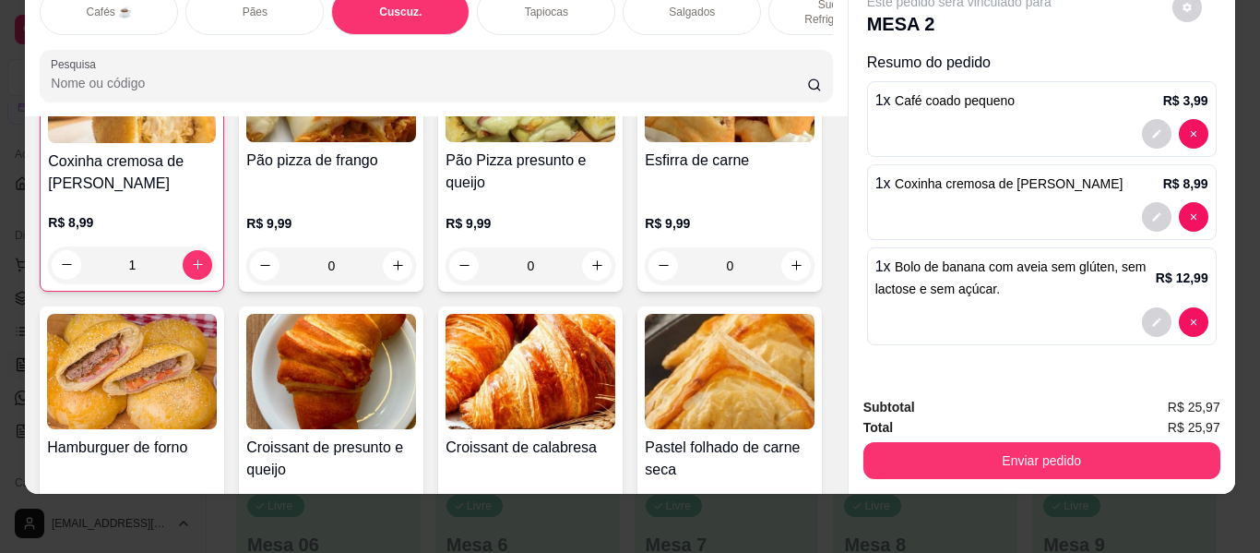
type input "1"
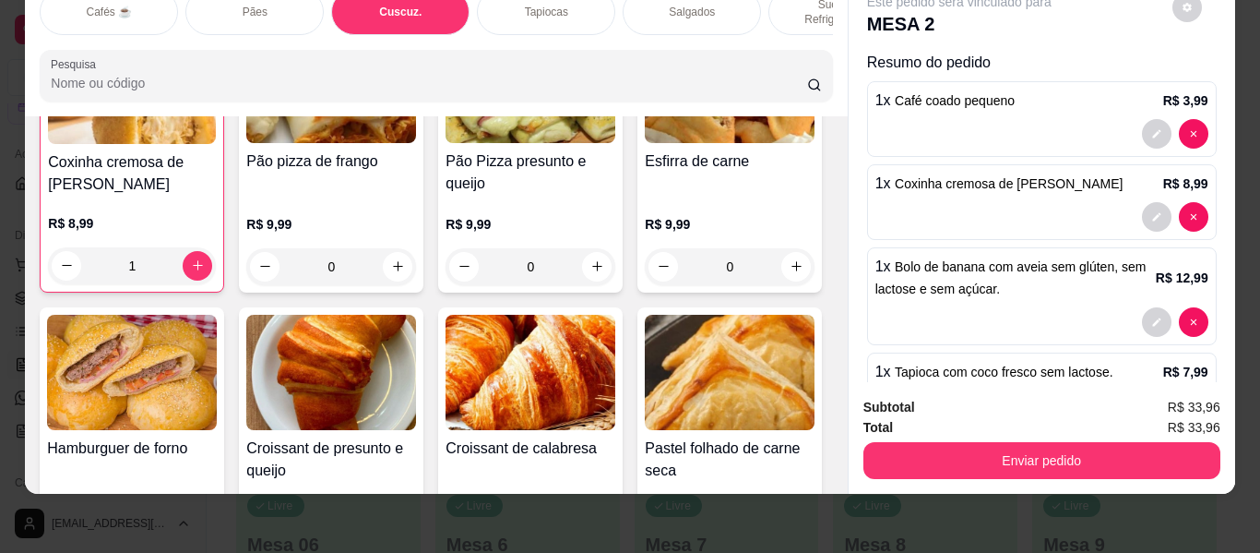
scroll to position [71, 0]
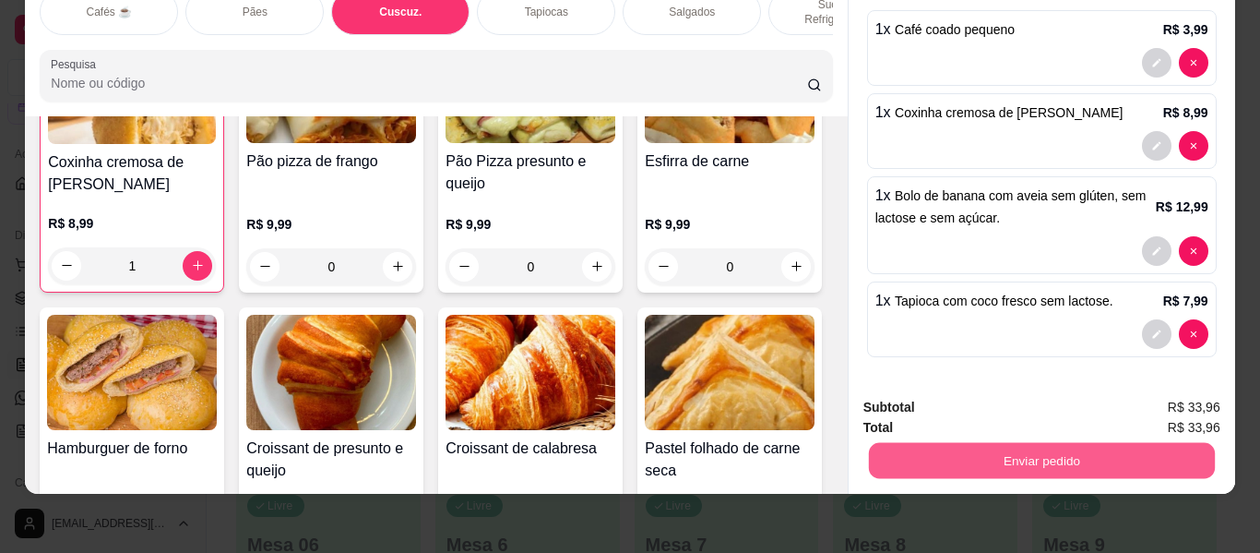
click at [1007, 443] on button "Enviar pedido" at bounding box center [1041, 461] width 346 height 36
click at [972, 398] on button "Não registrar e enviar pedido" at bounding box center [981, 400] width 192 height 35
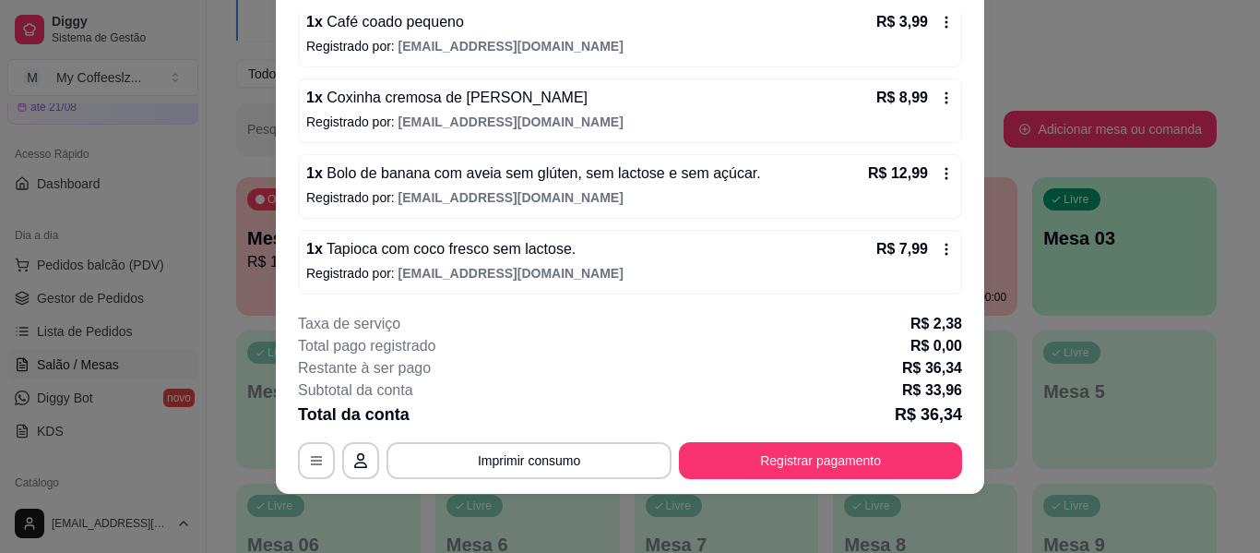
scroll to position [188, 0]
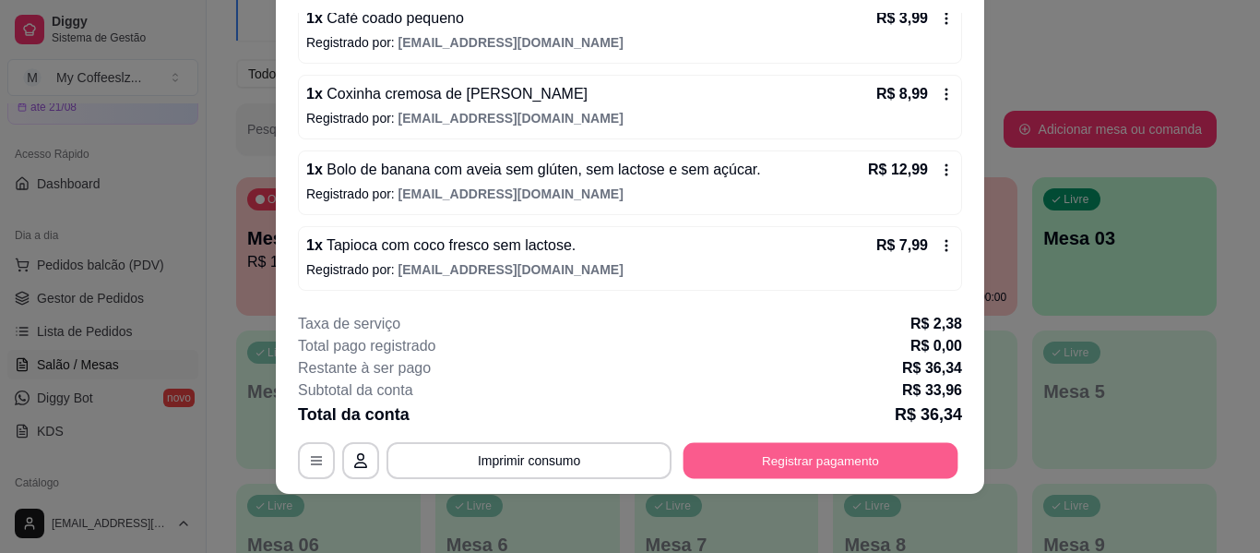
click at [744, 465] on button "Registrar pagamento" at bounding box center [821, 461] width 275 height 36
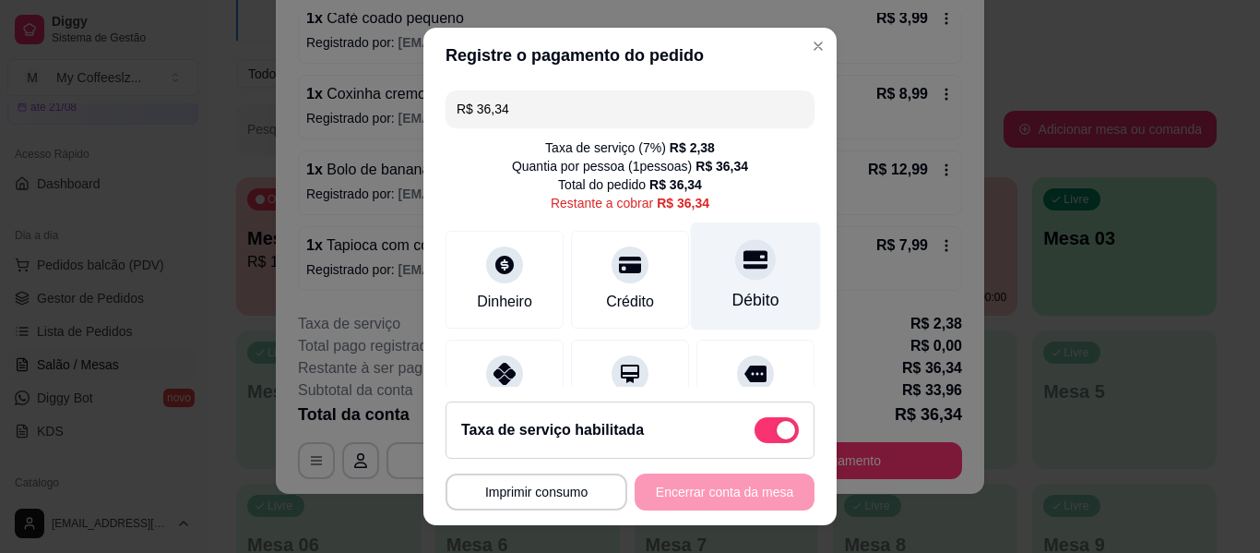
click at [735, 257] on div at bounding box center [755, 259] width 41 height 41
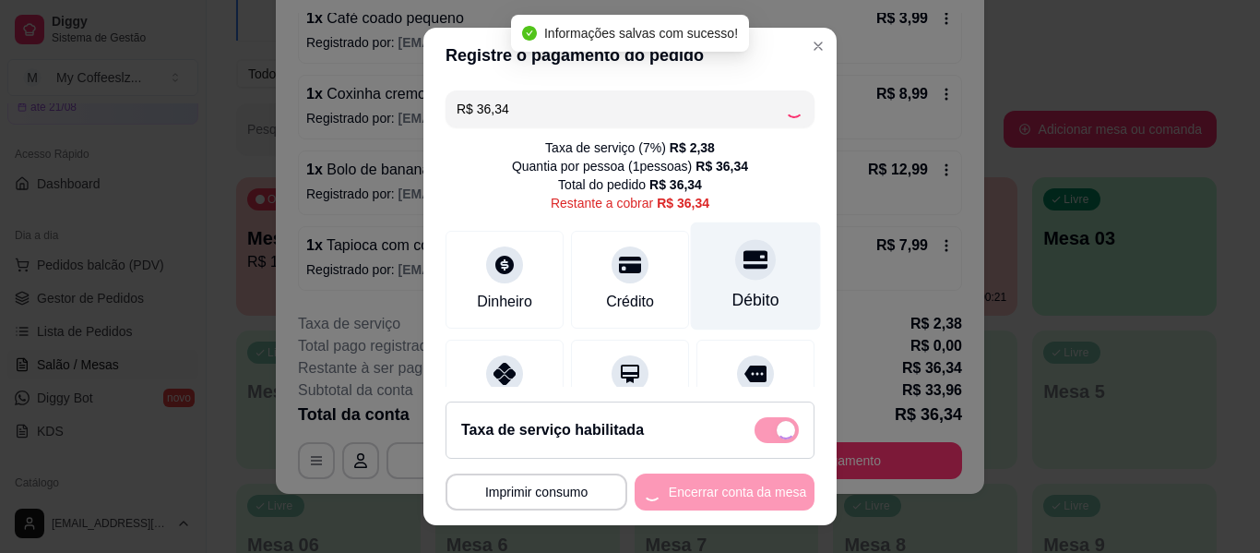
type input "R$ 0,00"
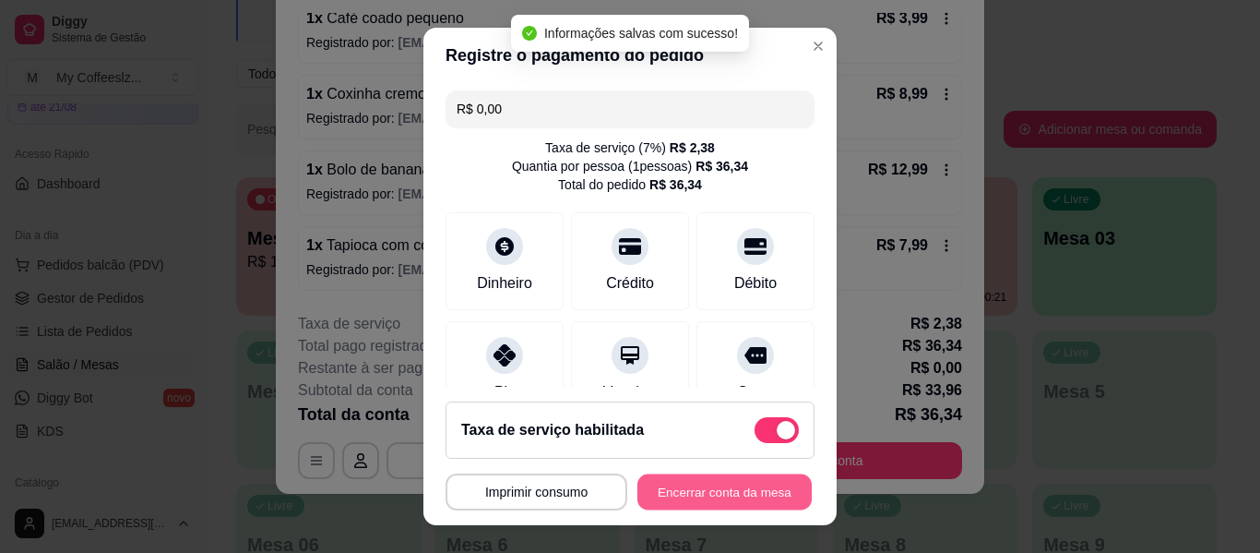
click at [687, 490] on button "Encerrar conta da mesa" at bounding box center [725, 492] width 174 height 36
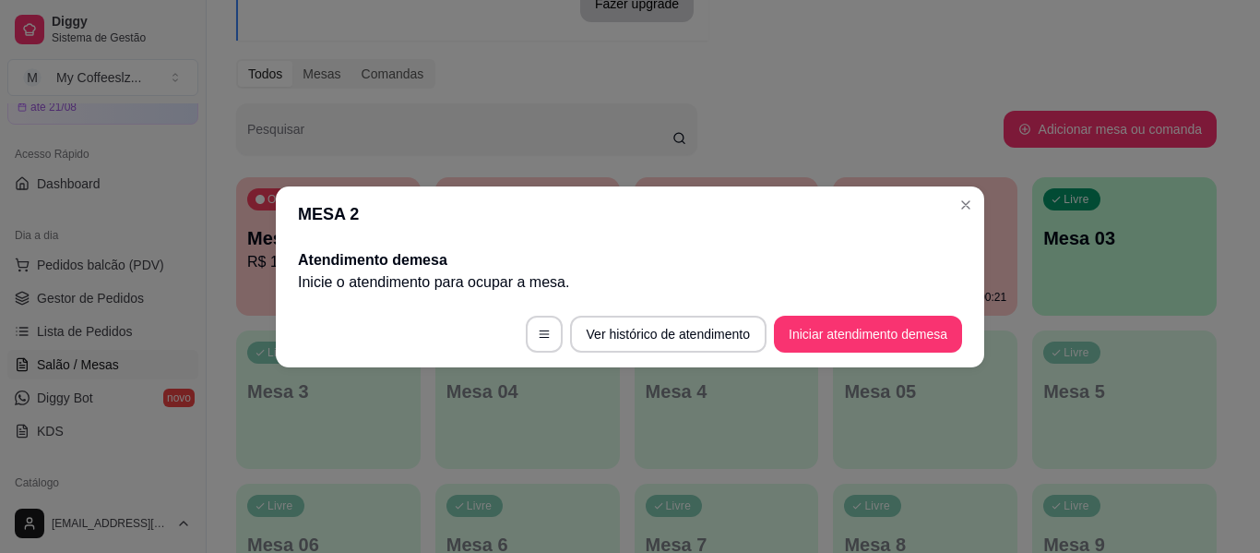
scroll to position [0, 0]
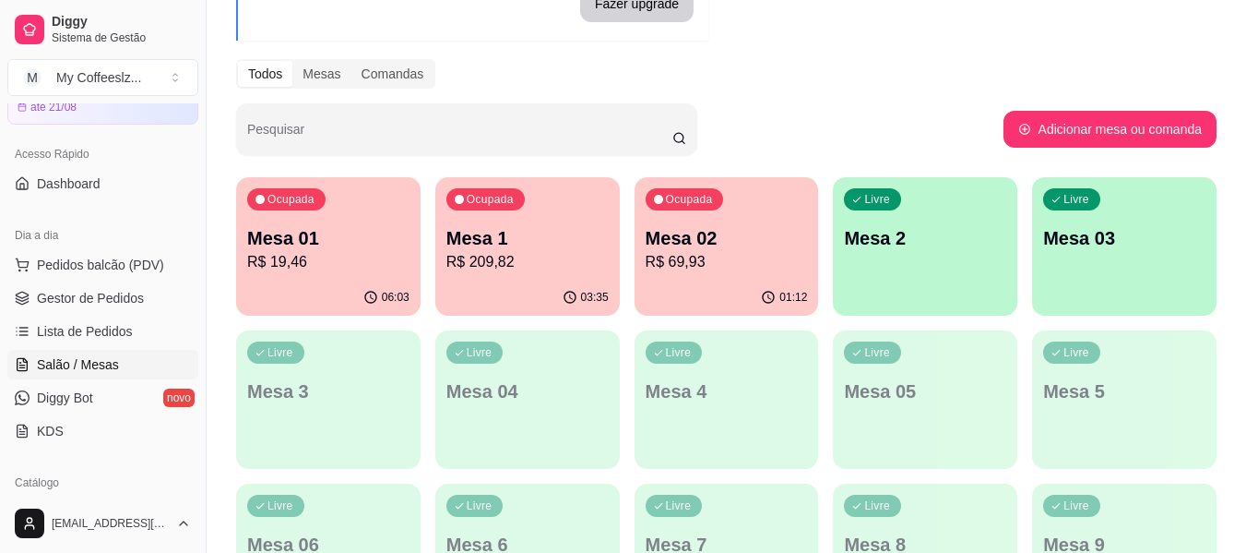
click at [687, 498] on div "Livre" at bounding box center [674, 506] width 57 height 22
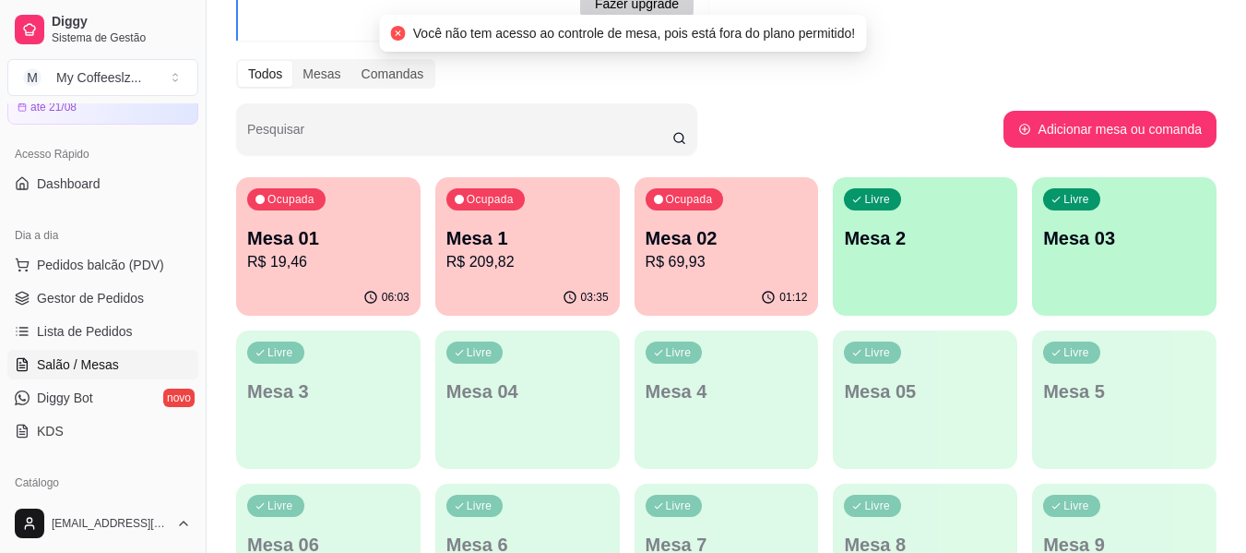
click at [715, 285] on div "01:12" at bounding box center [727, 298] width 185 height 36
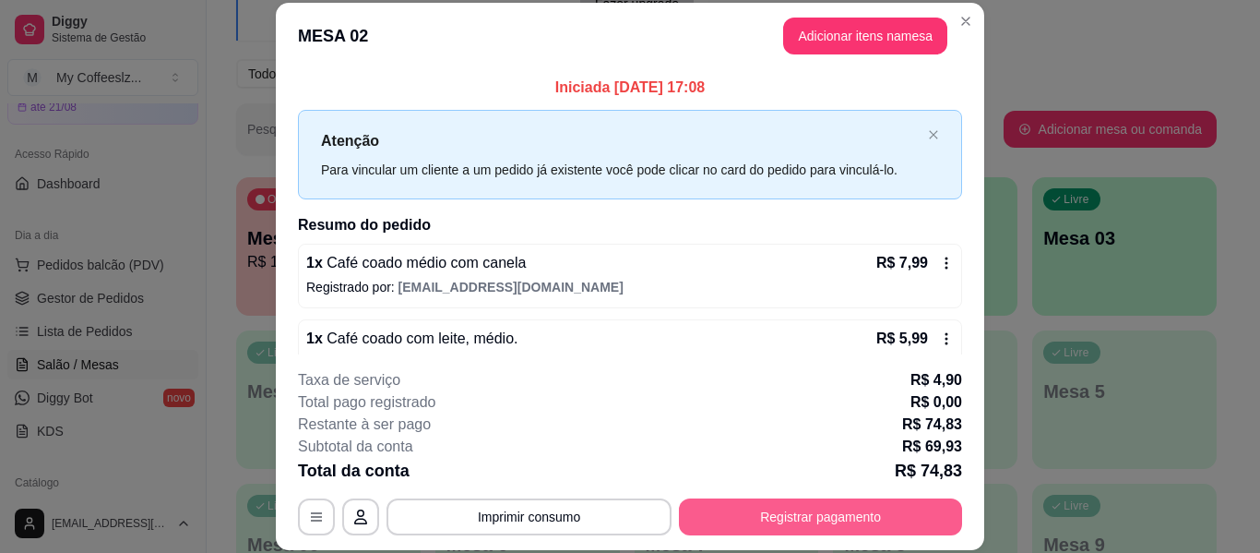
click at [812, 514] on button "Registrar pagamento" at bounding box center [820, 516] width 283 height 37
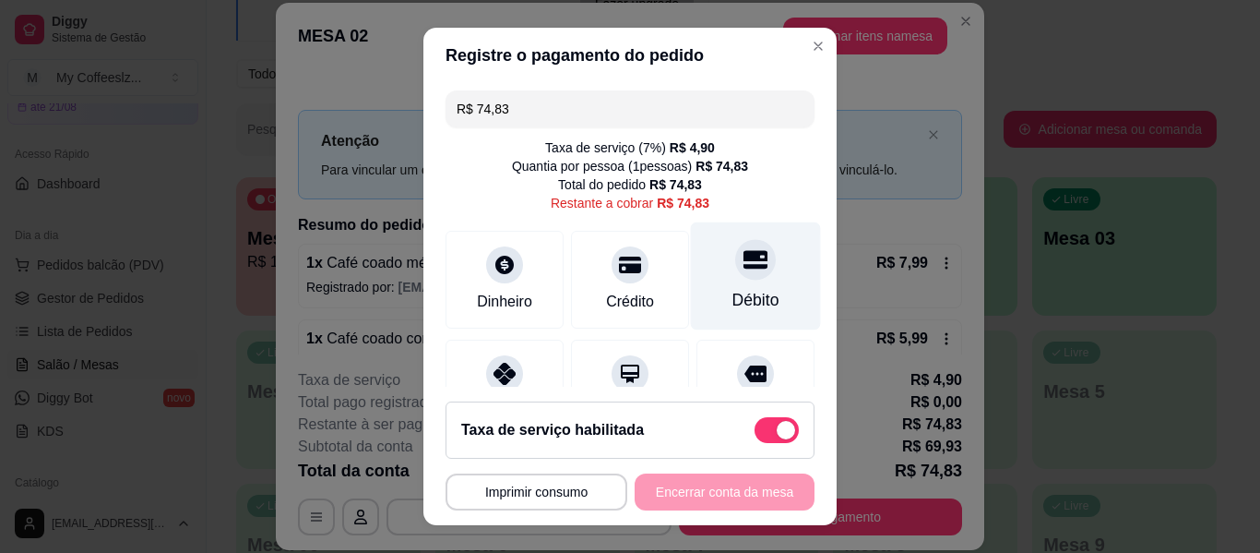
click at [721, 285] on div "Débito" at bounding box center [756, 276] width 130 height 108
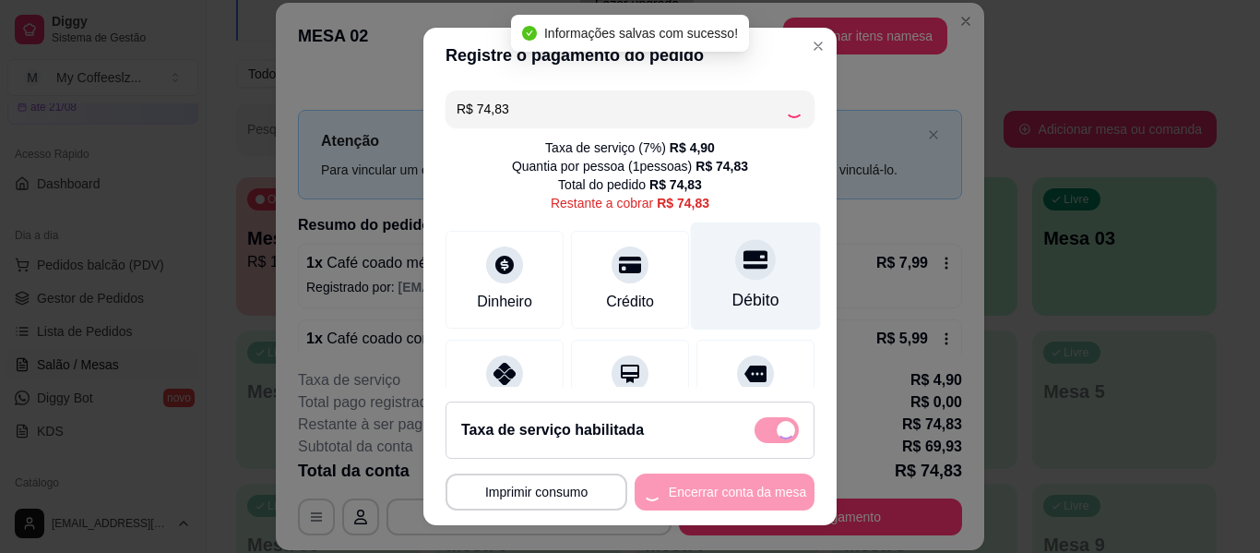
type input "R$ 0,00"
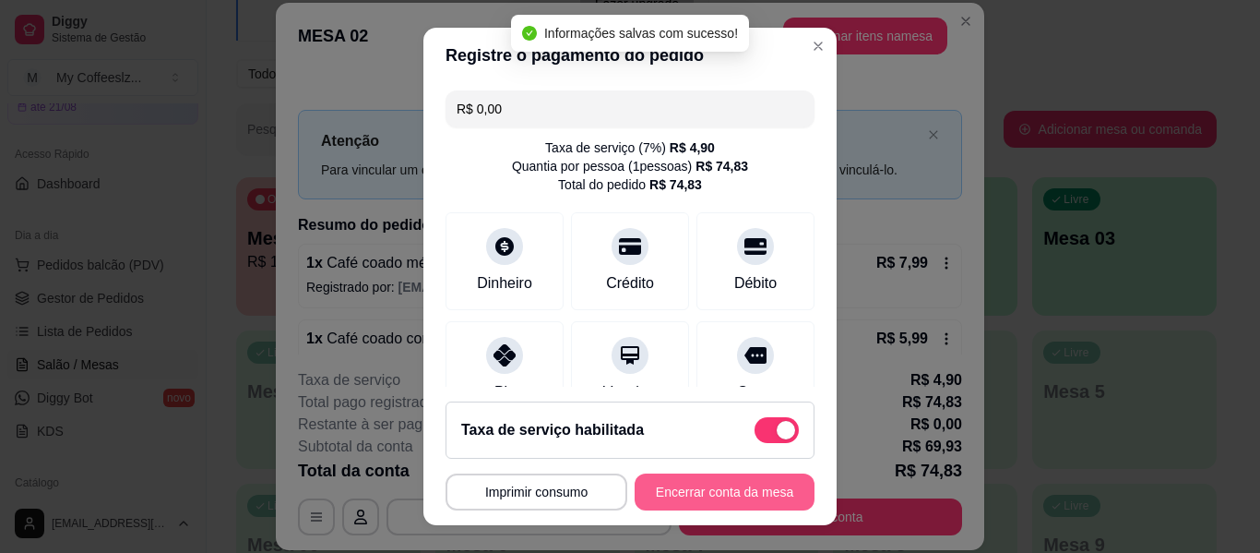
click at [679, 492] on button "Encerrar conta da mesa" at bounding box center [725, 491] width 180 height 37
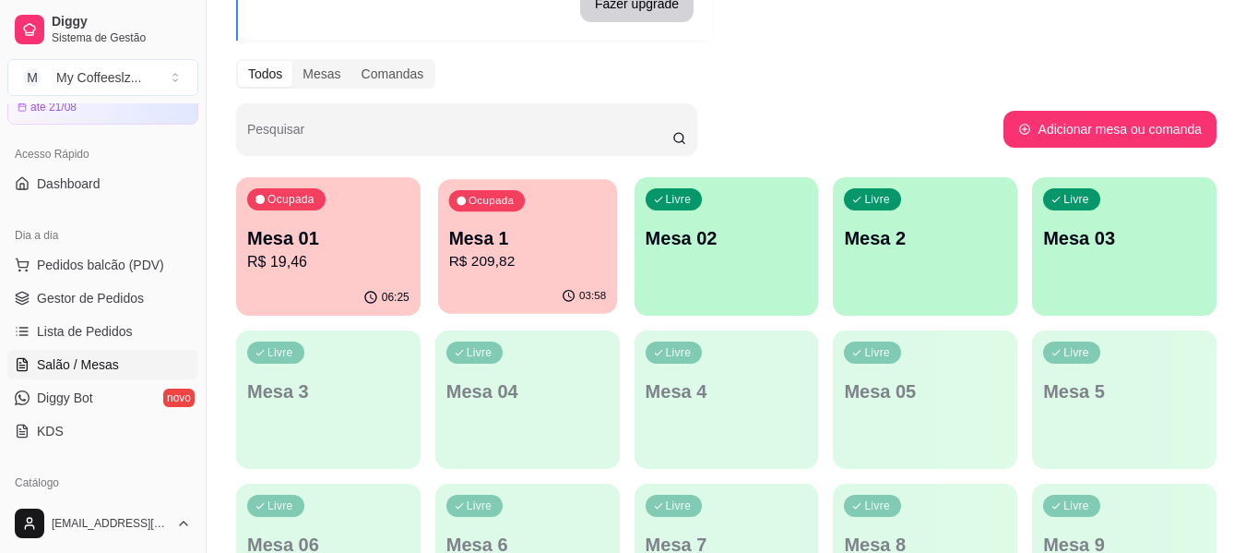
click at [515, 253] on p "R$ 209,82" at bounding box center [527, 261] width 158 height 21
click at [854, 61] on div "Todos Mesas Comandas" at bounding box center [726, 74] width 981 height 30
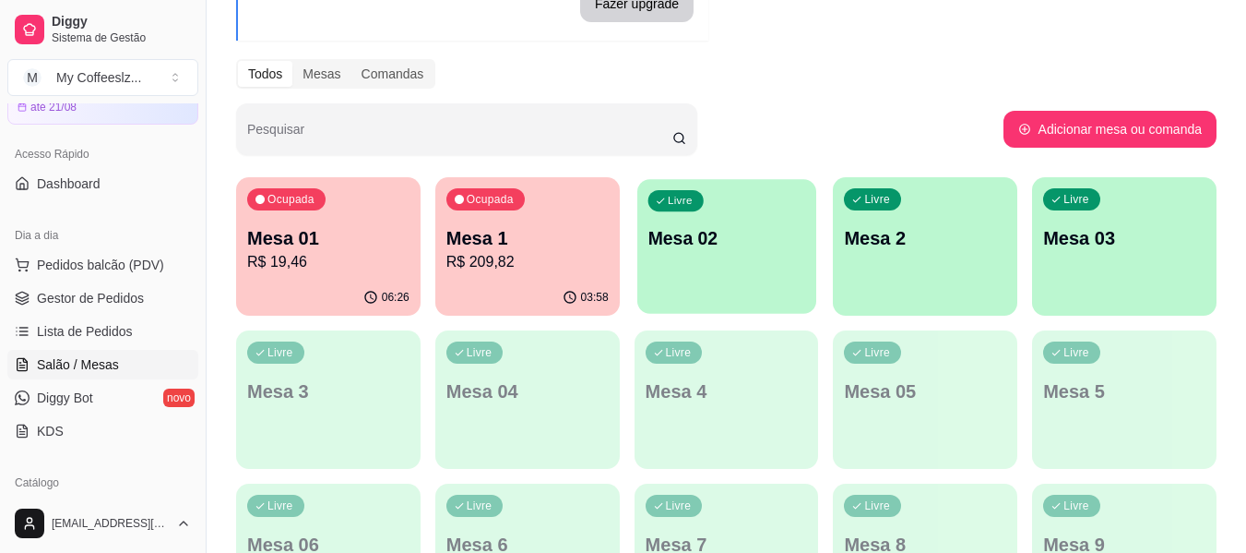
click at [744, 279] on div "Livre Mesa 02" at bounding box center [727, 235] width 179 height 113
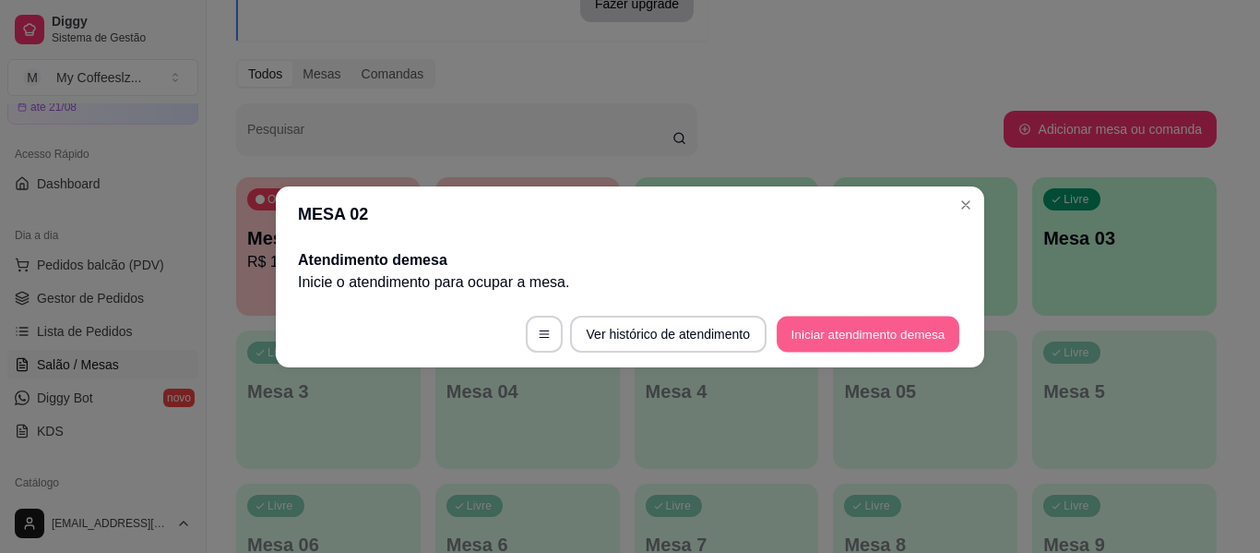
click at [862, 333] on button "Iniciar atendimento de mesa" at bounding box center [868, 334] width 183 height 36
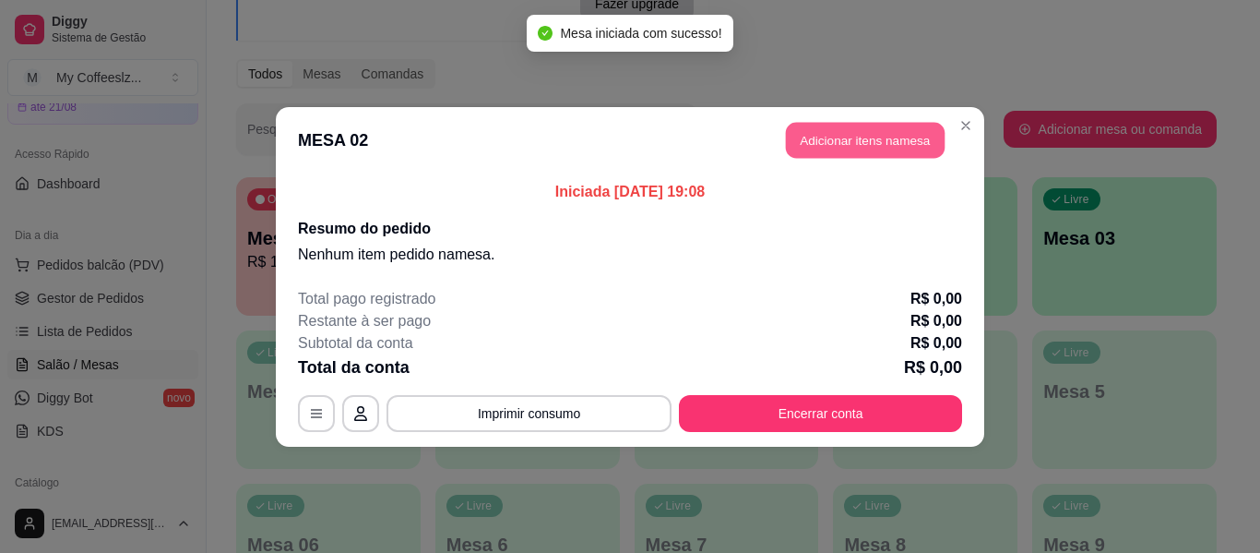
click at [823, 126] on button "Adicionar itens na mesa" at bounding box center [865, 140] width 159 height 36
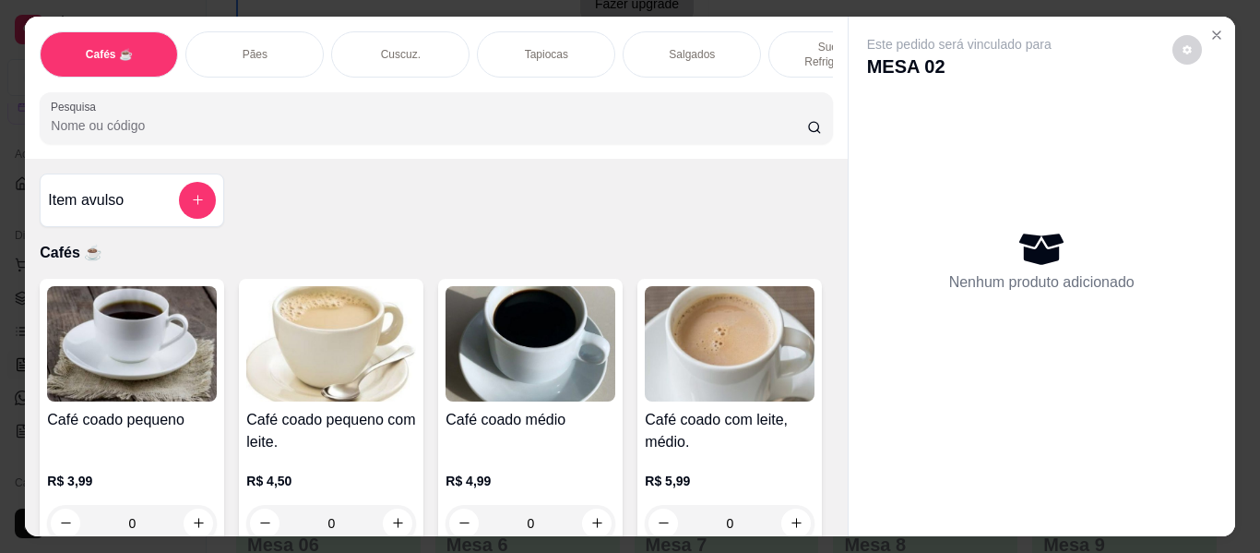
click at [592, 219] on div "Item avulso Cafés ☕ Café coado pequeno R$ 3,99 0 Café coado pequeno com leite. …" at bounding box center [436, 347] width 822 height 377
click at [451, 197] on div "Item avulso Cafés ☕ Café coado pequeno R$ 3,99 0 Café coado pequeno com leite. …" at bounding box center [436, 347] width 822 height 377
click at [583, 217] on div "Item avulso Cafés ☕ Café coado pequeno R$ 3,99 0 Café coado pequeno com leite. …" at bounding box center [436, 347] width 822 height 377
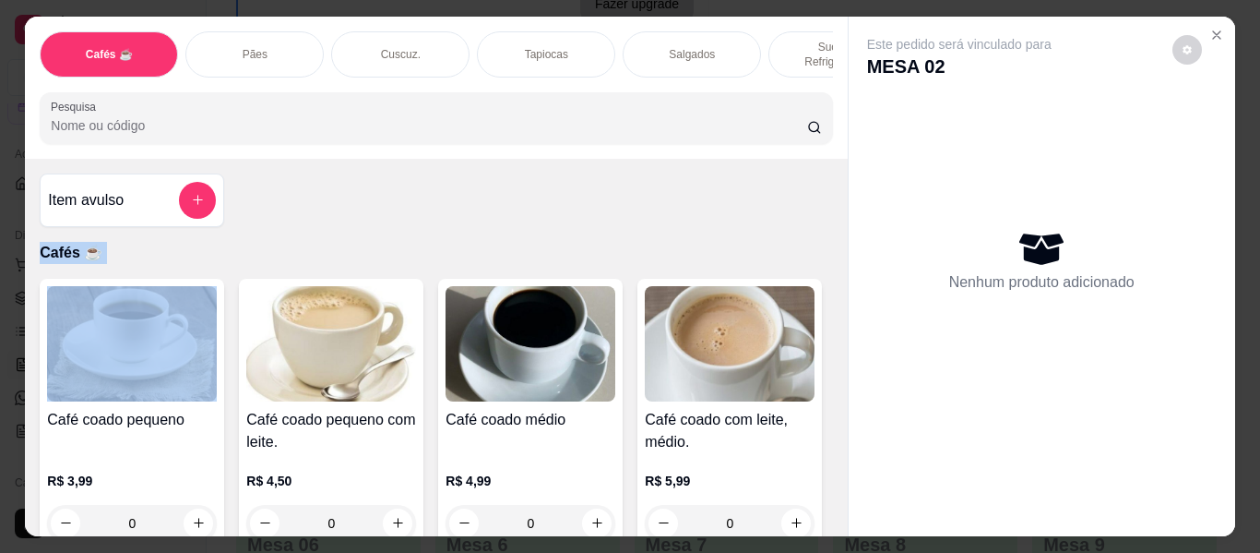
click at [583, 217] on div "Item avulso Cafés ☕ Café coado pequeno R$ 3,99 0 Café coado pequeno com leite. …" at bounding box center [436, 347] width 822 height 377
click at [312, 220] on div "Item avulso Cafés ☕ Café coado pequeno R$ 3,99 0 Café coado pequeno com leite. …" at bounding box center [436, 347] width 822 height 377
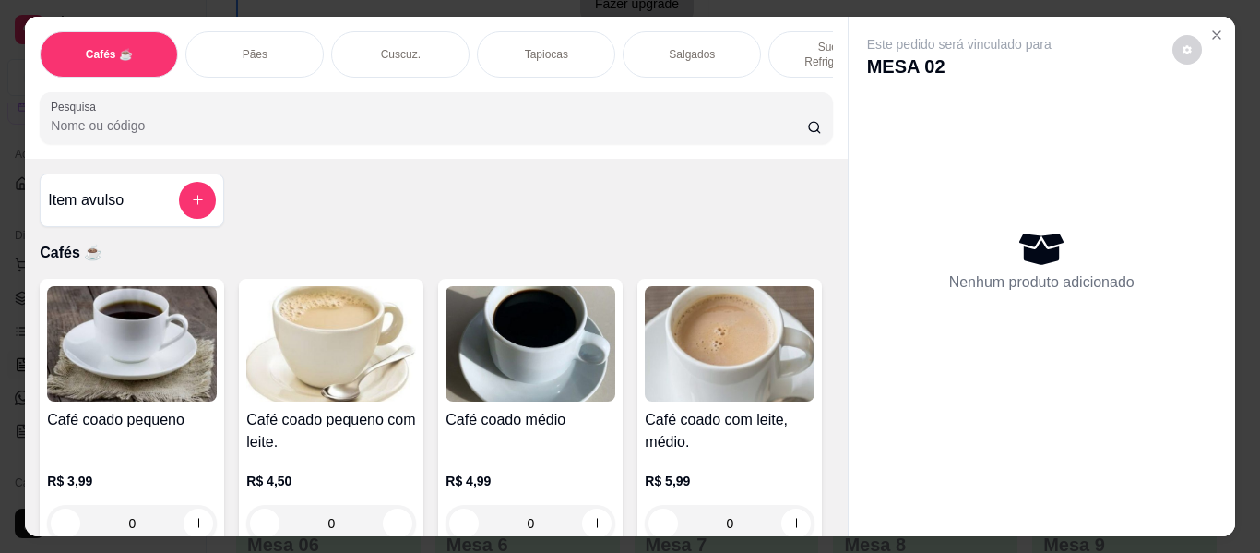
click at [444, 216] on div "Item avulso Cafés ☕ Café coado pequeno R$ 3,99 0 Café coado pequeno com leite. …" at bounding box center [436, 347] width 822 height 377
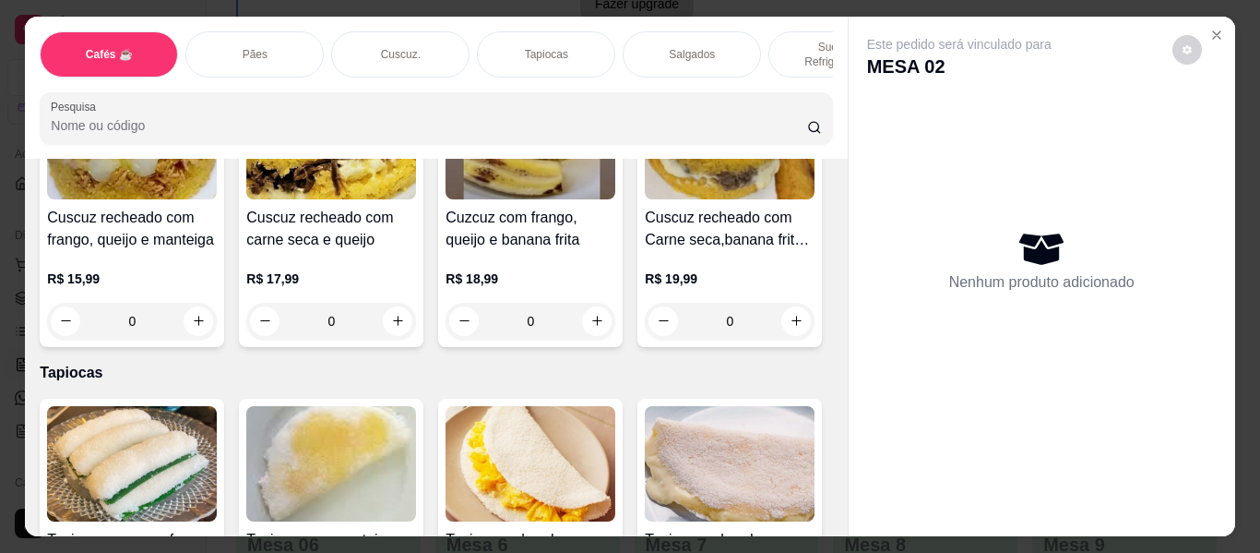
scroll to position [4313, 0]
